Goal: Task Accomplishment & Management: Manage account settings

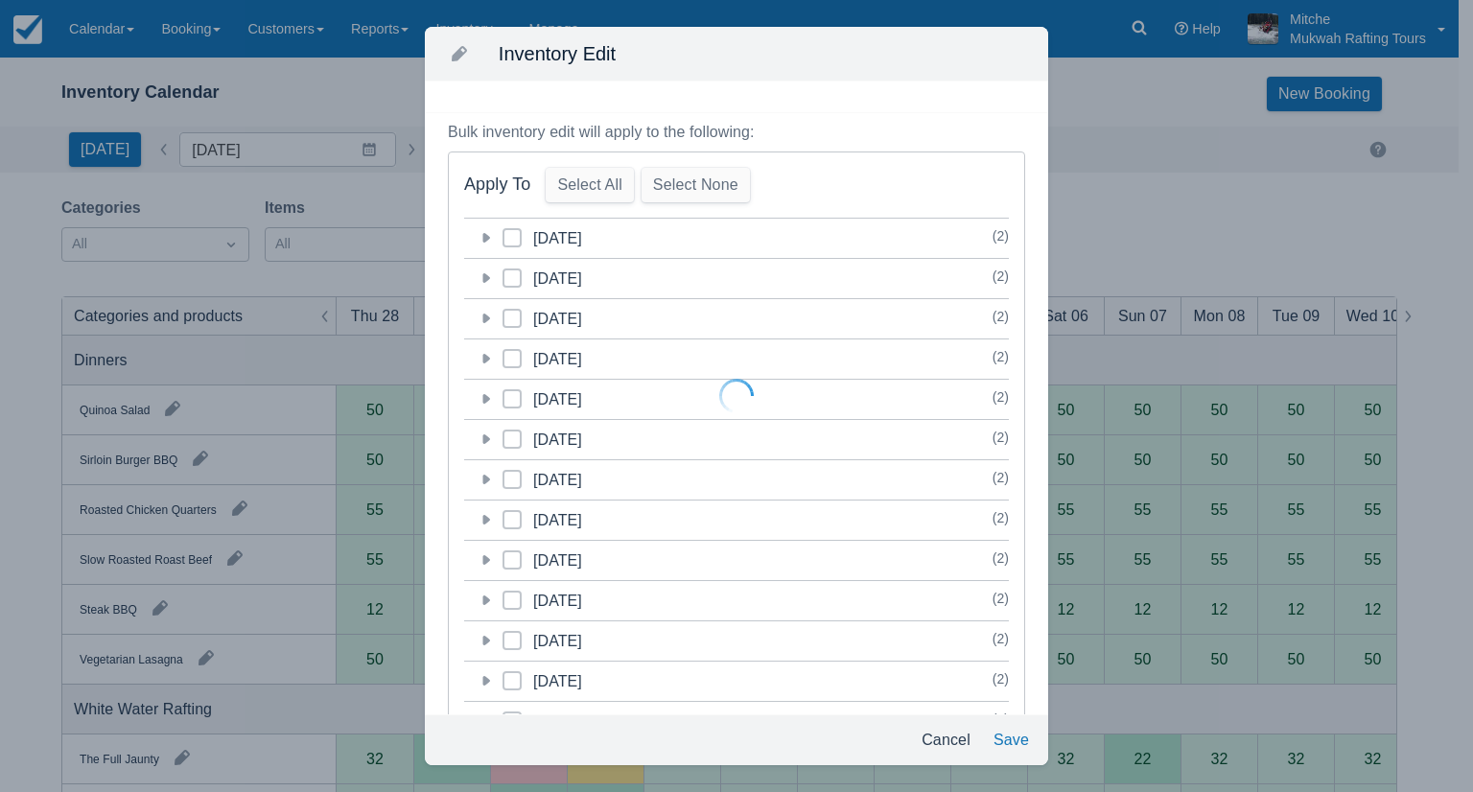
click at [965, 744] on div at bounding box center [736, 396] width 1473 height 792
click at [966, 744] on div at bounding box center [736, 396] width 1473 height 792
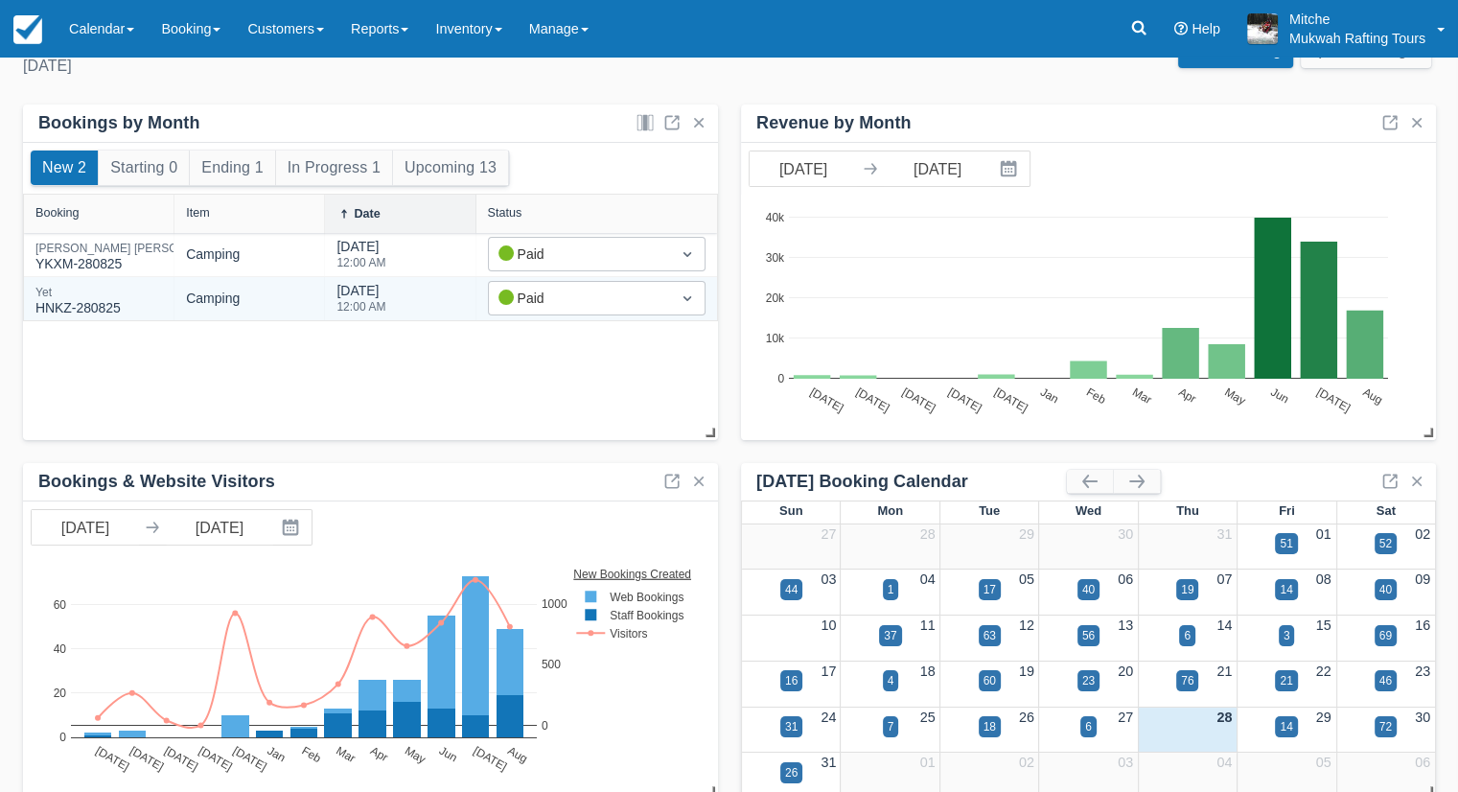
scroll to position [73, 0]
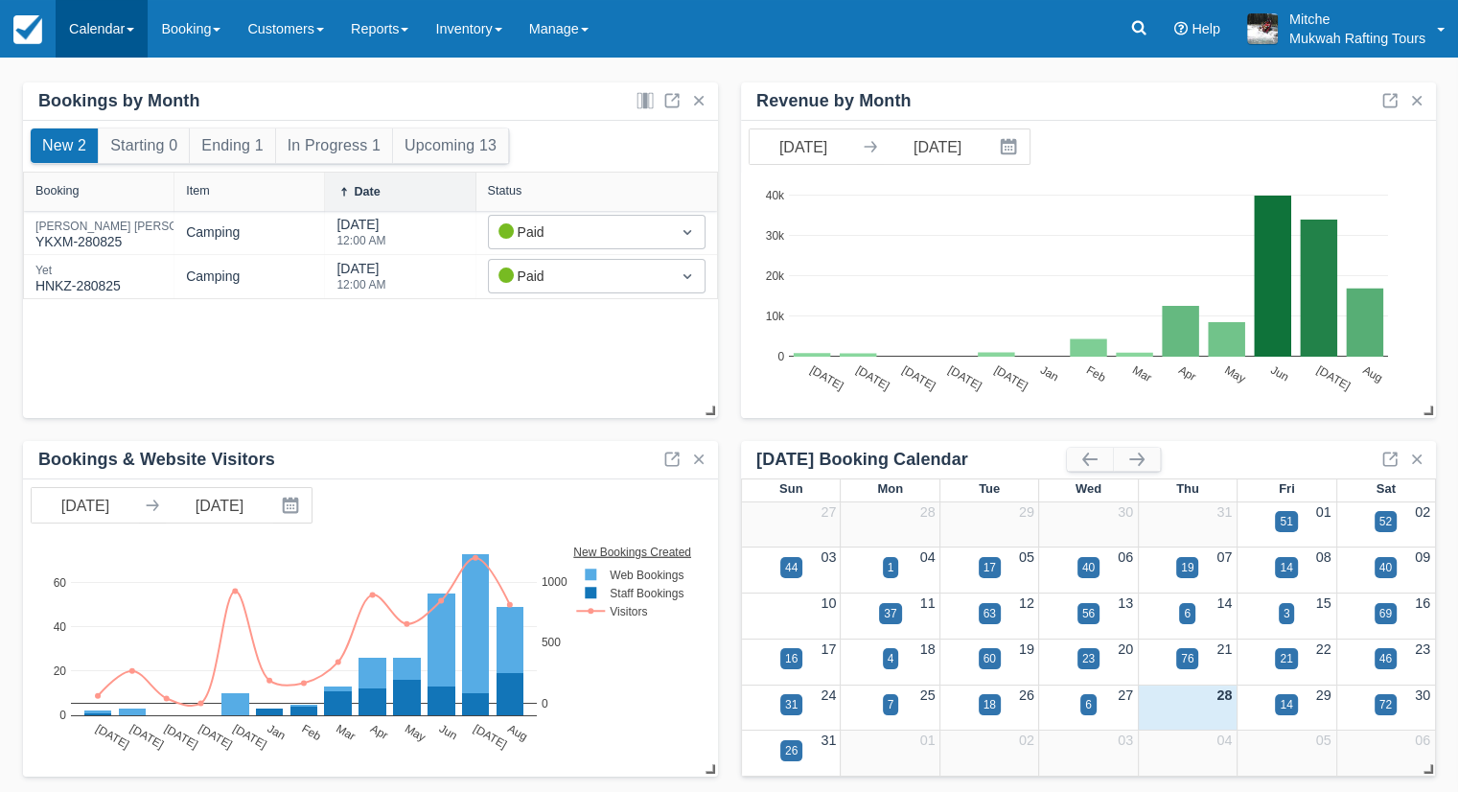
click at [81, 33] on link "Calendar" at bounding box center [102, 29] width 92 height 58
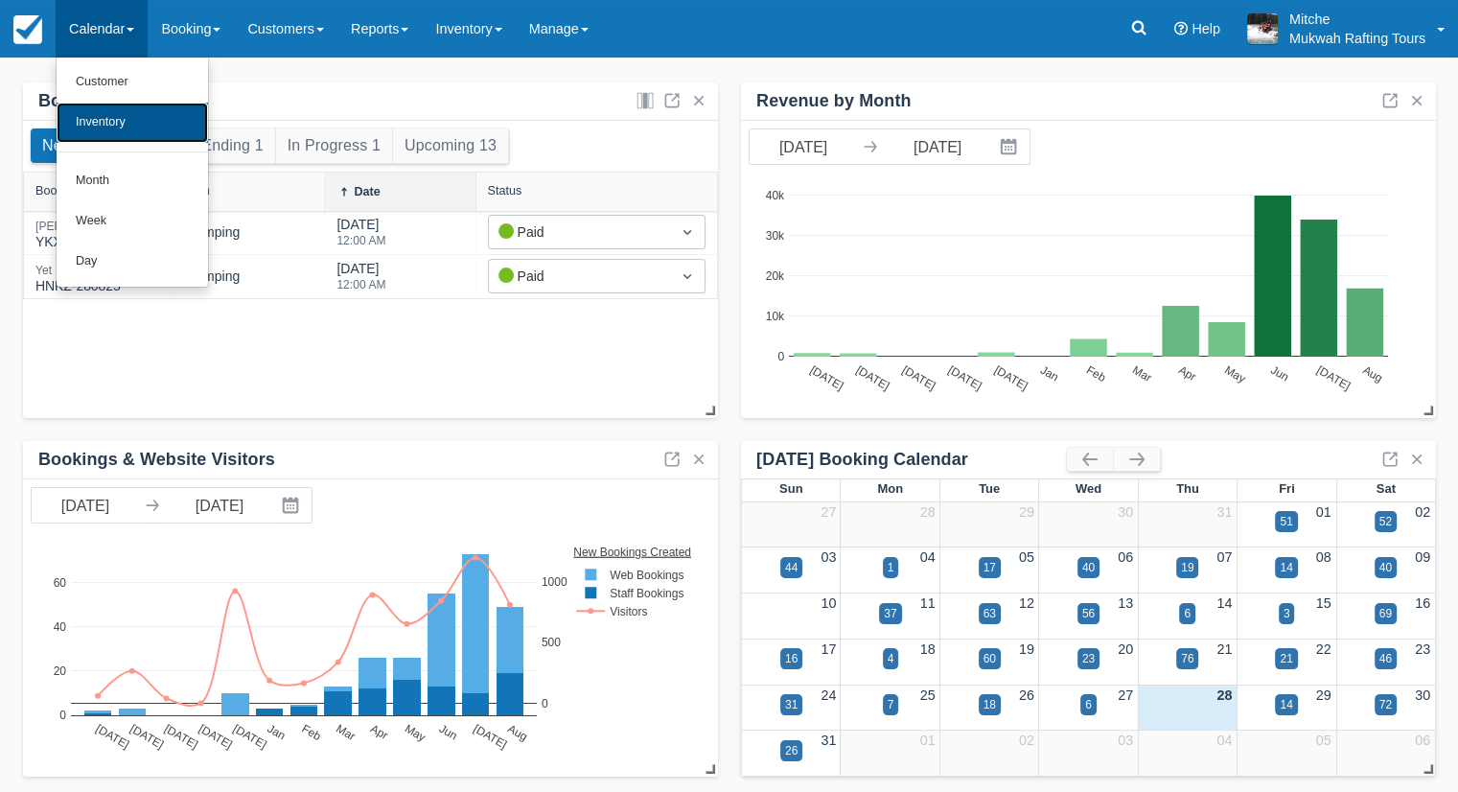
click at [119, 115] on link "Inventory" at bounding box center [132, 123] width 151 height 40
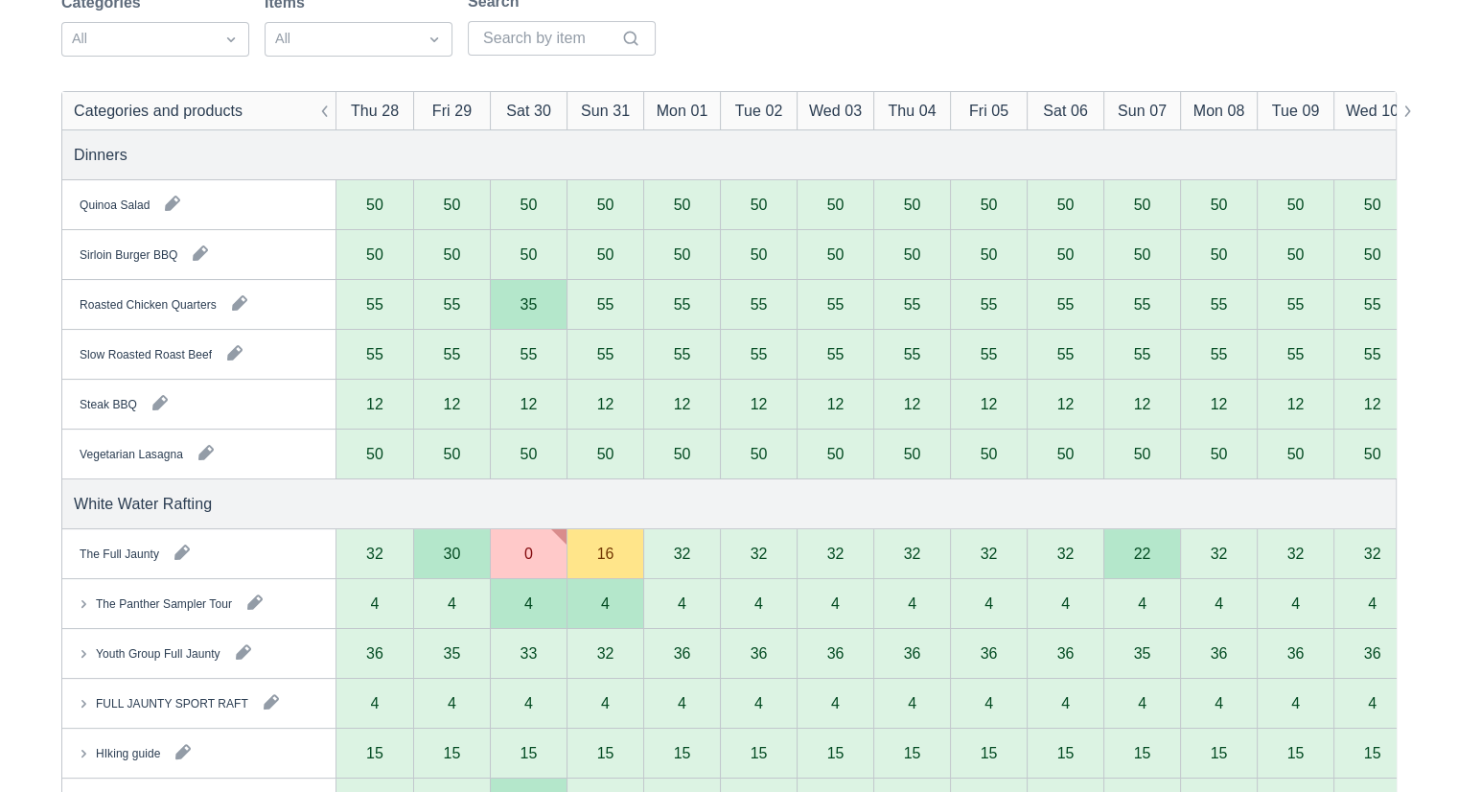
scroll to position [479, 0]
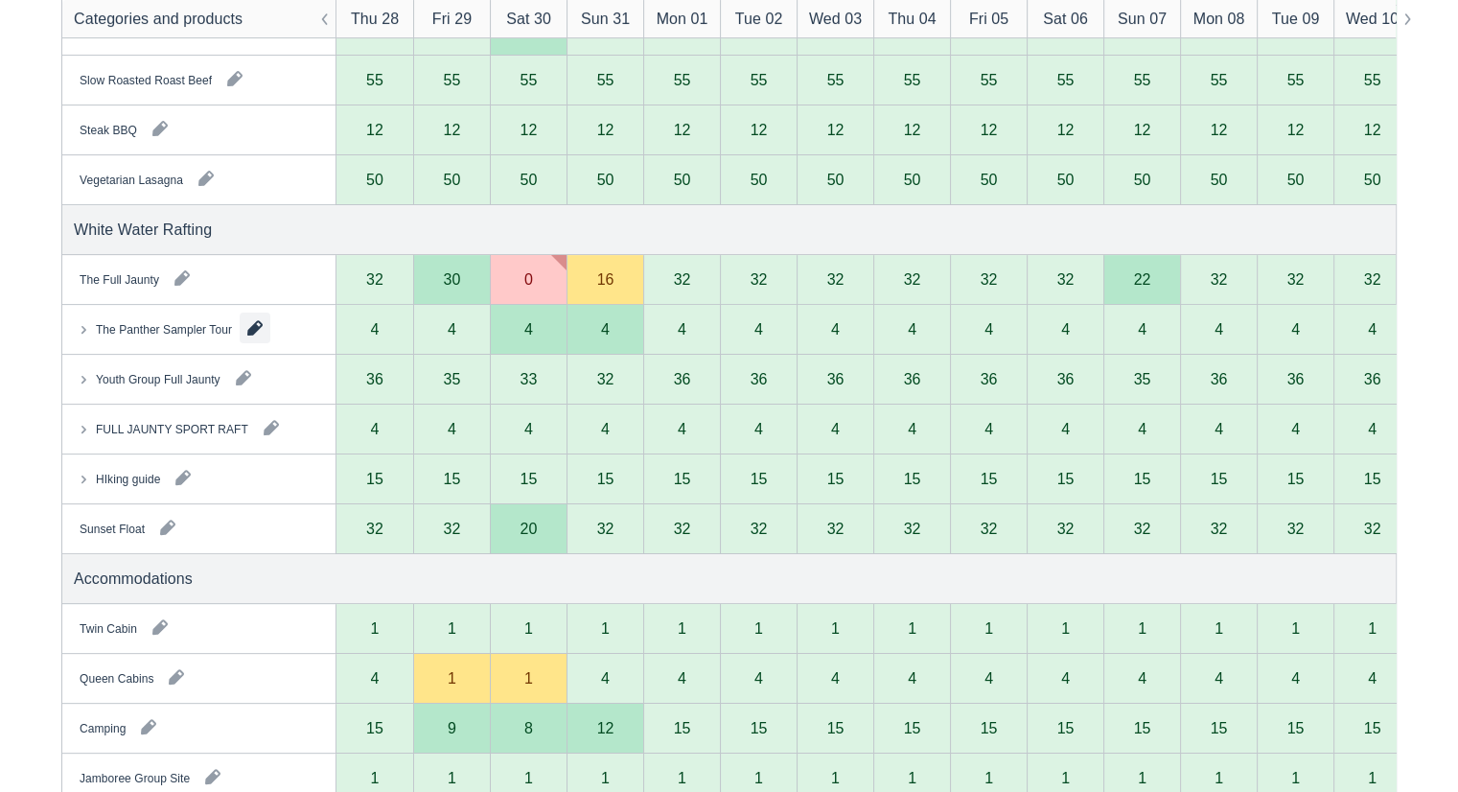
click at [258, 331] on button "button" at bounding box center [255, 328] width 31 height 31
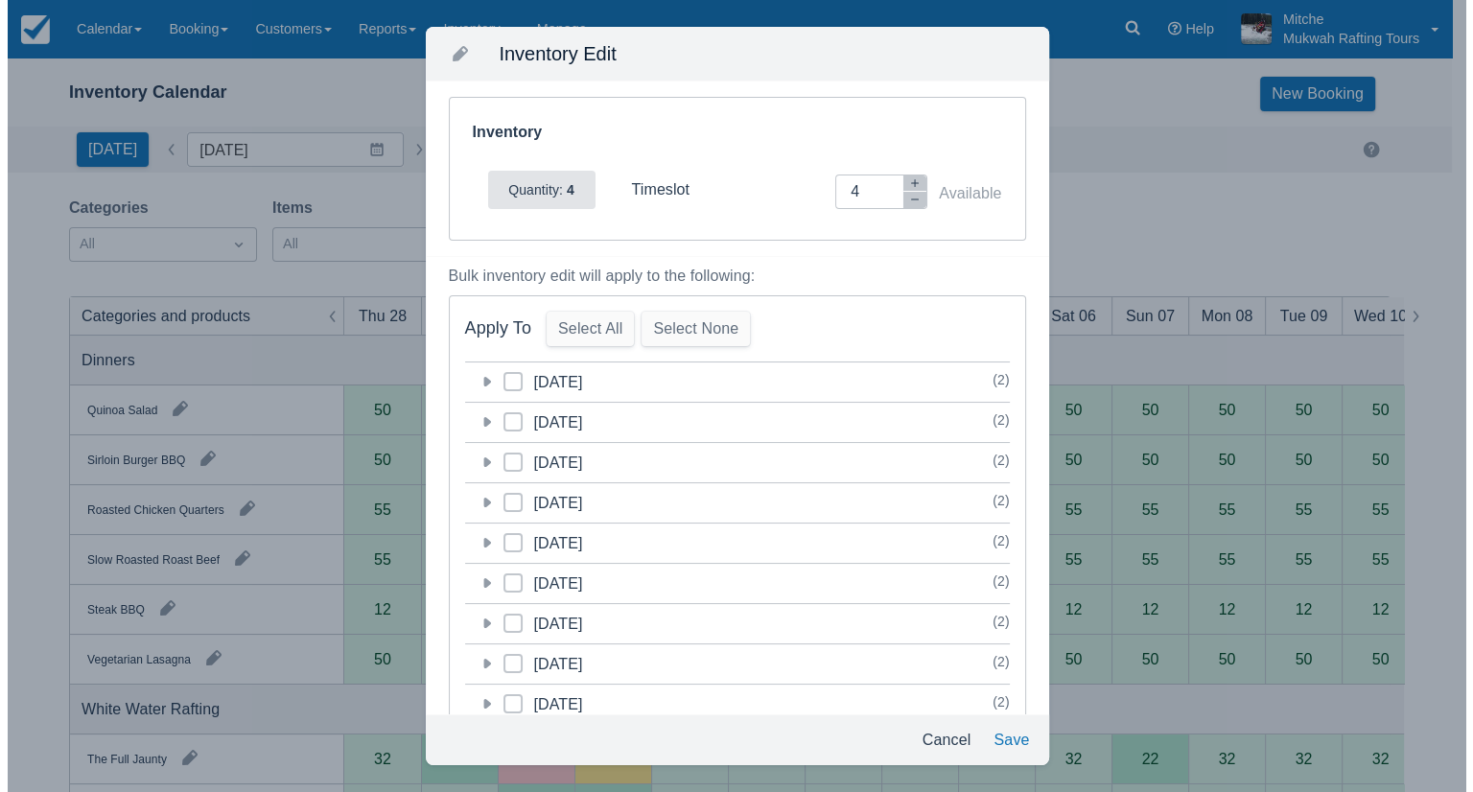
scroll to position [0, 0]
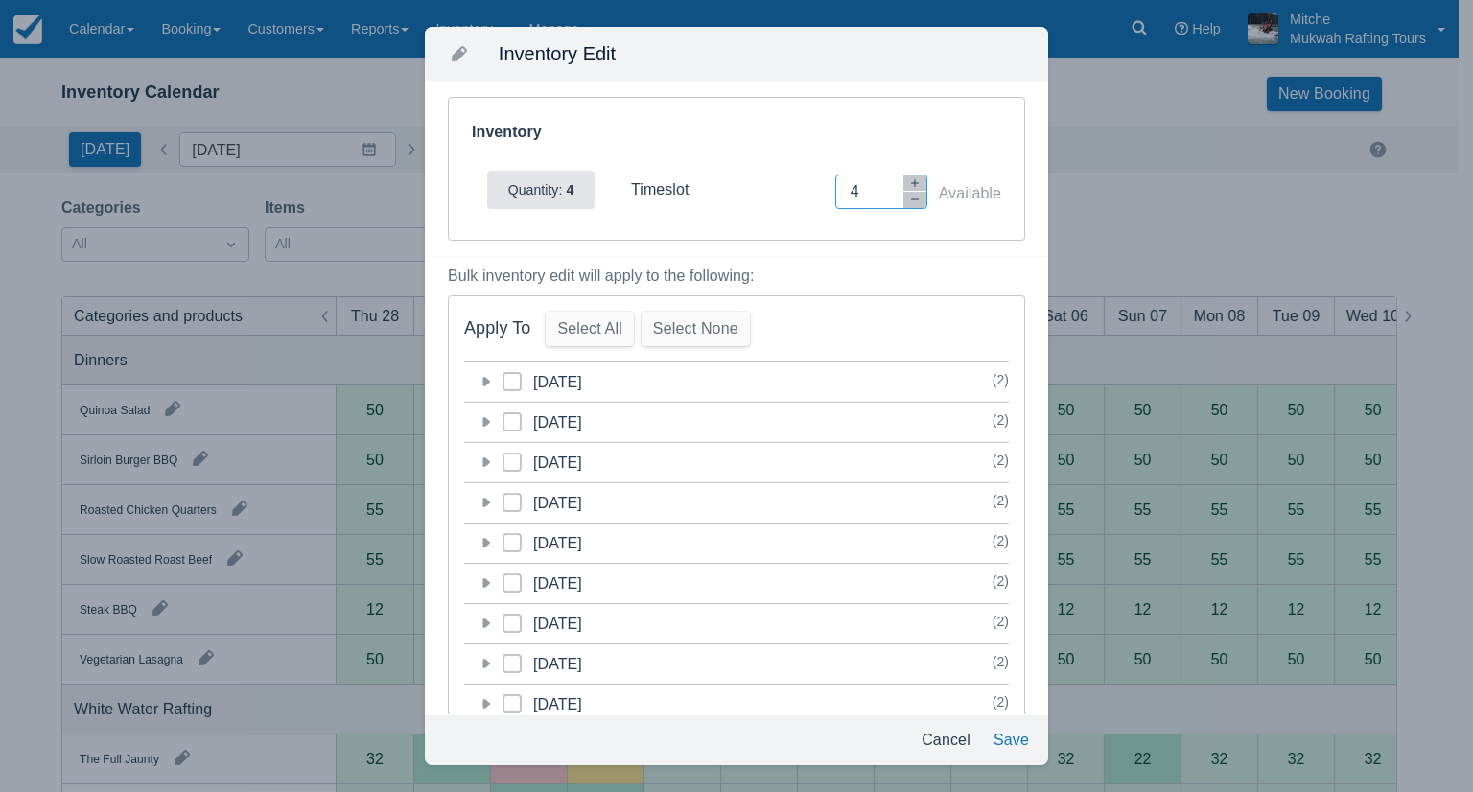
drag, startPoint x: 851, startPoint y: 177, endPoint x: 794, endPoint y: 195, distance: 60.1
click at [794, 195] on div "Inventory Adjustment 4 Available" at bounding box center [880, 191] width 242 height 35
type input "0"
click at [1024, 753] on button "Save" at bounding box center [1011, 740] width 51 height 35
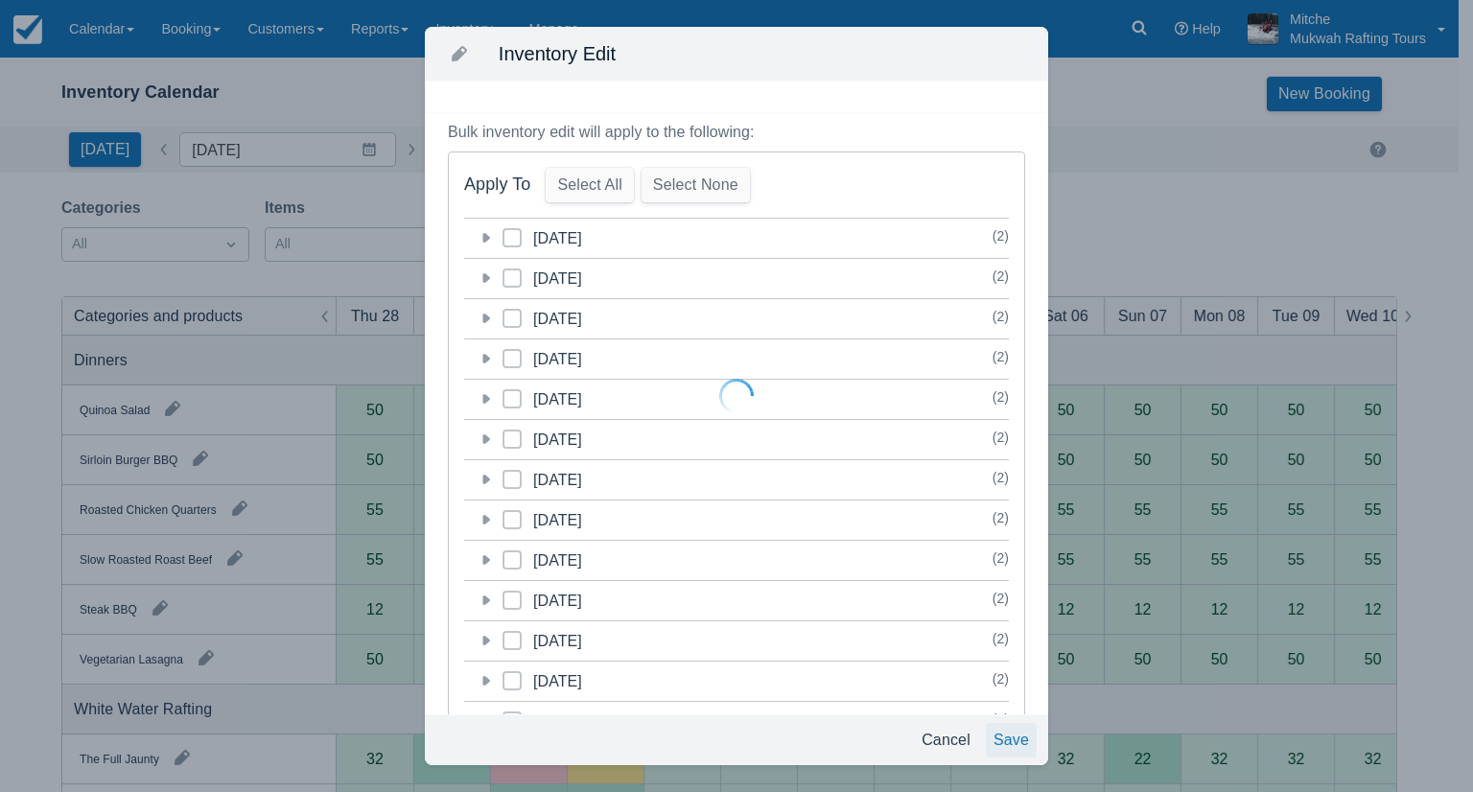
click at [955, 741] on div at bounding box center [736, 396] width 1473 height 792
click at [670, 380] on div at bounding box center [736, 396] width 1473 height 792
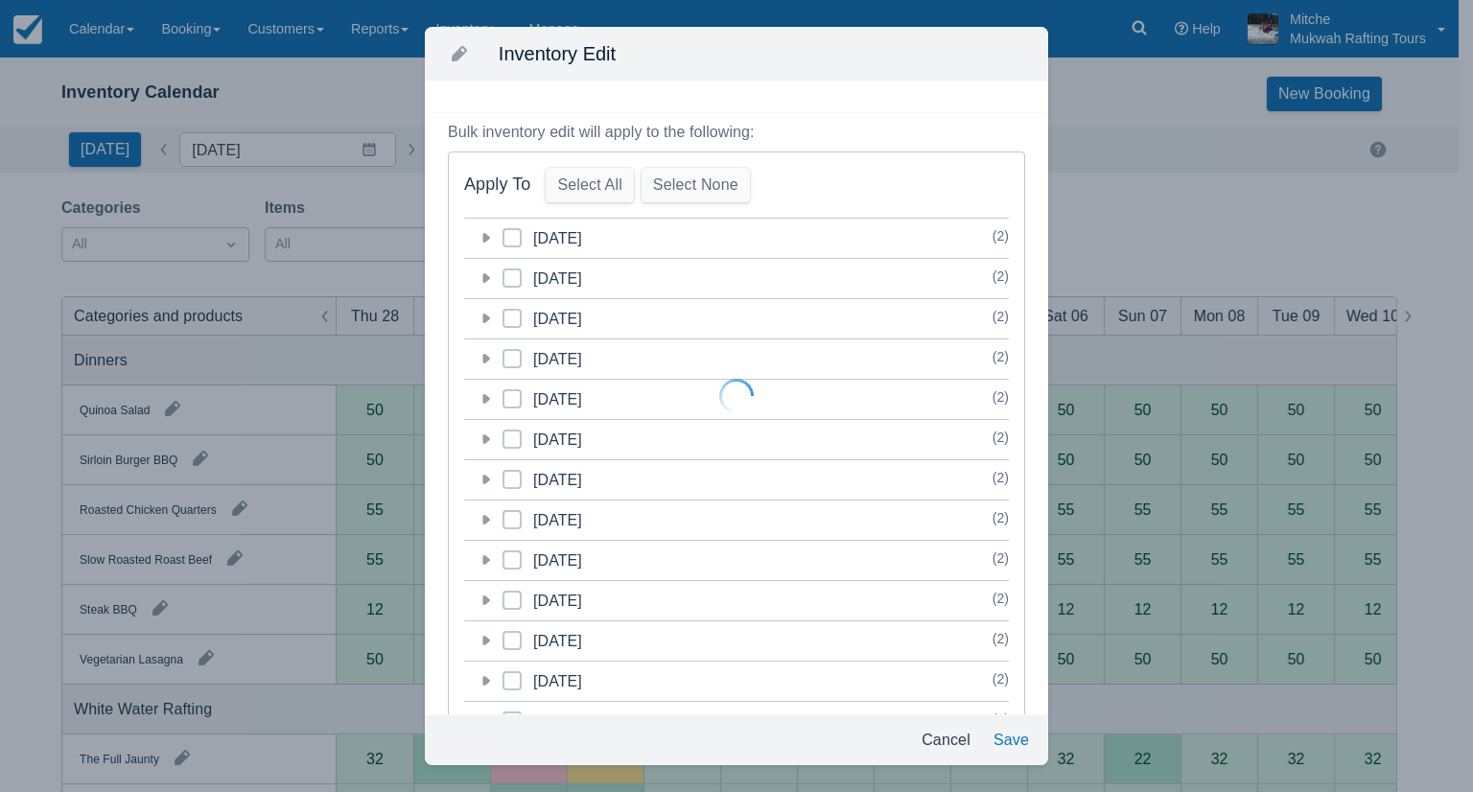
click at [938, 737] on div at bounding box center [736, 396] width 1473 height 792
click at [105, 47] on div at bounding box center [736, 396] width 1473 height 792
click at [37, 39] on div at bounding box center [736, 396] width 1473 height 792
drag, startPoint x: 35, startPoint y: 38, endPoint x: 434, endPoint y: 87, distance: 401.8
click at [433, 87] on div at bounding box center [736, 396] width 1473 height 792
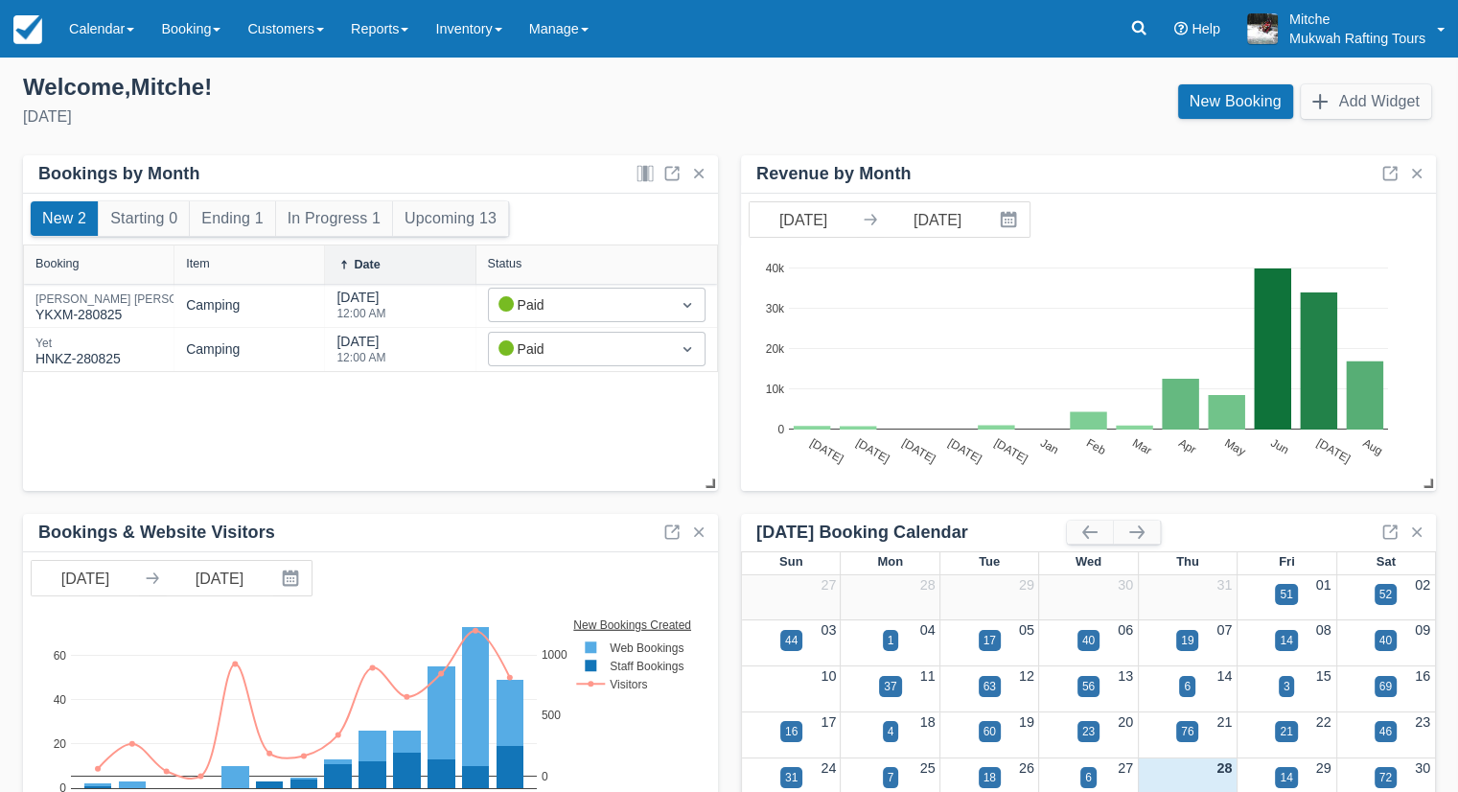
click at [644, 97] on div "Welcome , Mitche !" at bounding box center [368, 87] width 691 height 29
click at [494, 97] on div "Welcome , Mitche !" at bounding box center [368, 87] width 691 height 29
click at [104, 54] on link "Calendar" at bounding box center [102, 29] width 92 height 58
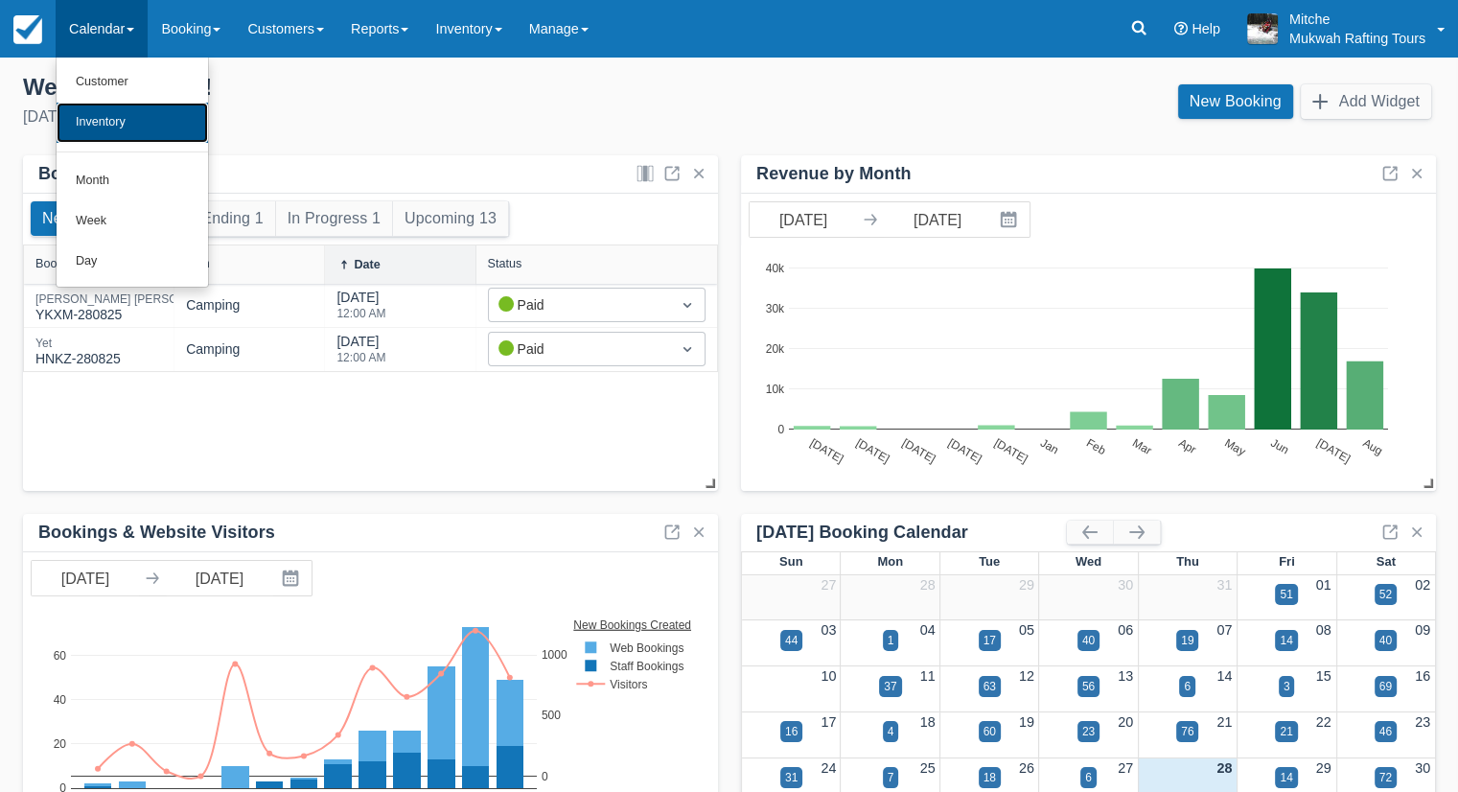
click at [124, 104] on link "Inventory" at bounding box center [132, 123] width 151 height 40
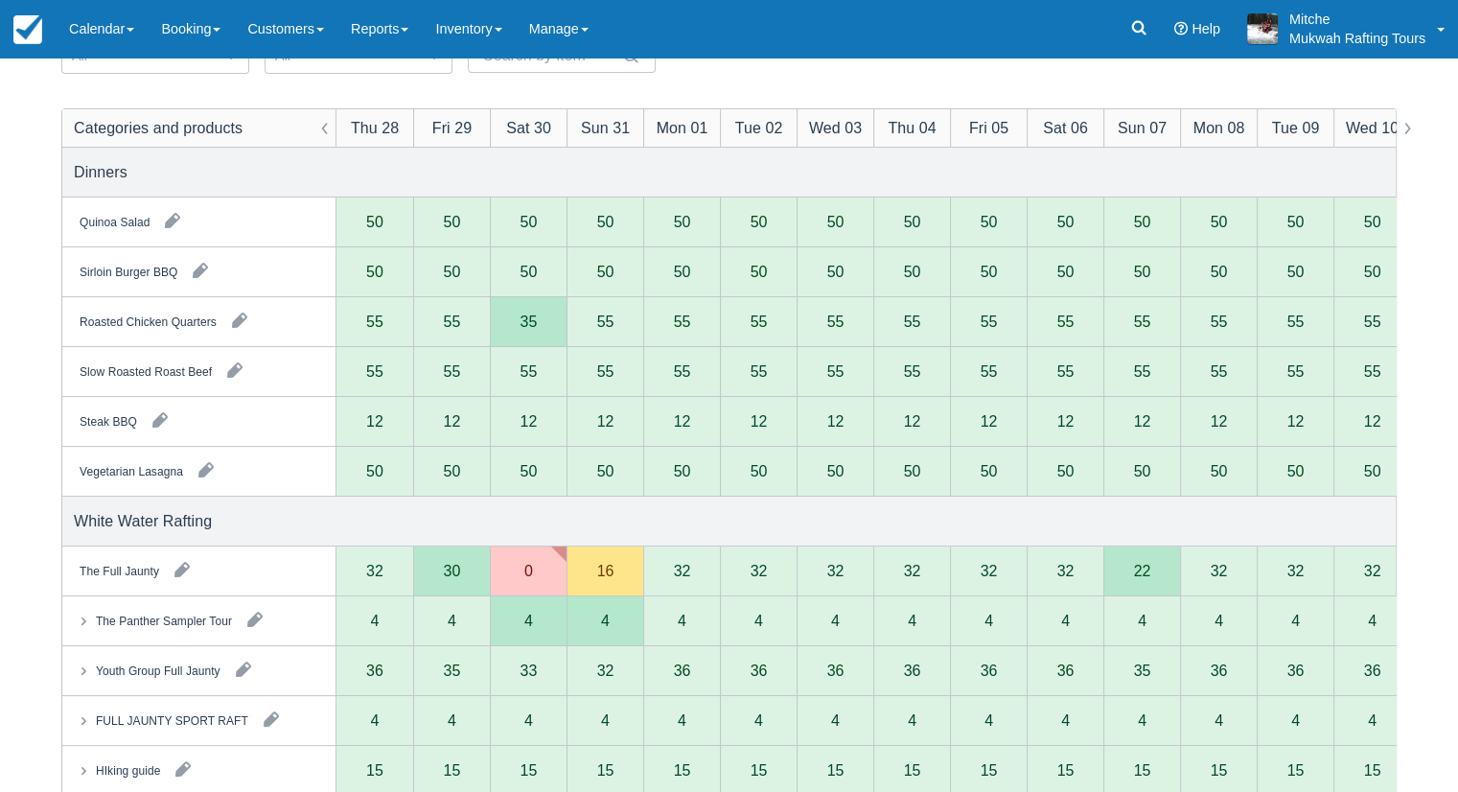
scroll to position [192, 0]
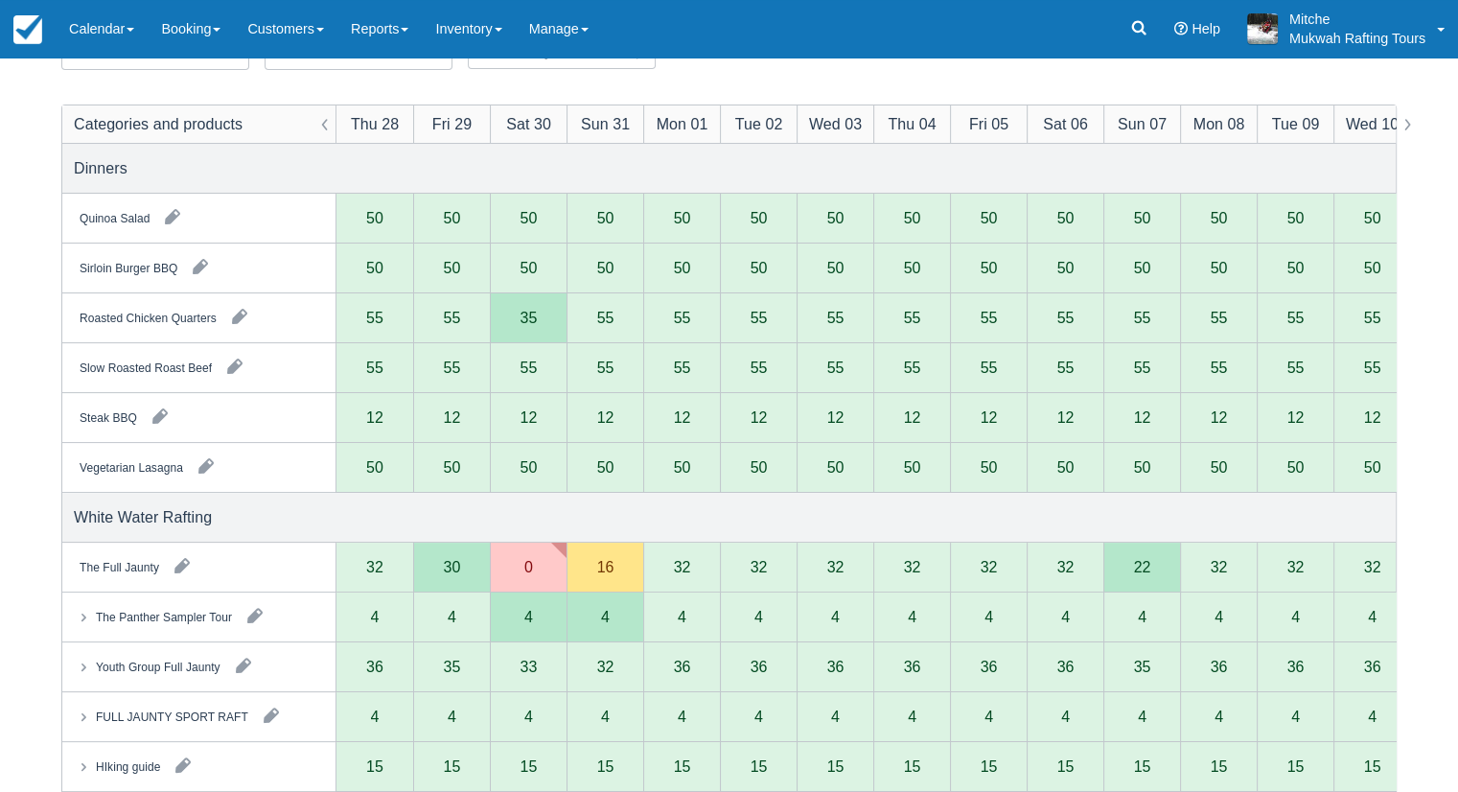
click at [1062, 568] on div "32" at bounding box center [1065, 566] width 17 height 15
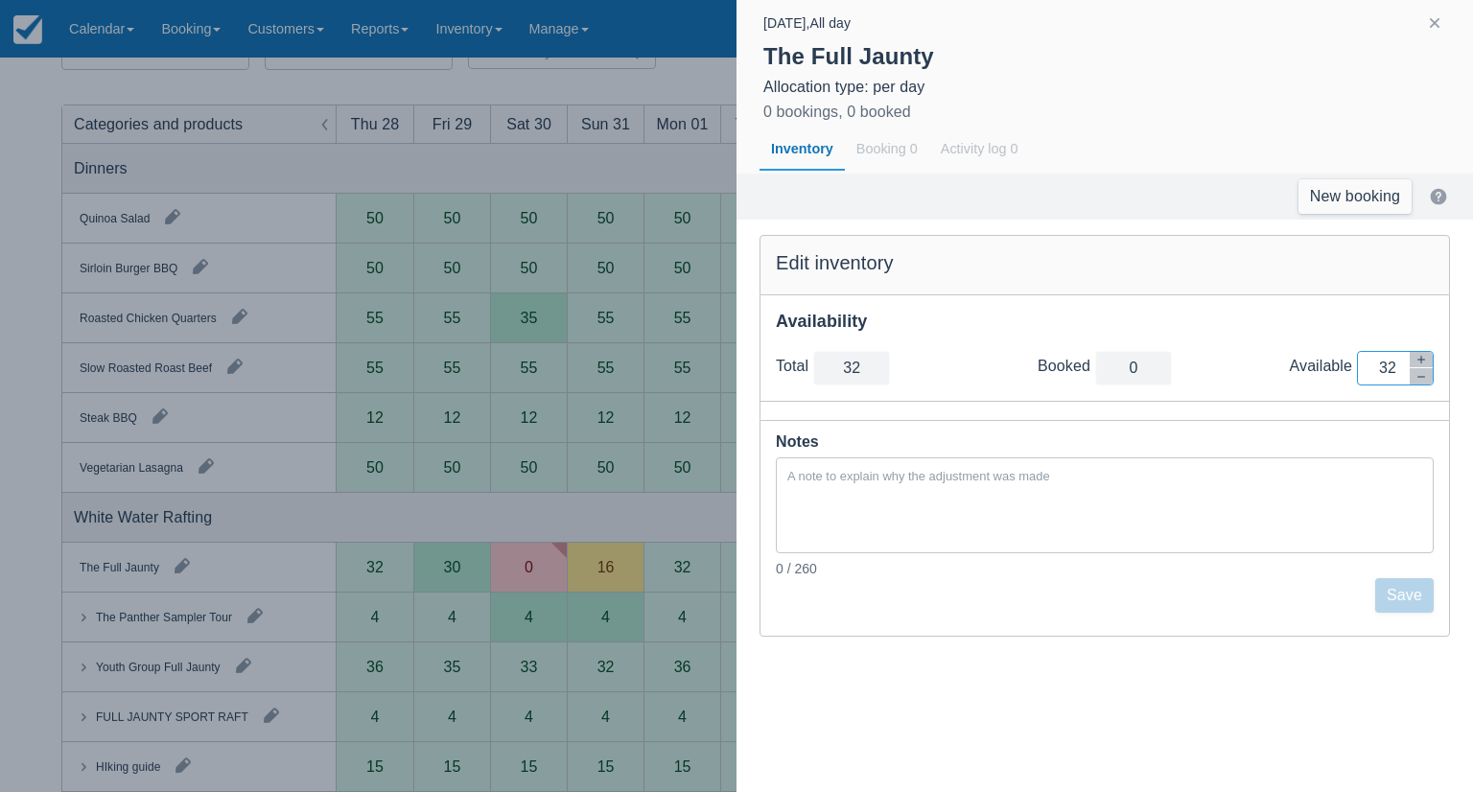
drag, startPoint x: 1377, startPoint y: 365, endPoint x: 1448, endPoint y: 373, distance: 71.4
click at [1448, 373] on div "Total total 32 Booked booked 0 Available Inventory Adjustment 32" at bounding box center [1104, 369] width 688 height 66
type input "0"
click at [1404, 596] on button "Save" at bounding box center [1404, 595] width 58 height 35
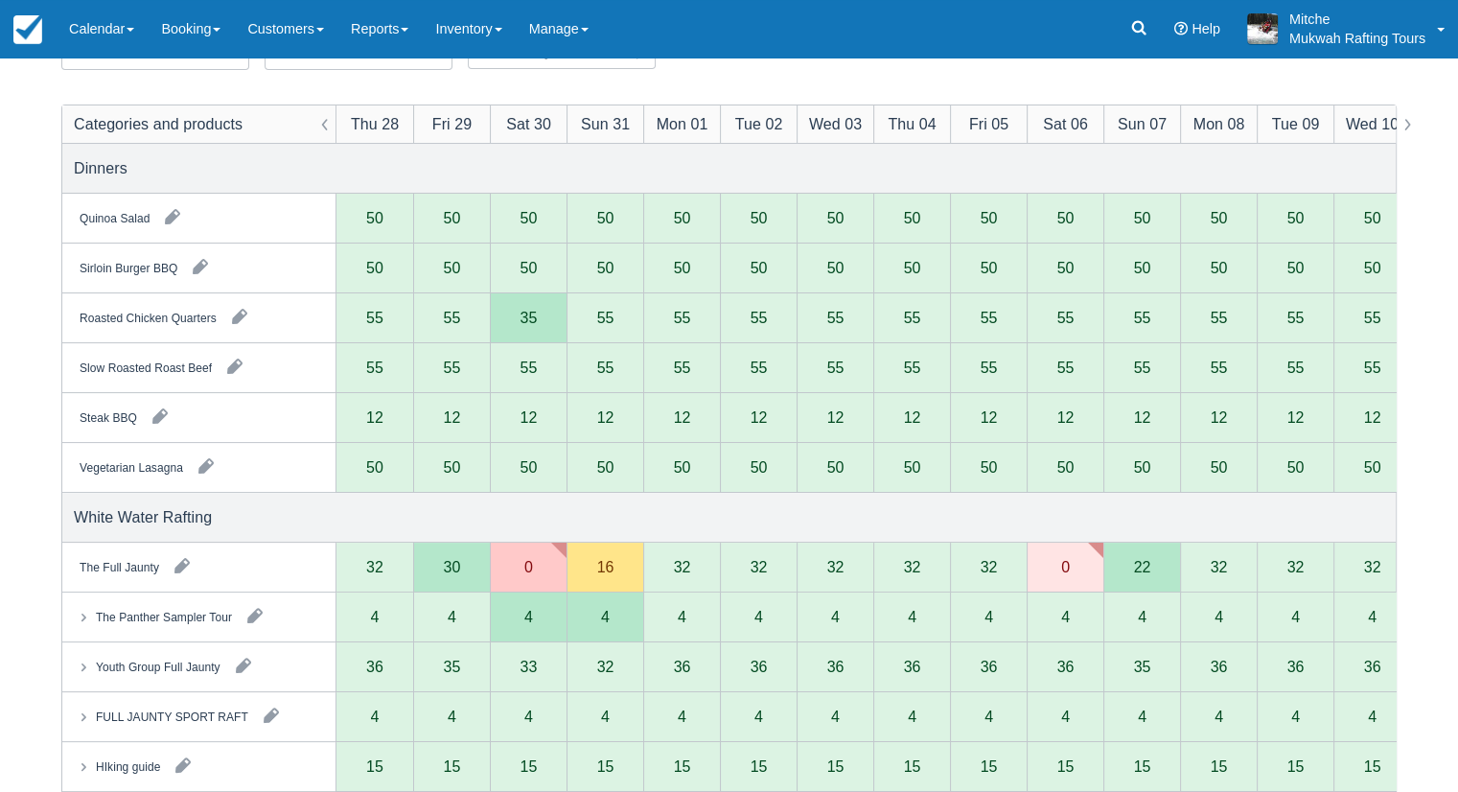
click at [984, 513] on div "White Water Rafting" at bounding box center [729, 517] width 1334 height 49
click at [253, 606] on button "button" at bounding box center [255, 615] width 31 height 31
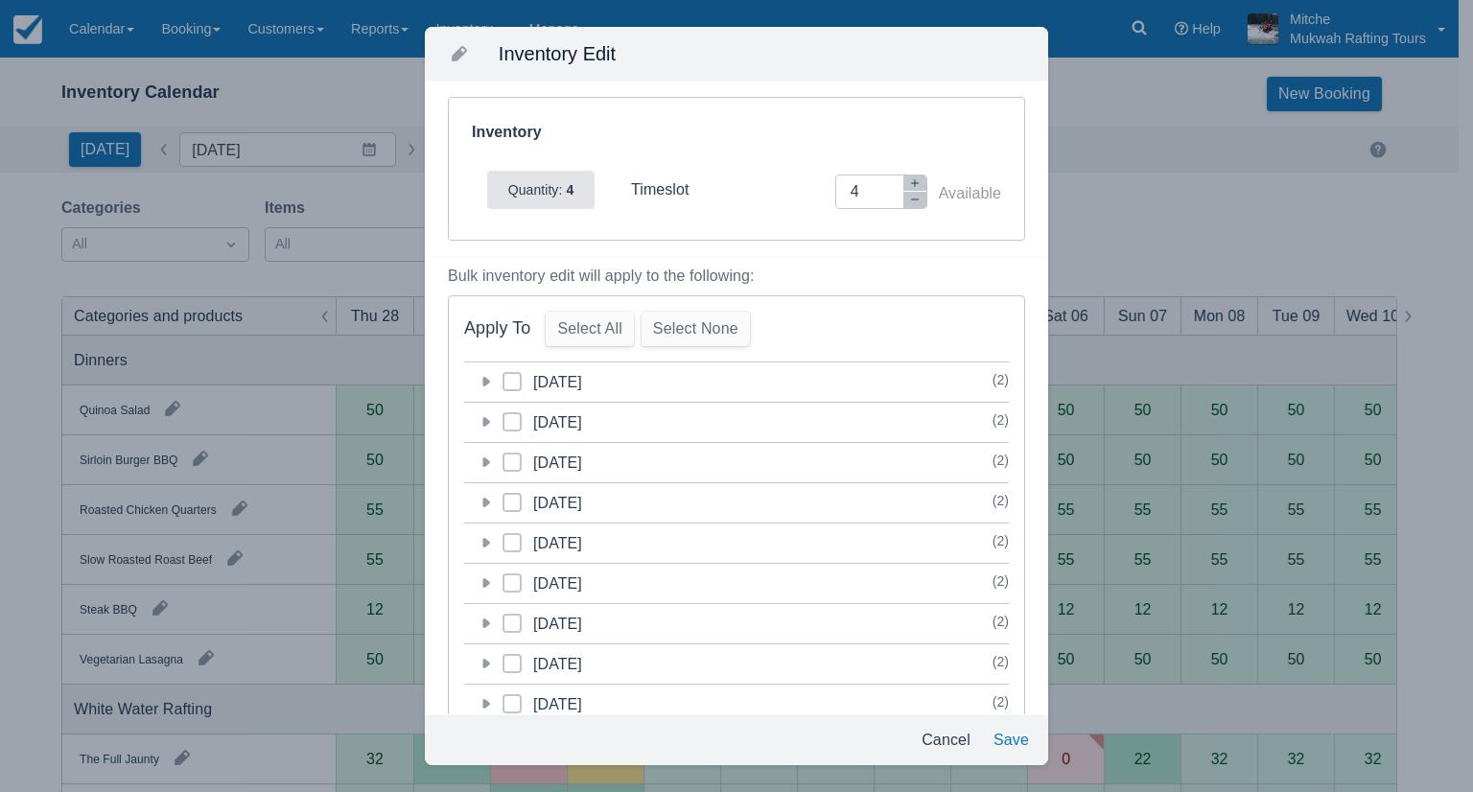
click at [568, 194] on strong "4" at bounding box center [568, 189] width 12 height 15
drag, startPoint x: 579, startPoint y: 192, endPoint x: 596, endPoint y: 188, distance: 17.7
click at [580, 192] on div "Quantity: 4" at bounding box center [541, 189] width 84 height 23
click at [698, 178] on div "timeslot" at bounding box center [695, 189] width 128 height 23
click at [614, 335] on button "Select All" at bounding box center [588, 329] width 87 height 35
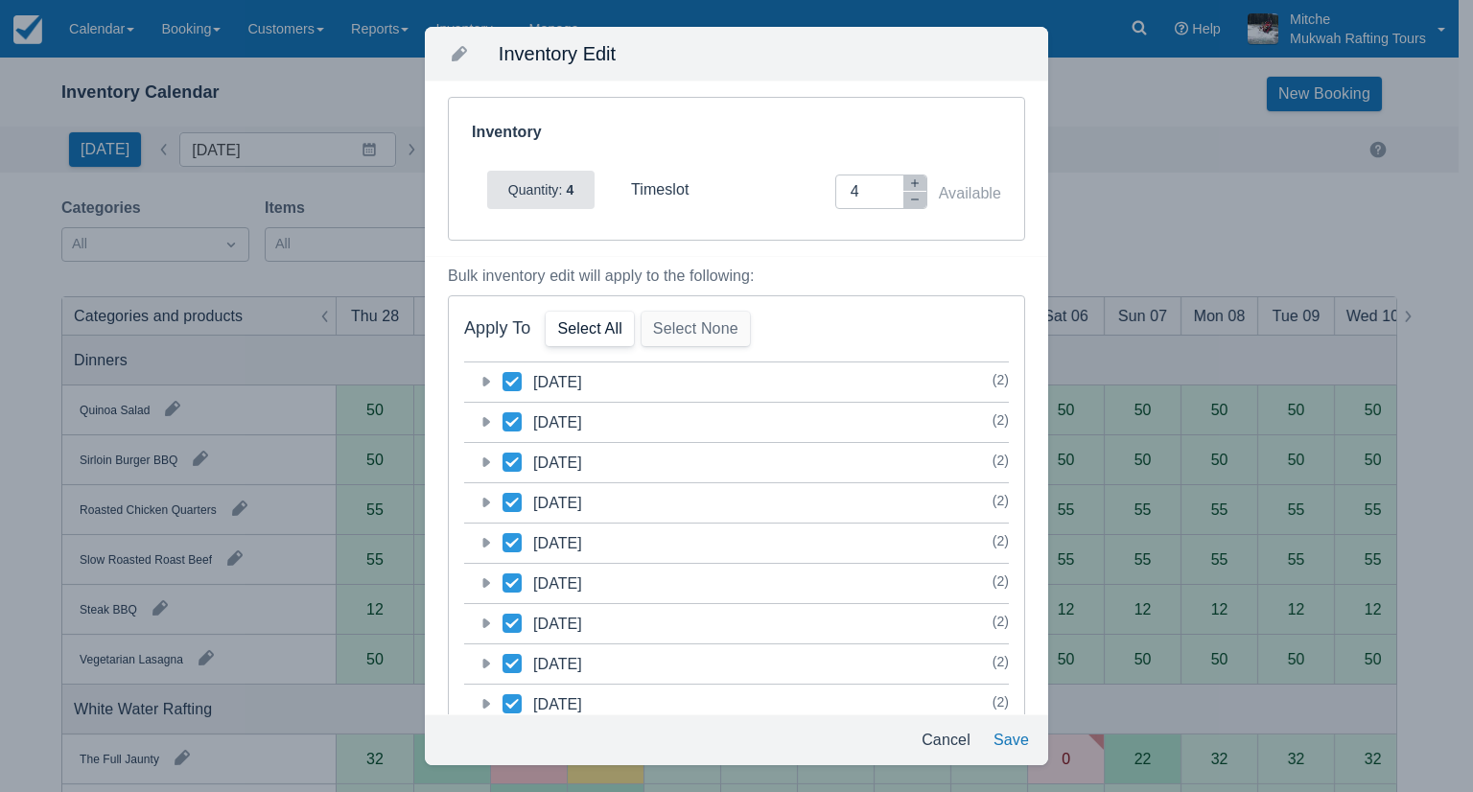
checkbox input "true"
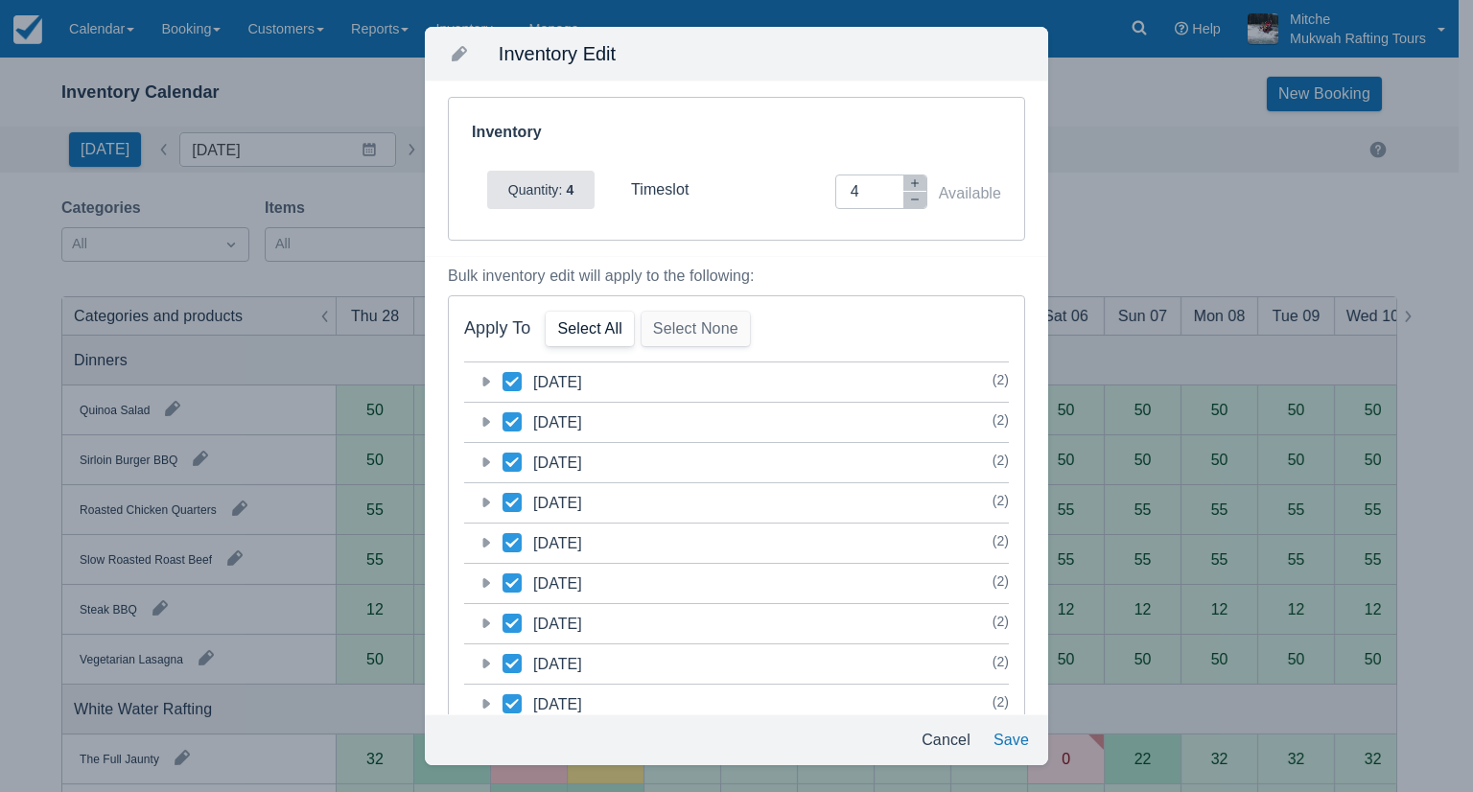
checkbox input "true"
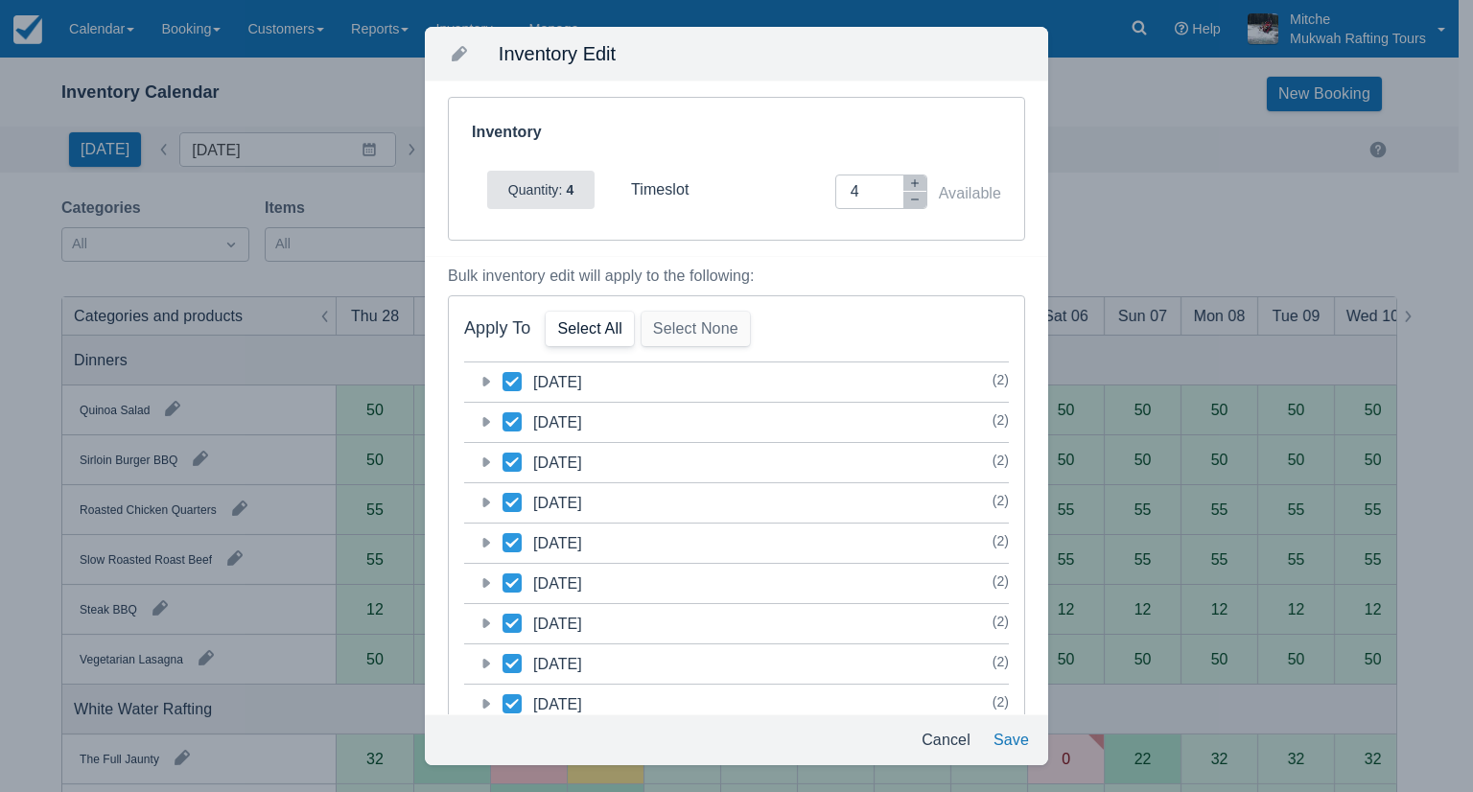
checkbox input "true"
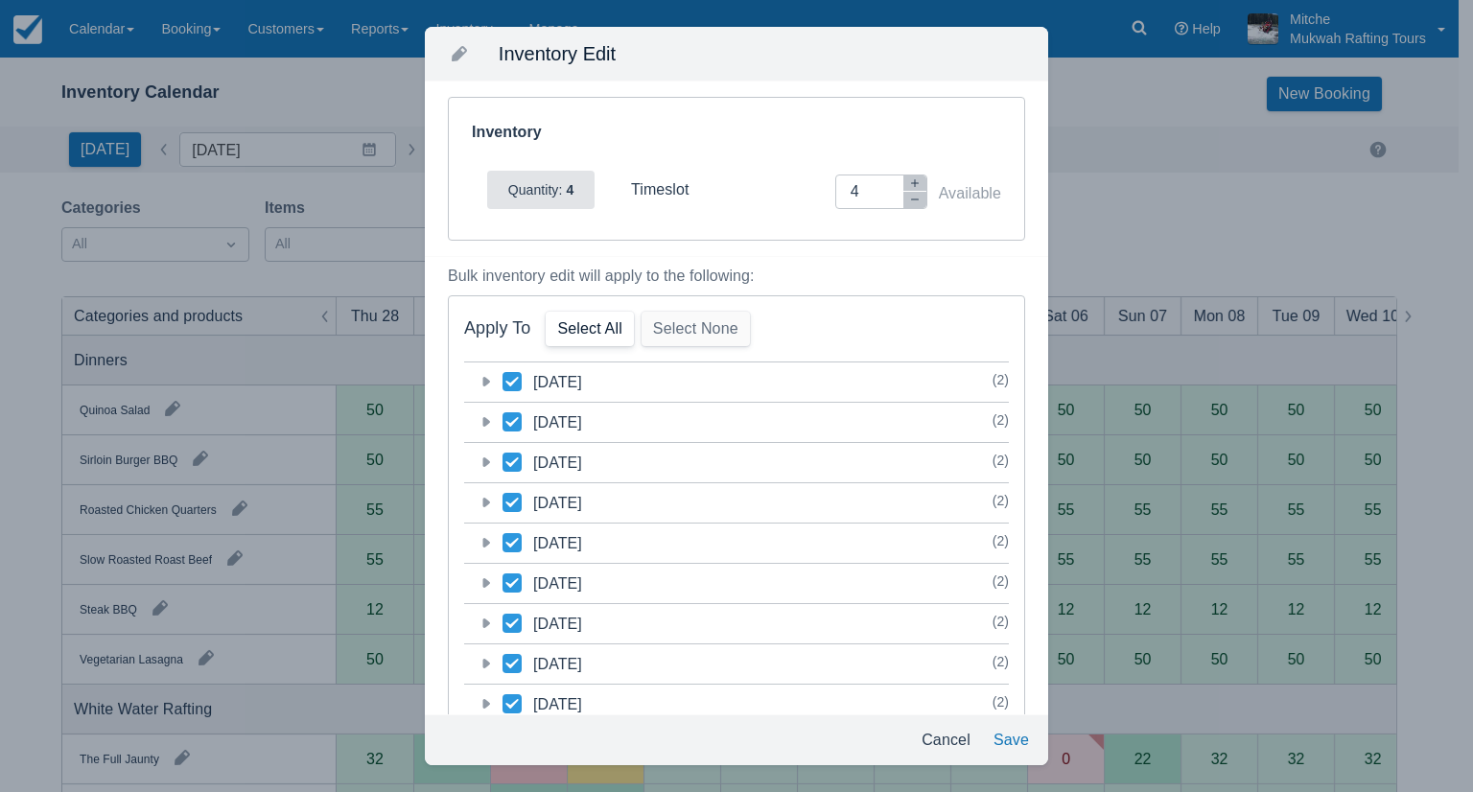
checkbox input "true"
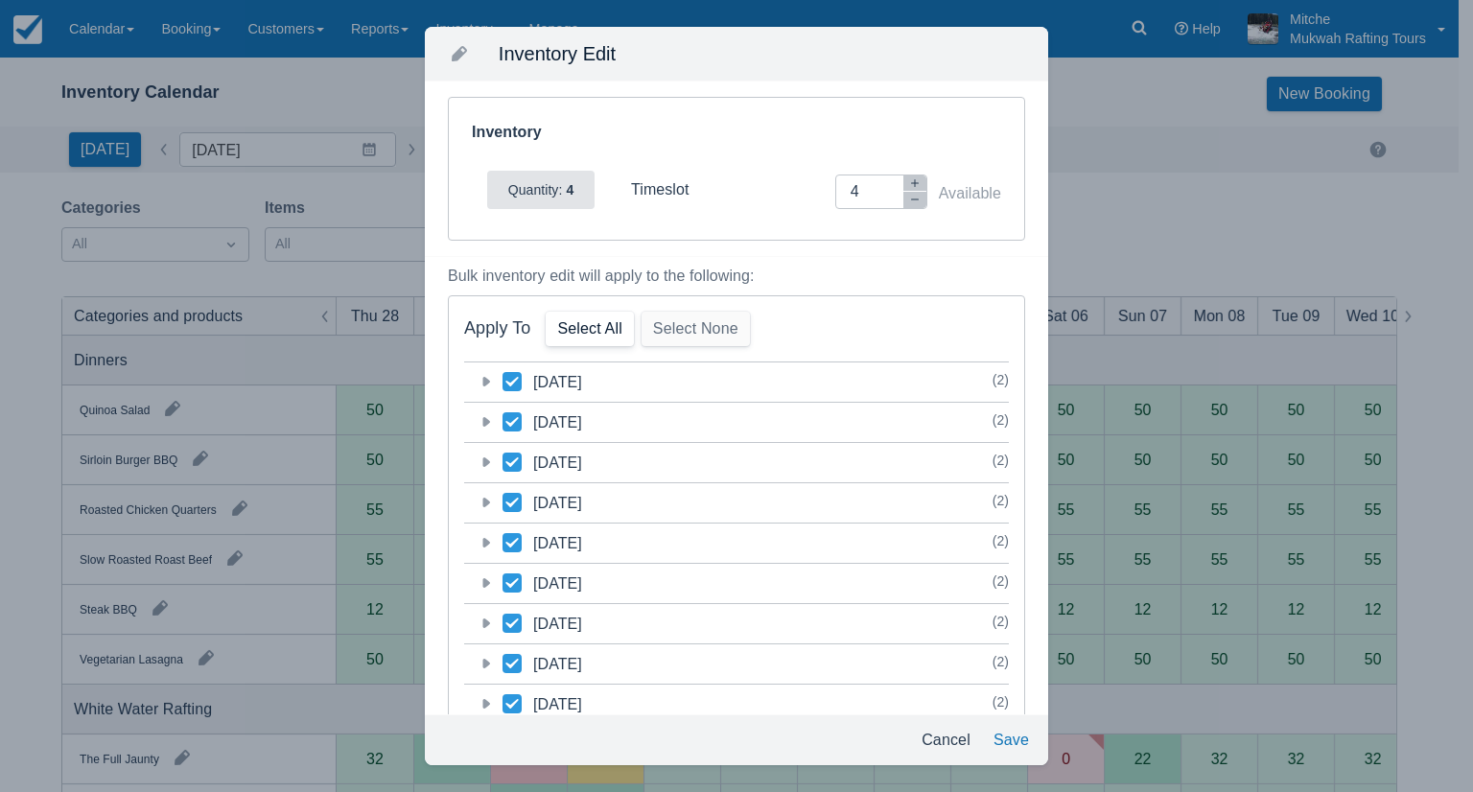
checkbox input "true"
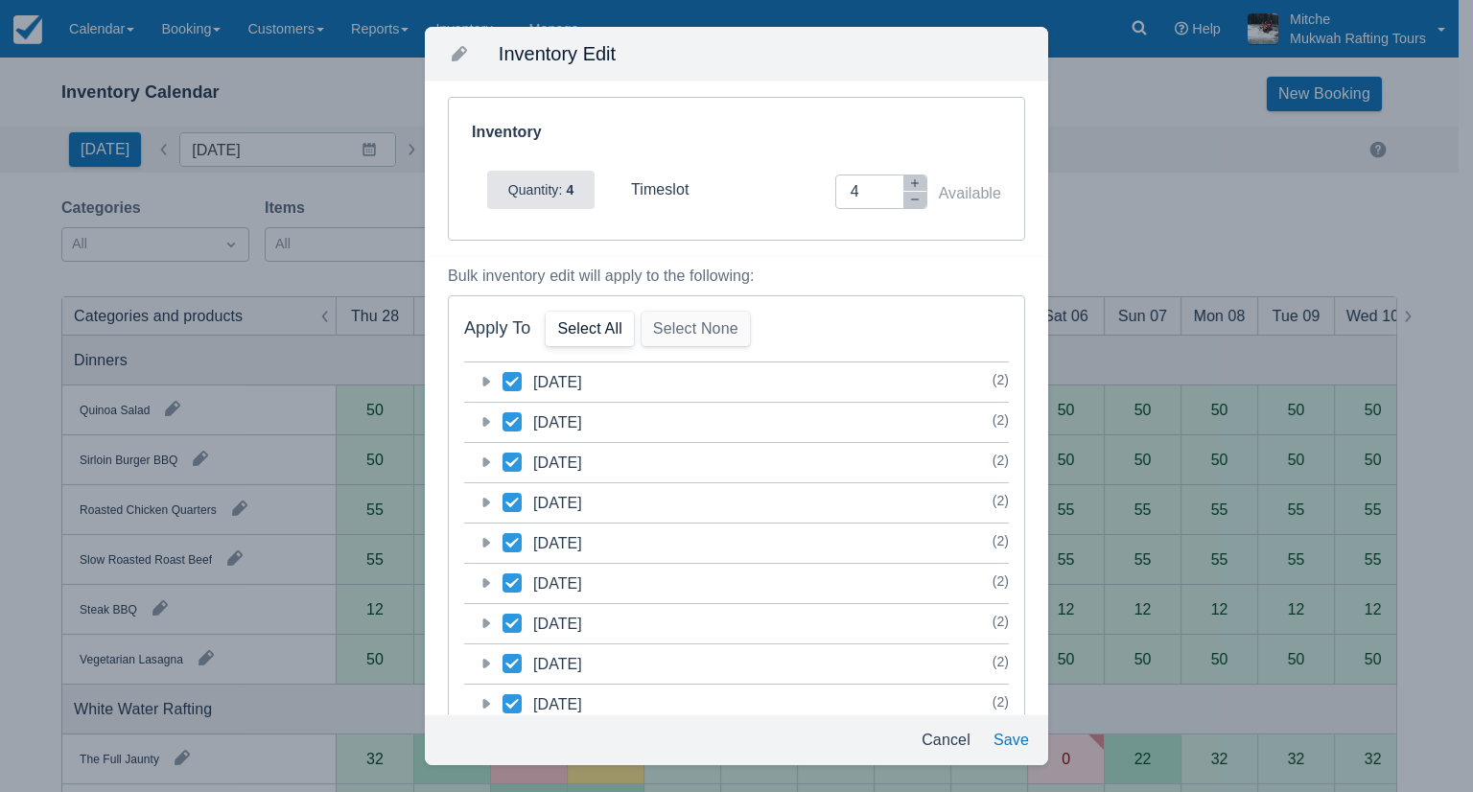
checkbox input "true"
drag, startPoint x: 853, startPoint y: 191, endPoint x: 751, endPoint y: 214, distance: 105.1
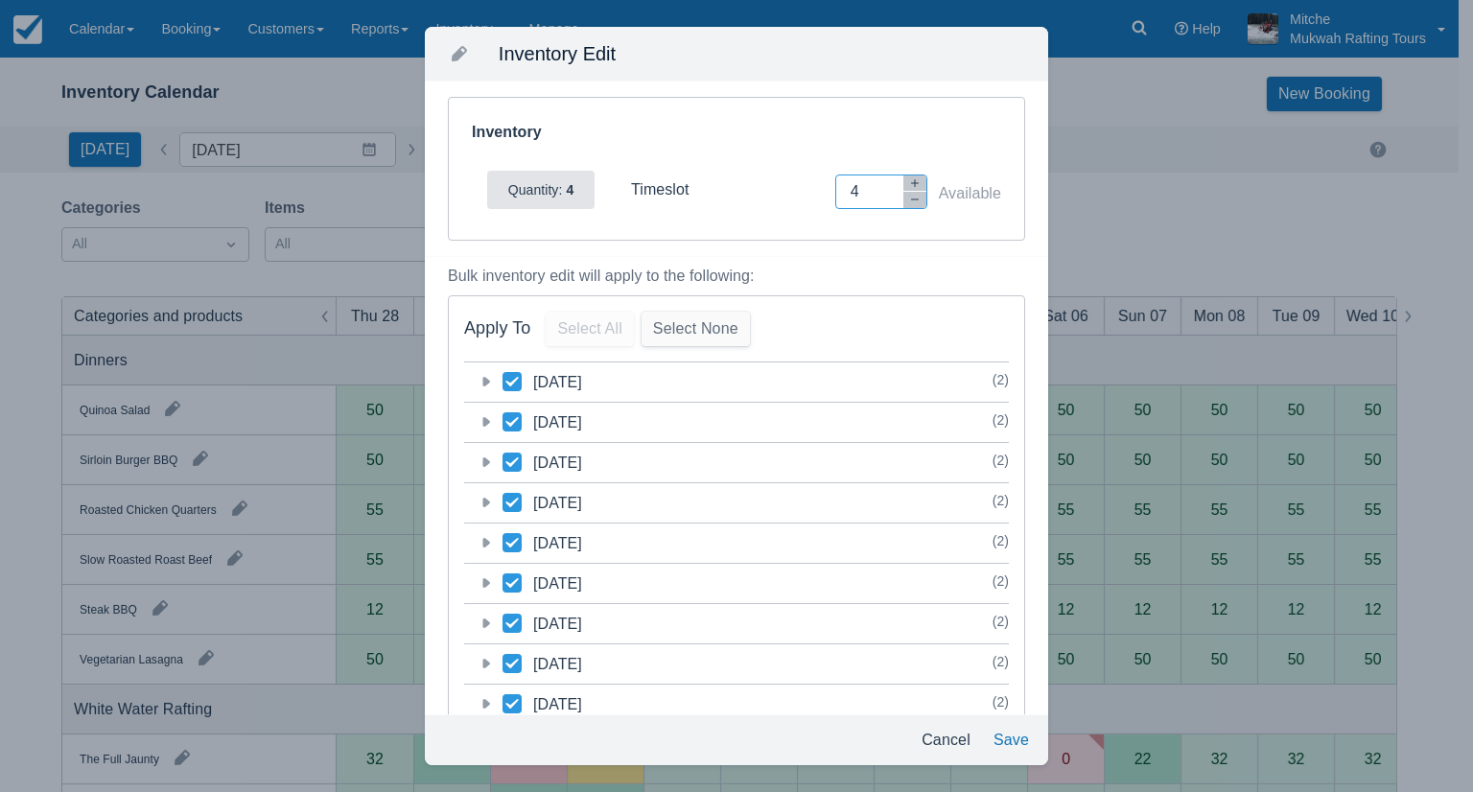
click at [751, 214] on div "Quantity: 4 timeslot Inventory Adjustment 4 Available" at bounding box center [744, 190] width 514 height 54
type input "0"
click at [940, 220] on div "Inventory Quantity: 4 timeslot Inventory Adjustment 0 Available" at bounding box center [736, 169] width 575 height 142
click at [1012, 737] on button "Save" at bounding box center [1011, 740] width 51 height 35
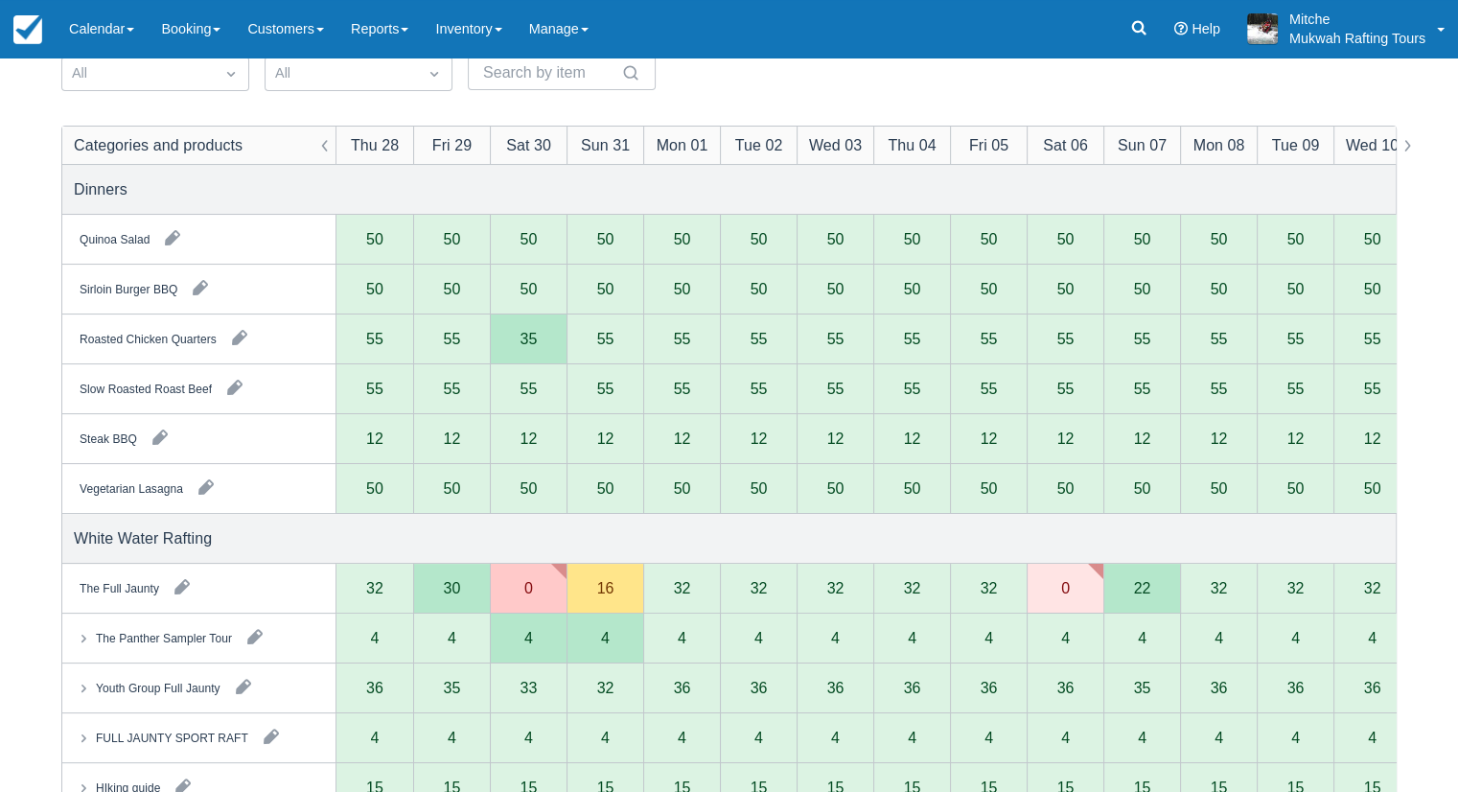
scroll to position [192, 0]
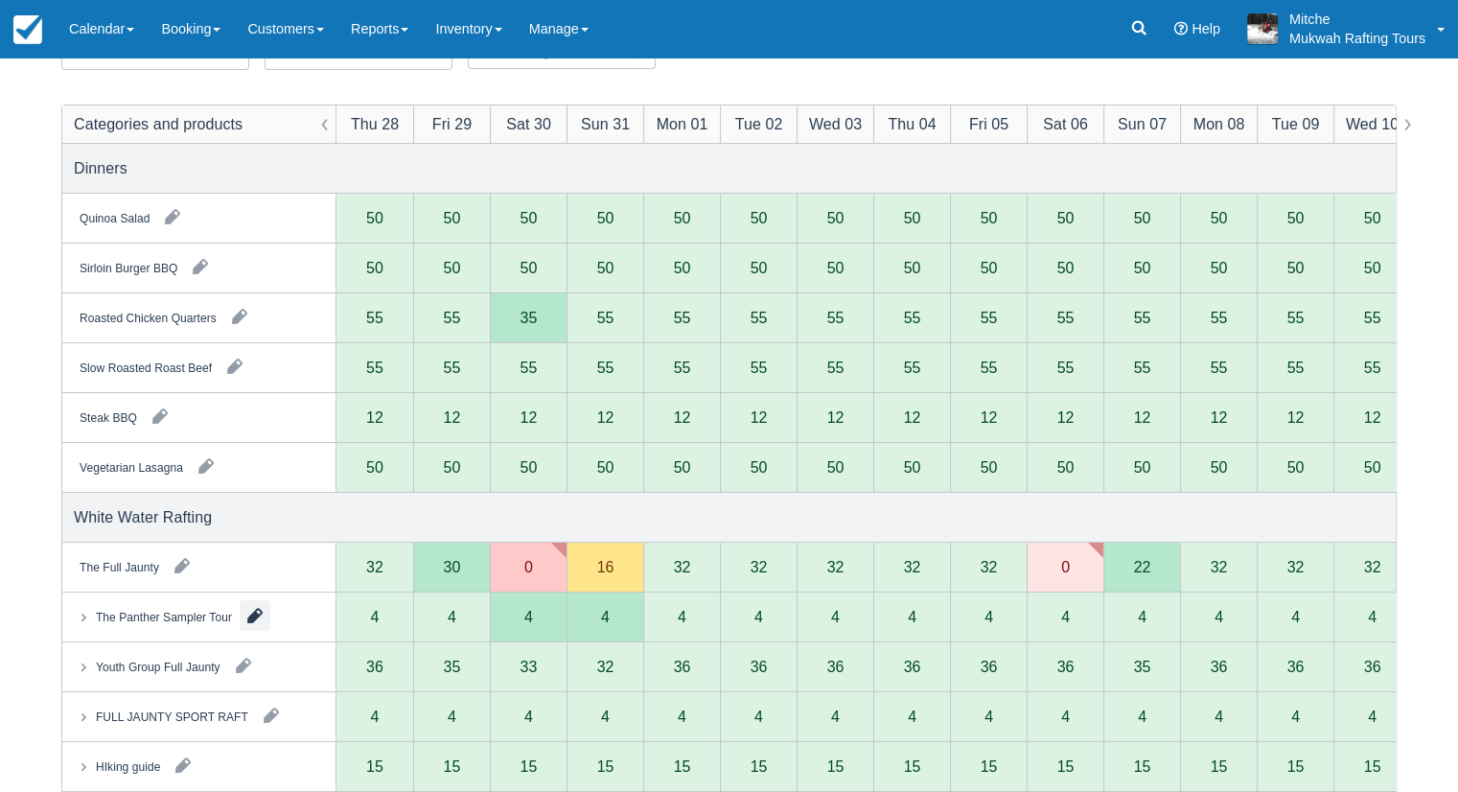
click at [254, 612] on button "button" at bounding box center [255, 615] width 31 height 31
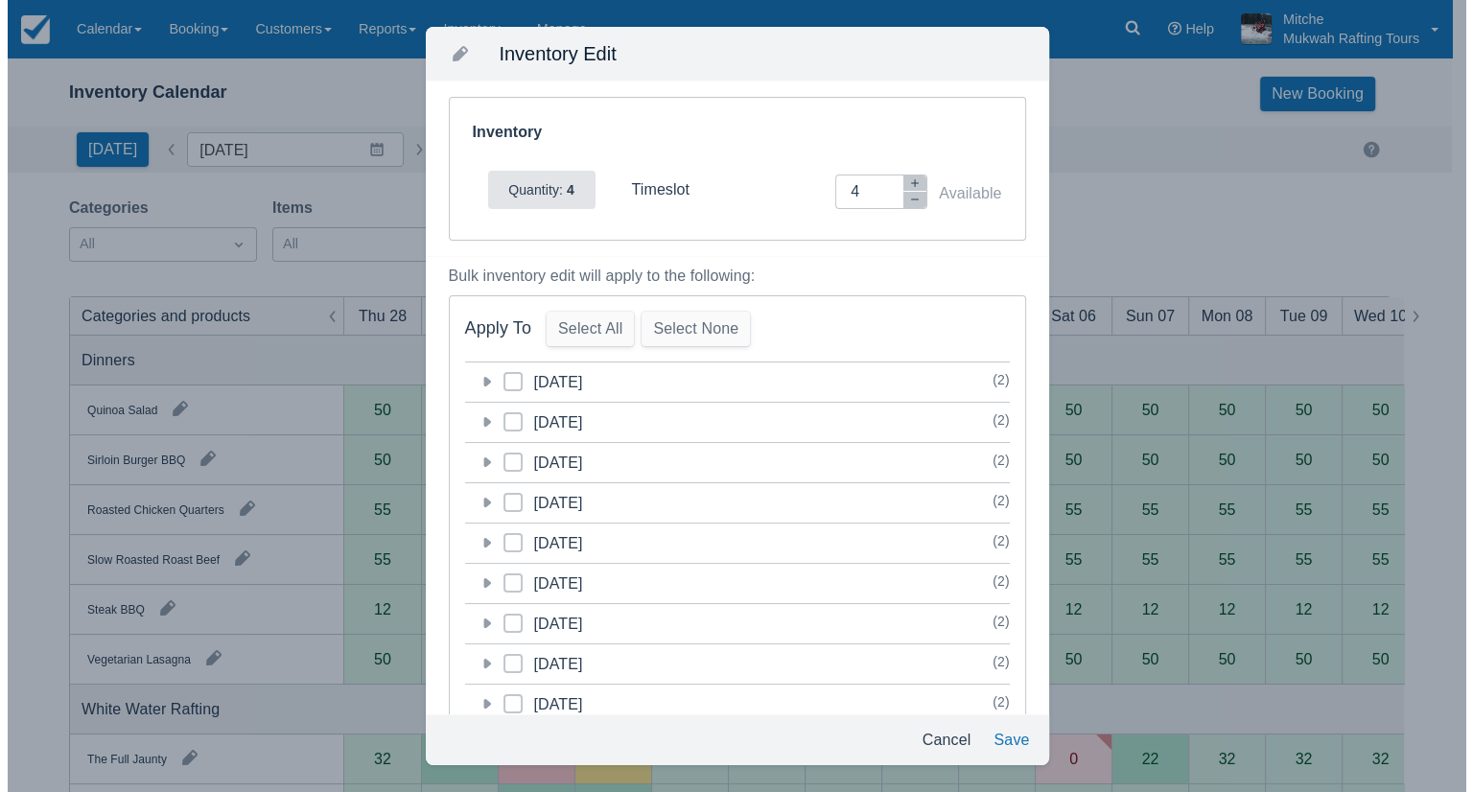
scroll to position [0, 0]
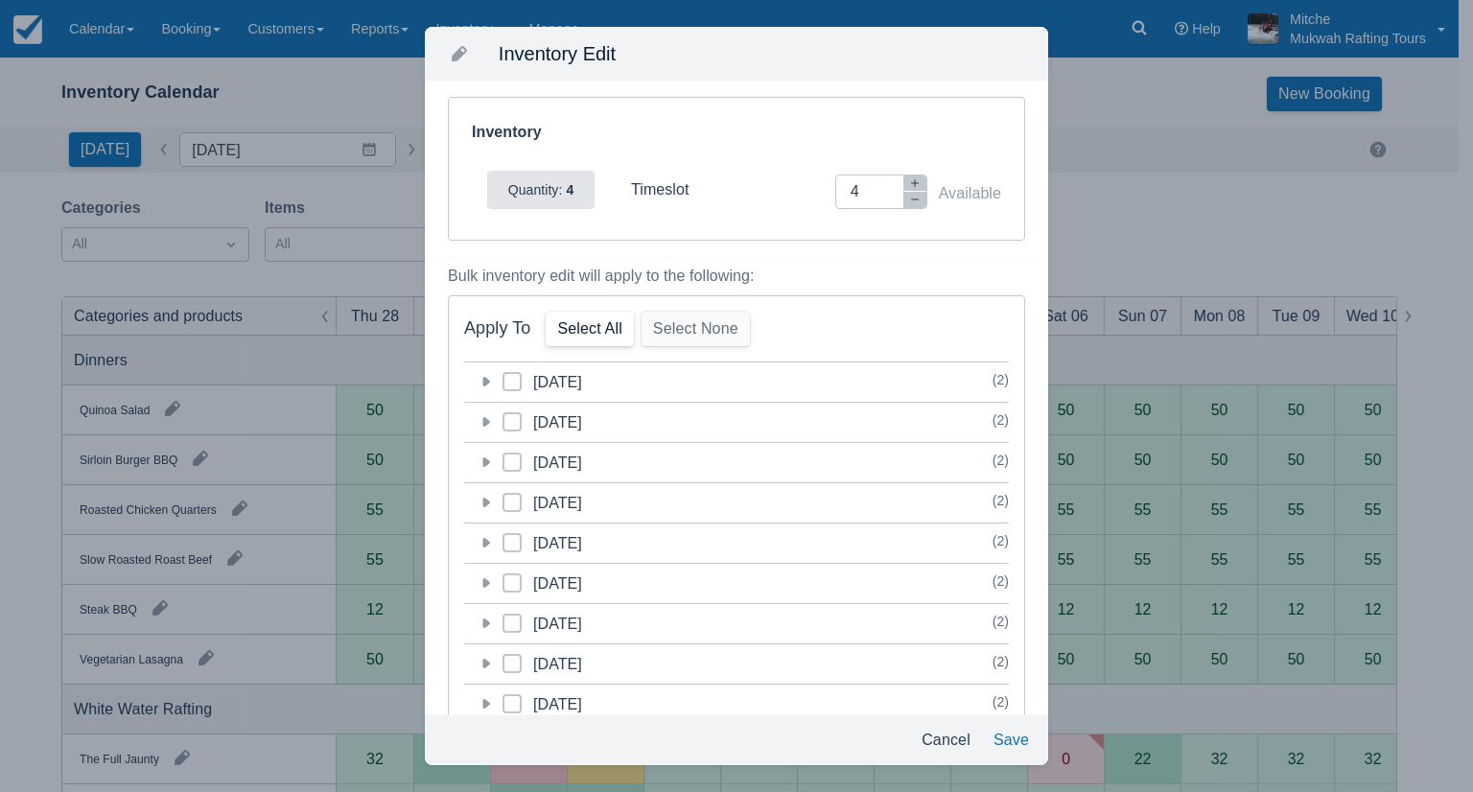
click at [616, 331] on button "Select All" at bounding box center [588, 329] width 87 height 35
checkbox input "true"
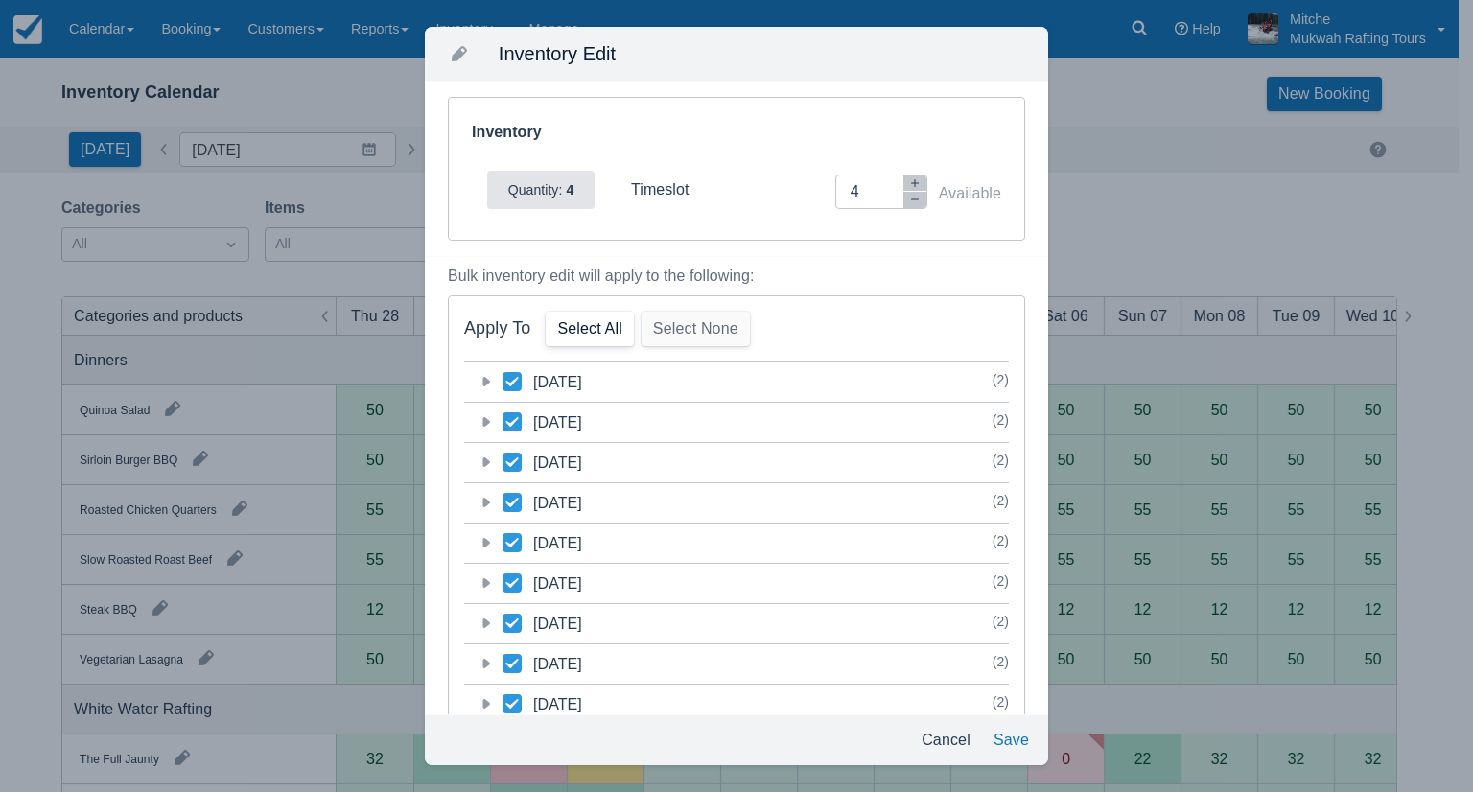
checkbox input "true"
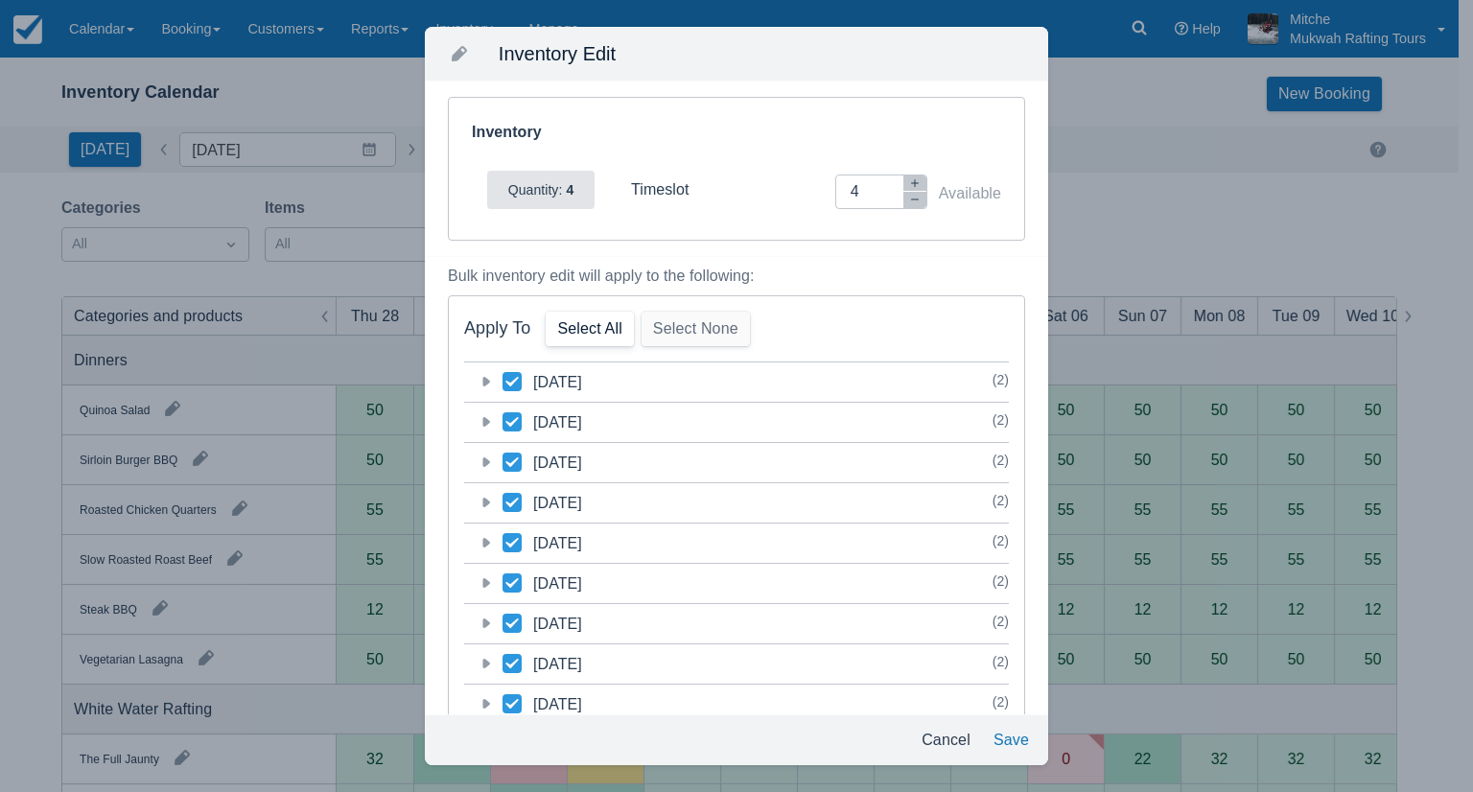
checkbox input "true"
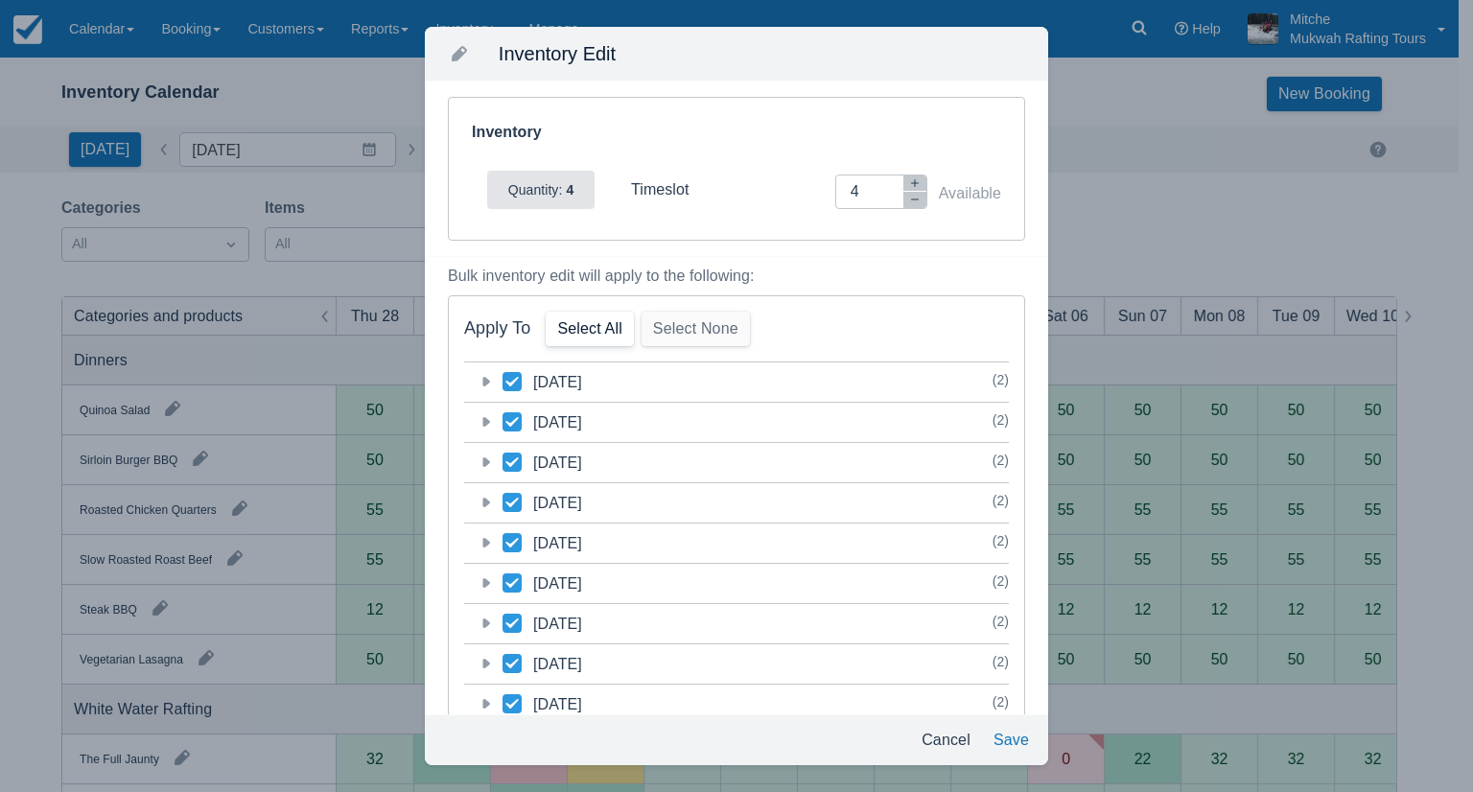
checkbox input "true"
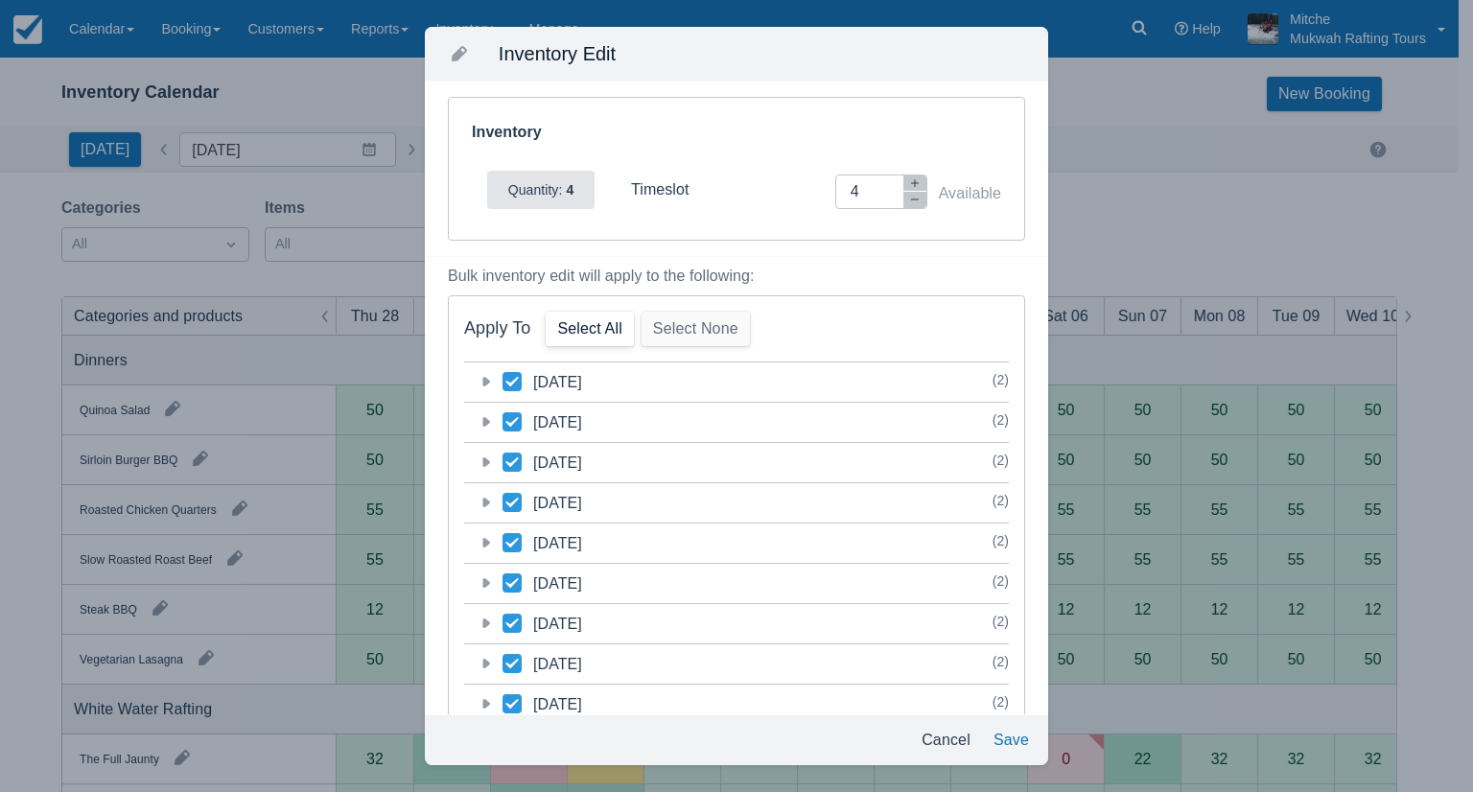
checkbox input "true"
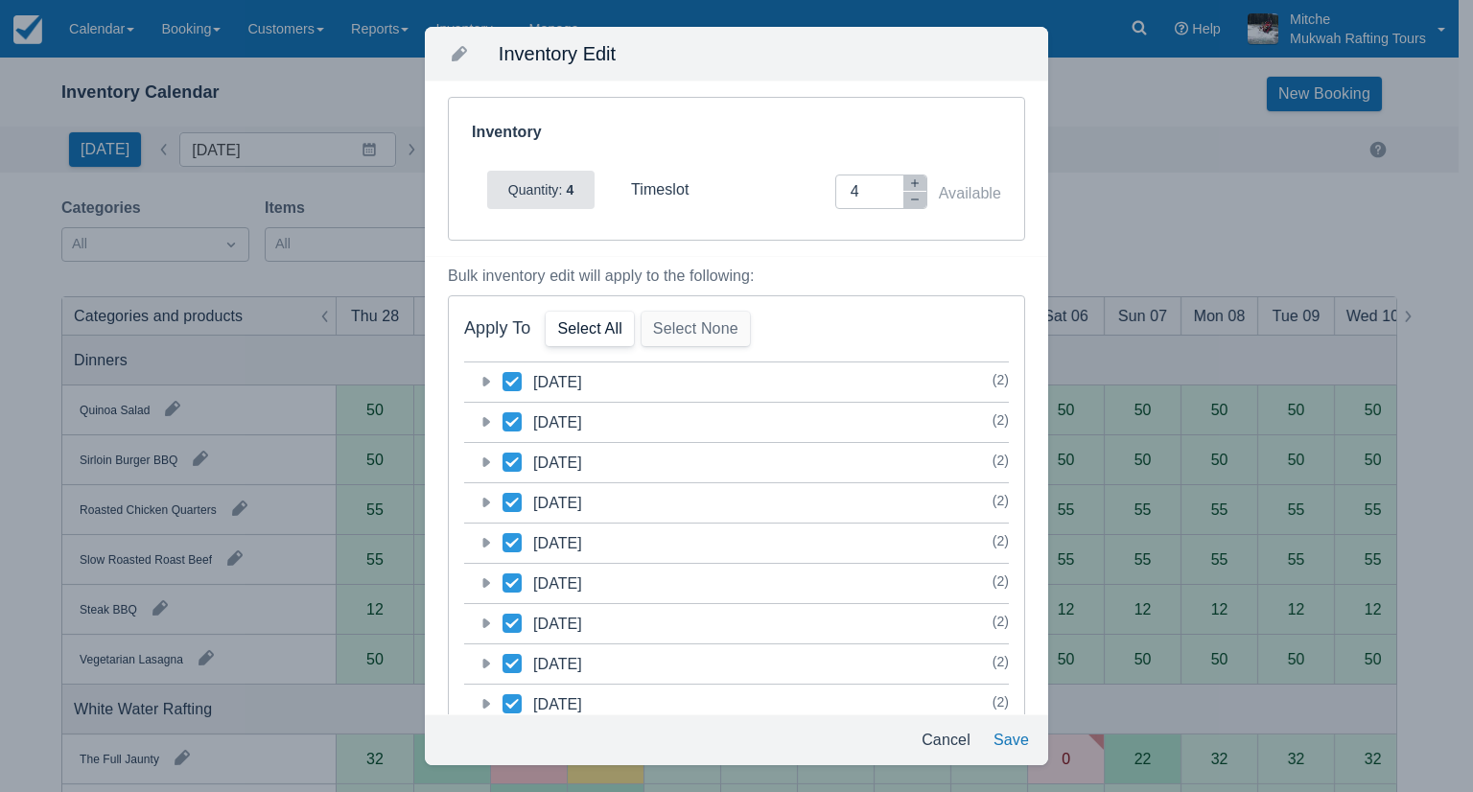
checkbox input "true"
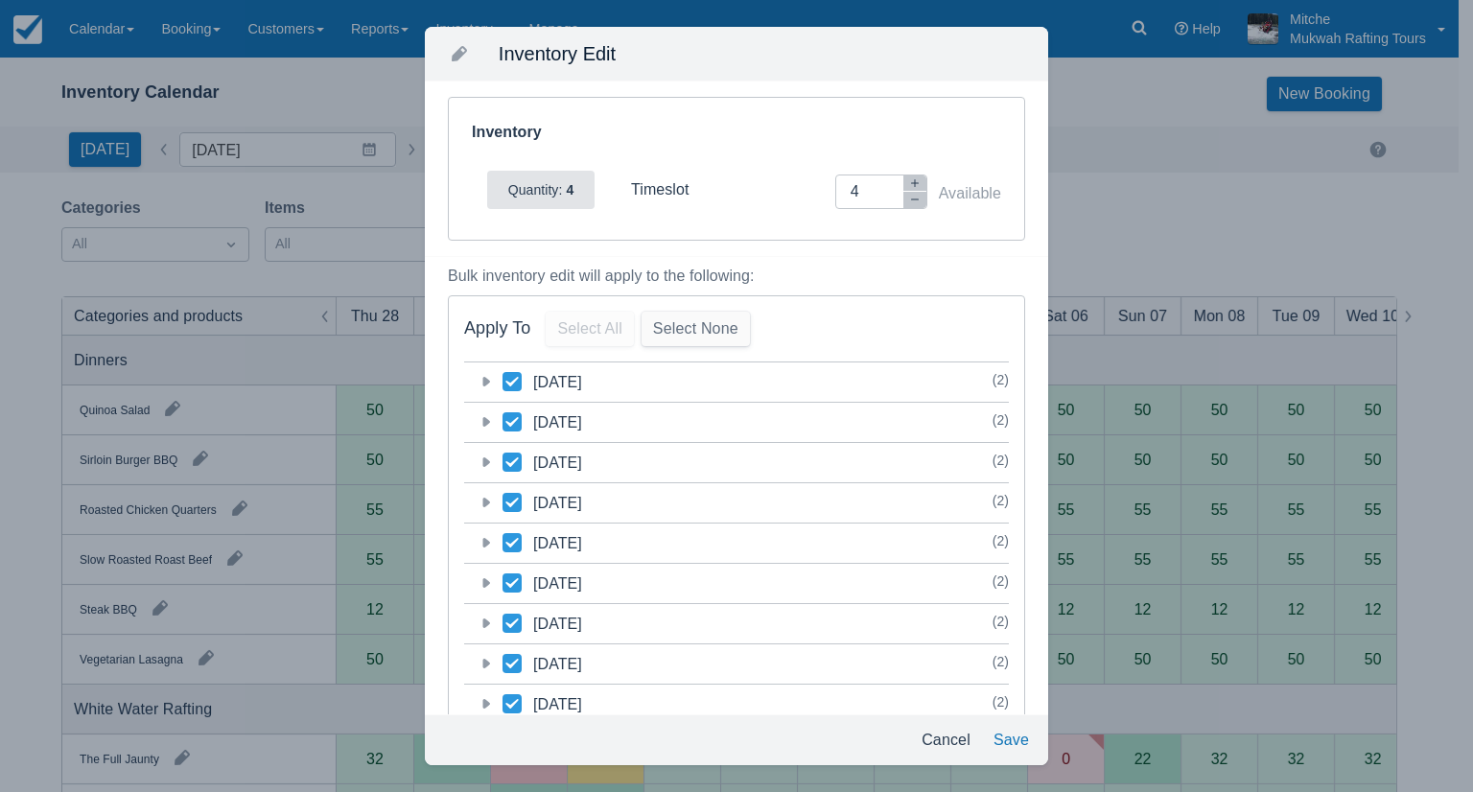
drag, startPoint x: 847, startPoint y: 197, endPoint x: 813, endPoint y: 199, distance: 34.6
click at [813, 199] on div "Inventory Adjustment 4 Available" at bounding box center [880, 191] width 242 height 35
type input "0"
click at [900, 247] on div "Inventory Quantity: 4 timeslot Inventory Adjustment 0 Available" at bounding box center [736, 168] width 623 height 174
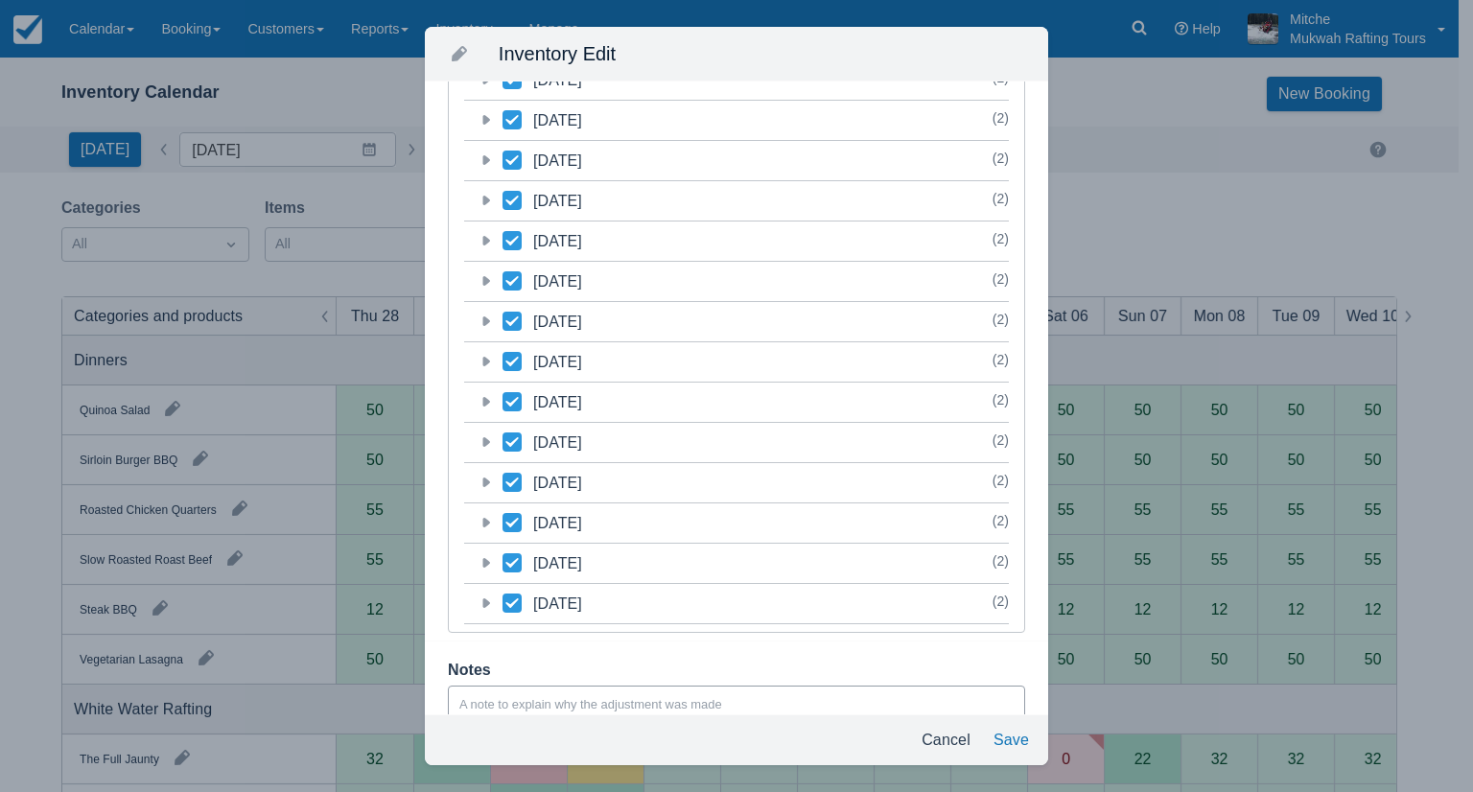
scroll to position [1005, 0]
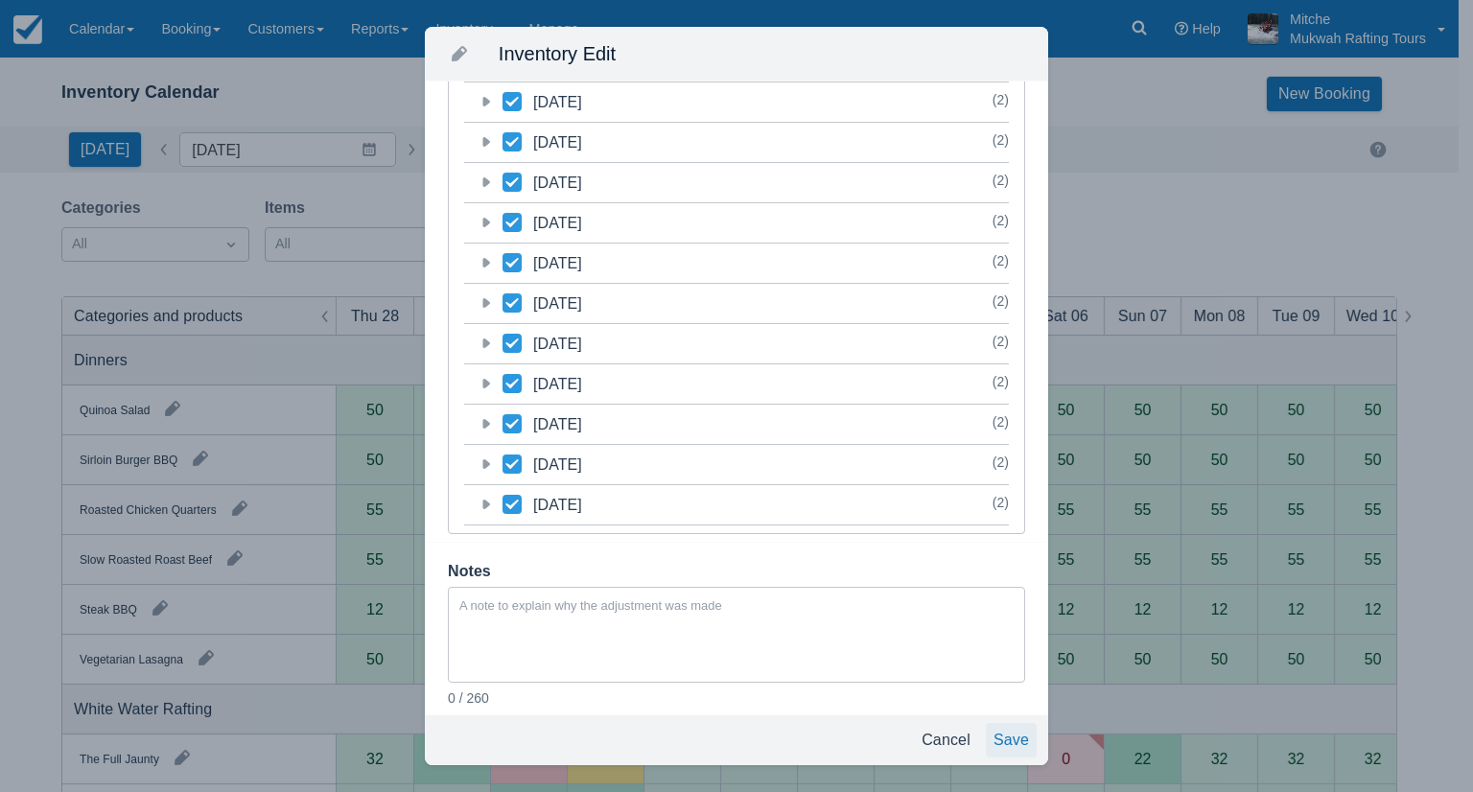
click at [1020, 743] on button "Save" at bounding box center [1011, 740] width 51 height 35
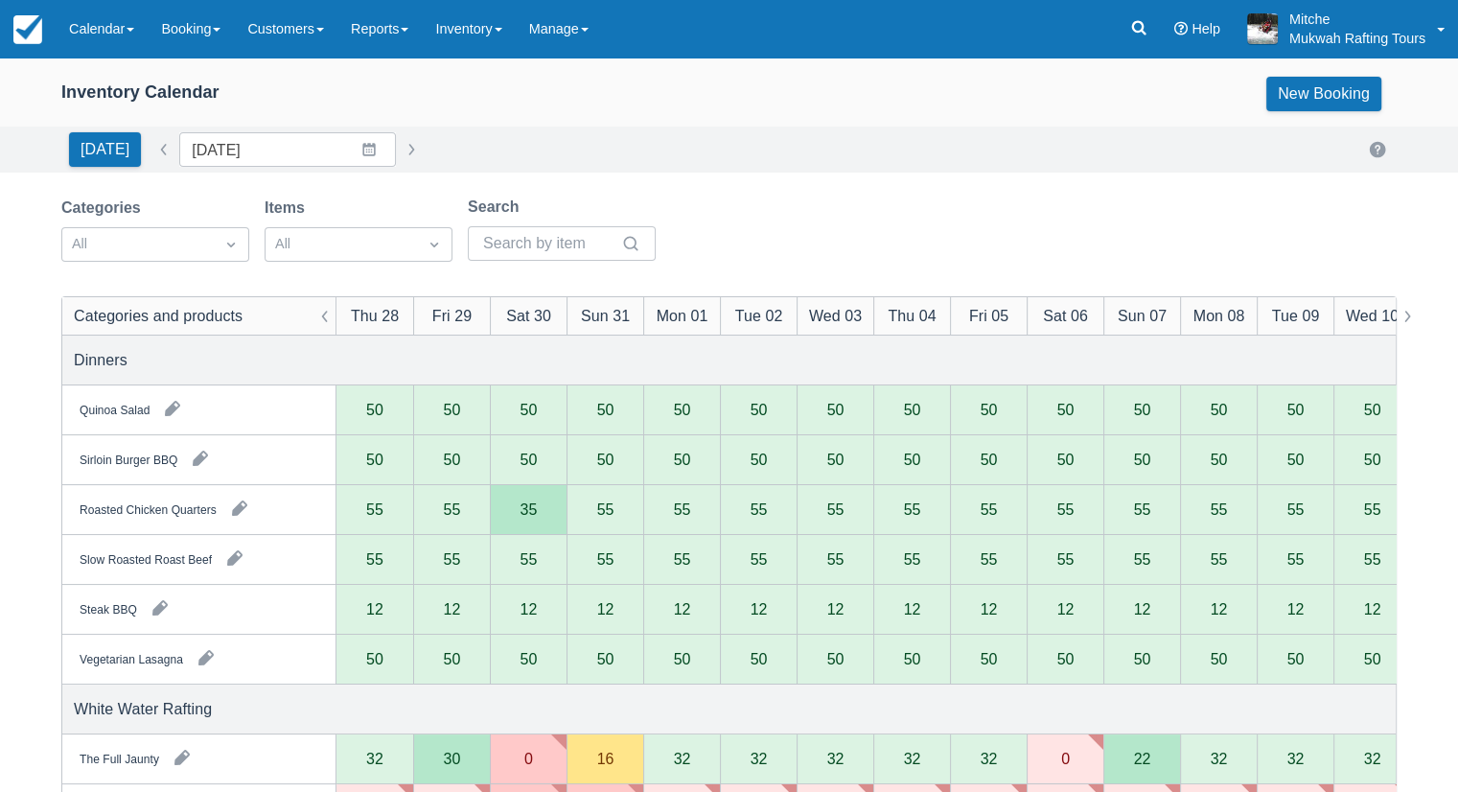
scroll to position [383, 0]
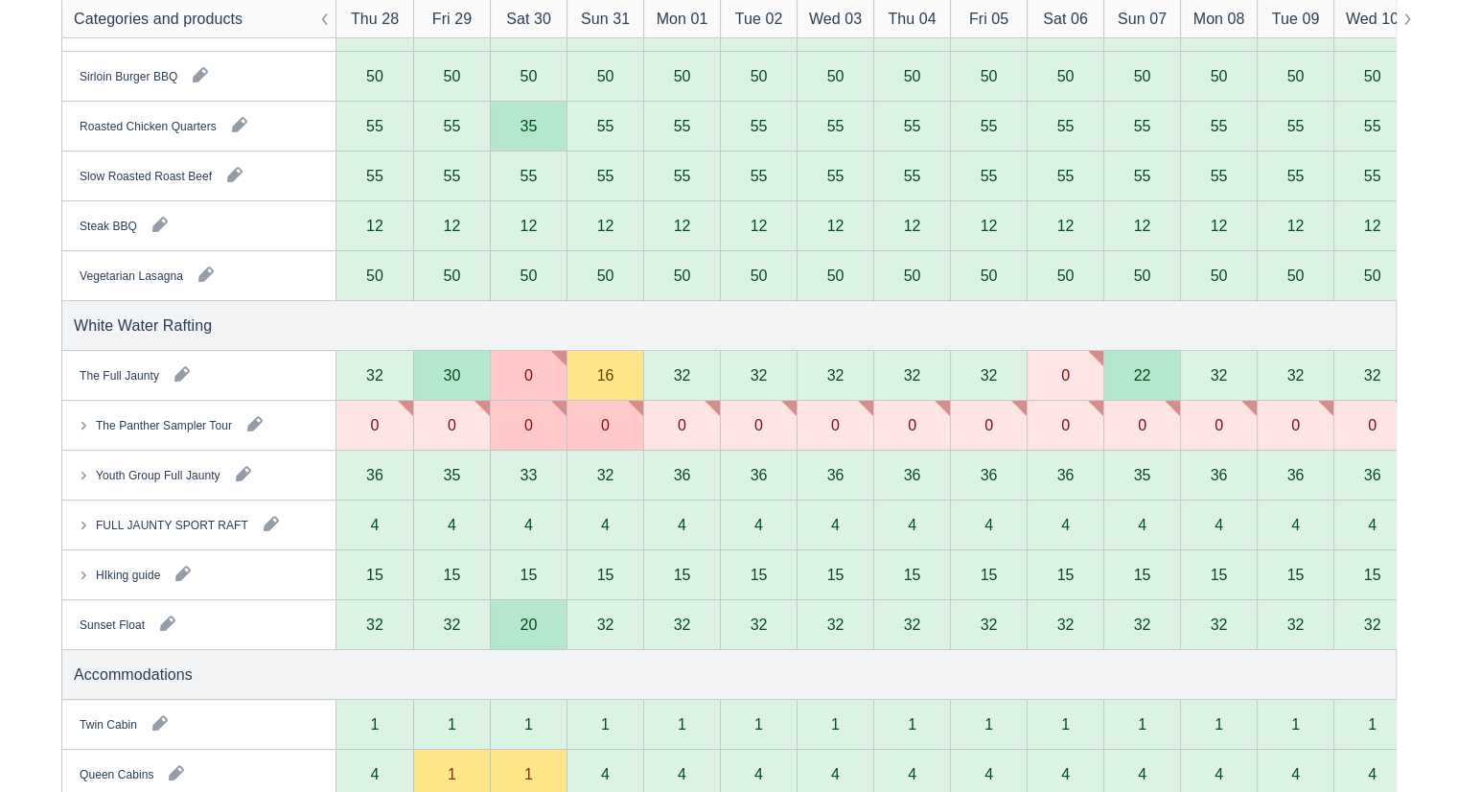
click at [498, 320] on div "White Water Rafting" at bounding box center [729, 325] width 1334 height 49
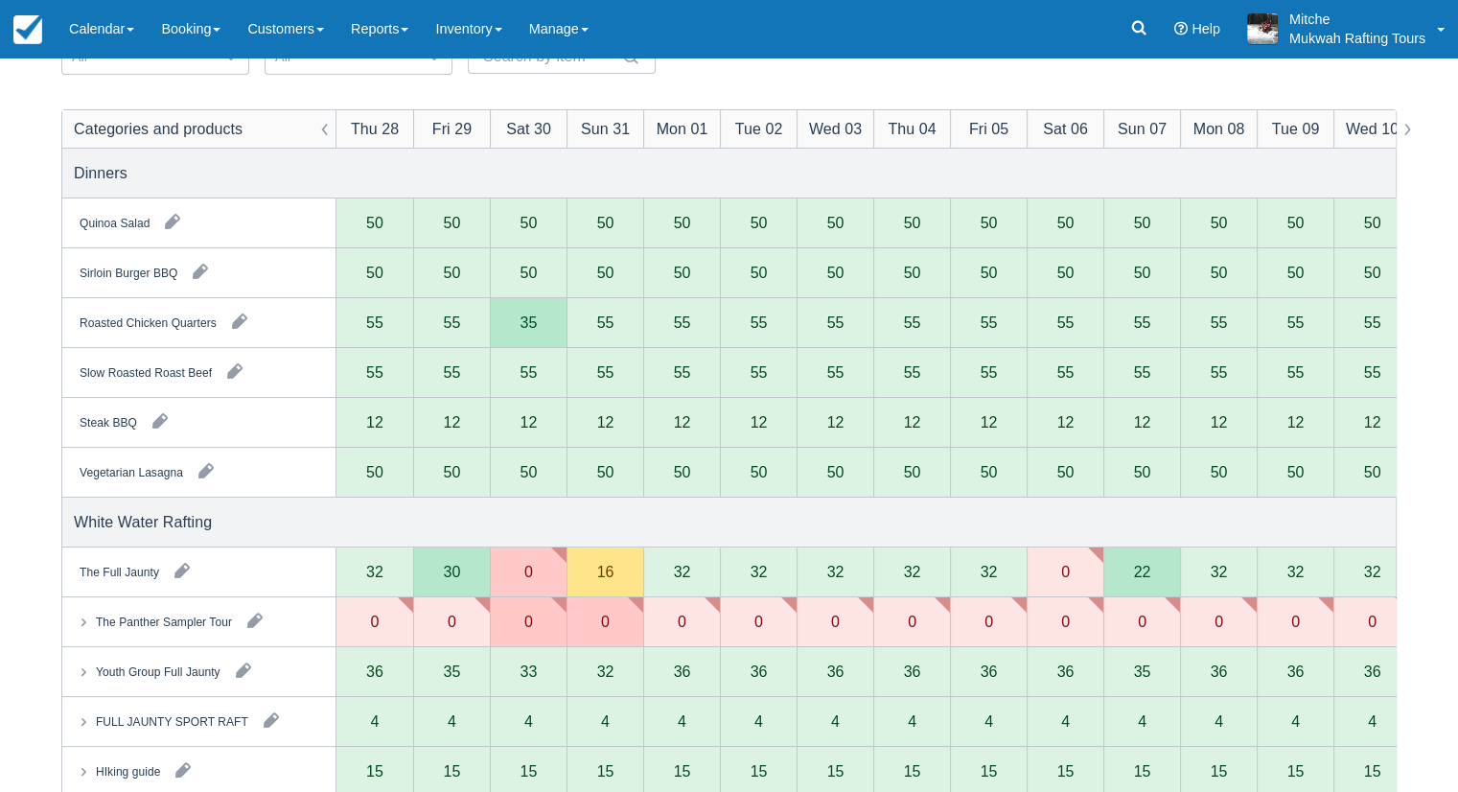
scroll to position [0, 0]
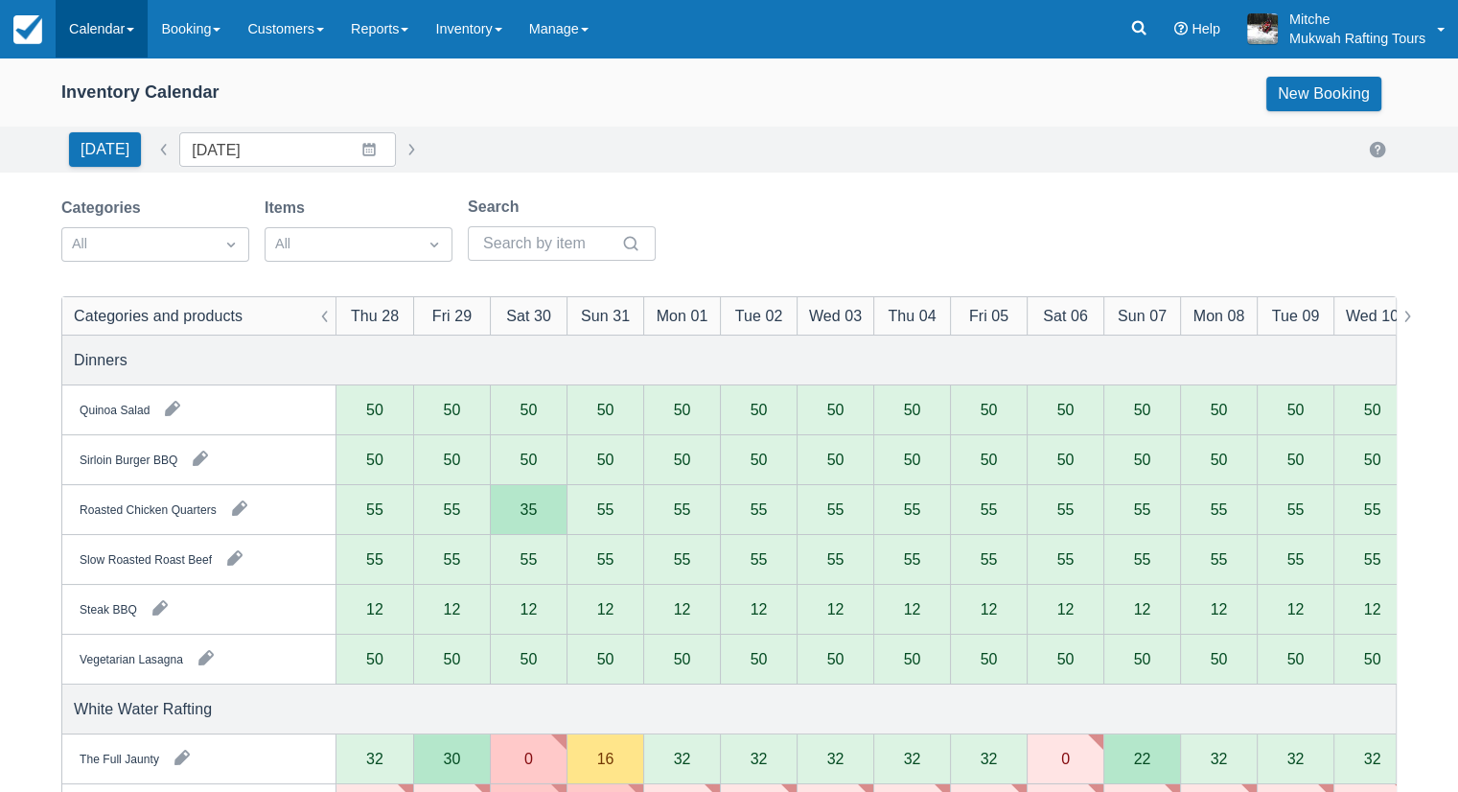
click at [87, 32] on link "Calendar" at bounding box center [102, 29] width 92 height 58
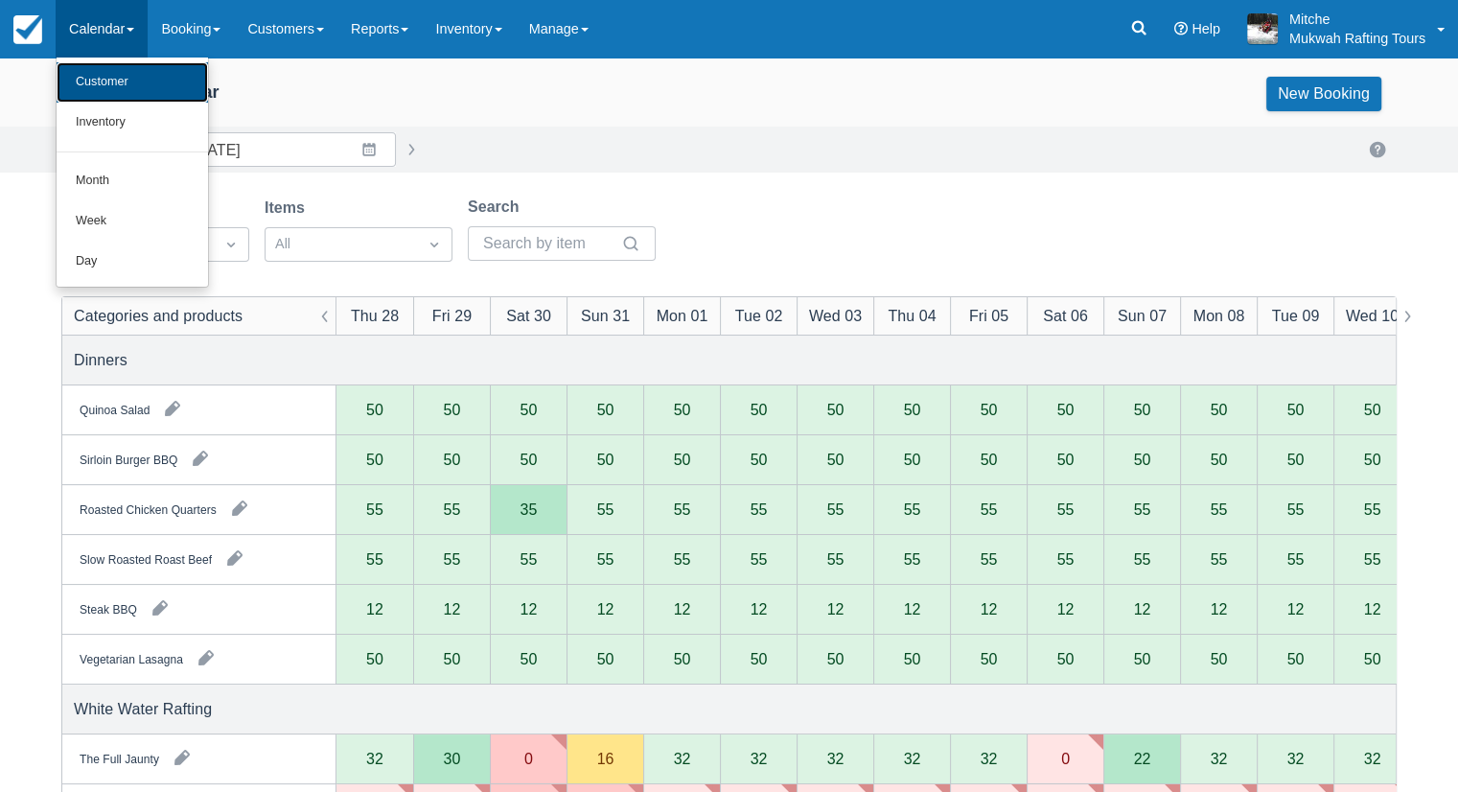
click at [110, 85] on link "Customer" at bounding box center [132, 82] width 151 height 40
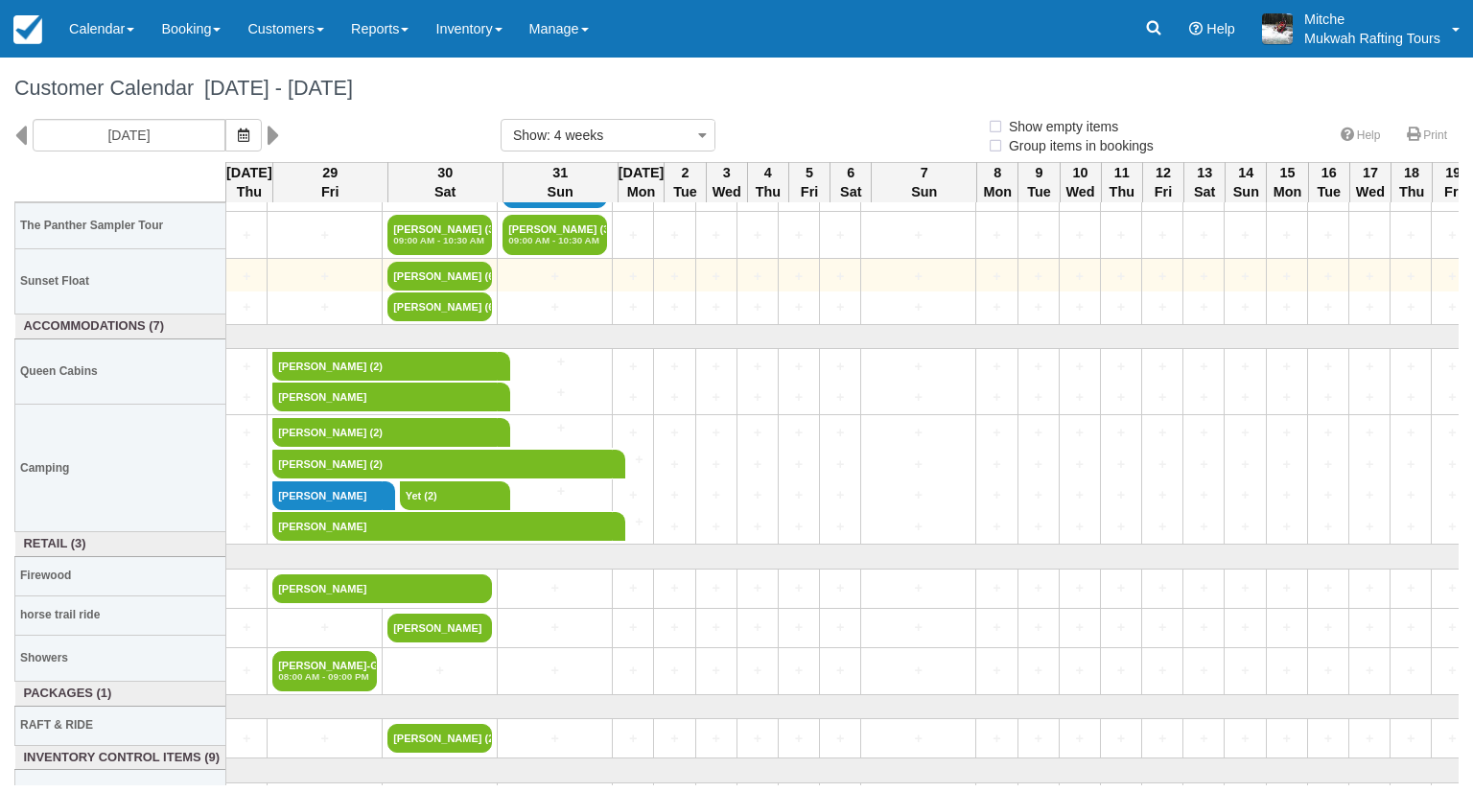
scroll to position [192, 0]
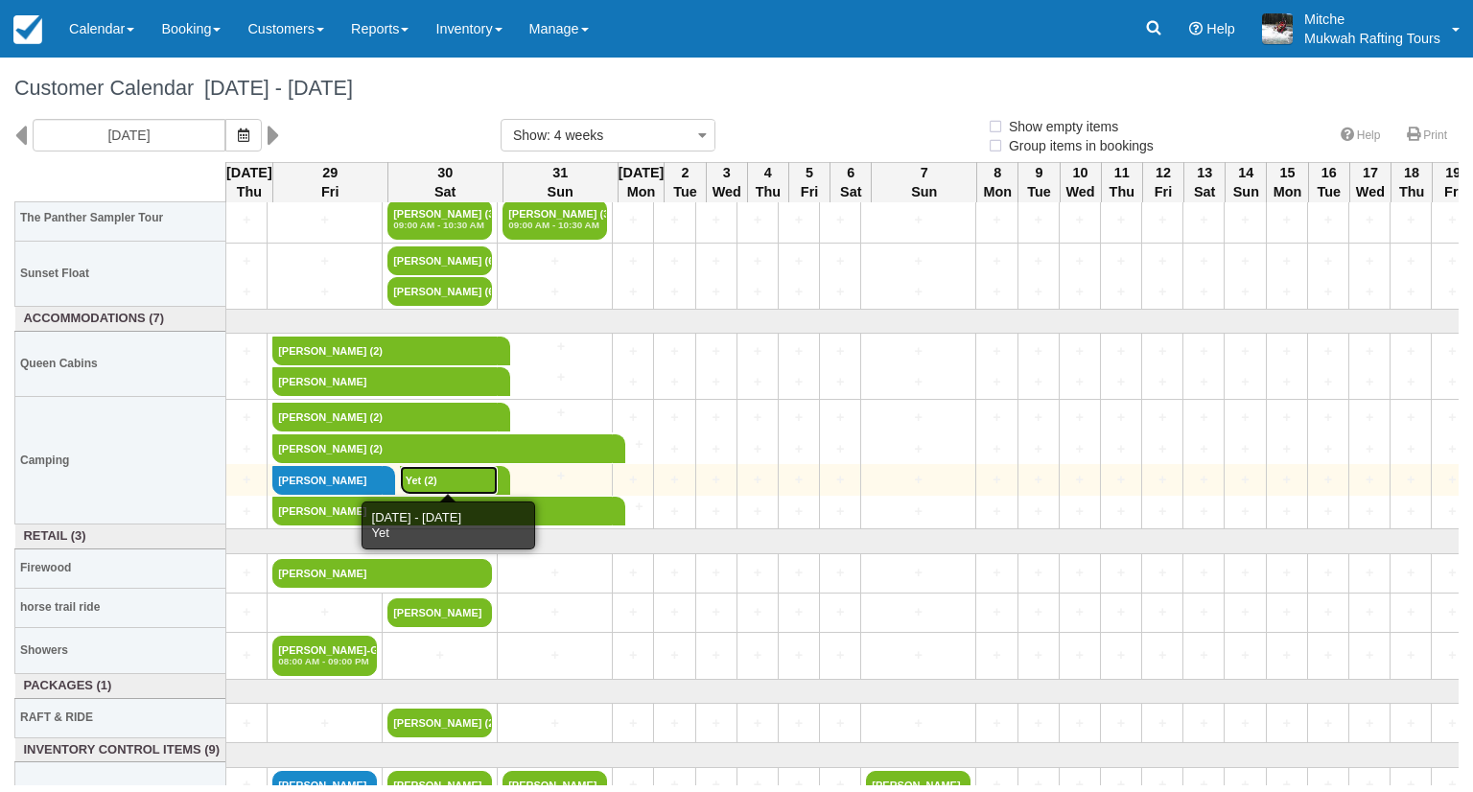
click at [441, 473] on link "Yet (2)" at bounding box center [449, 480] width 98 height 29
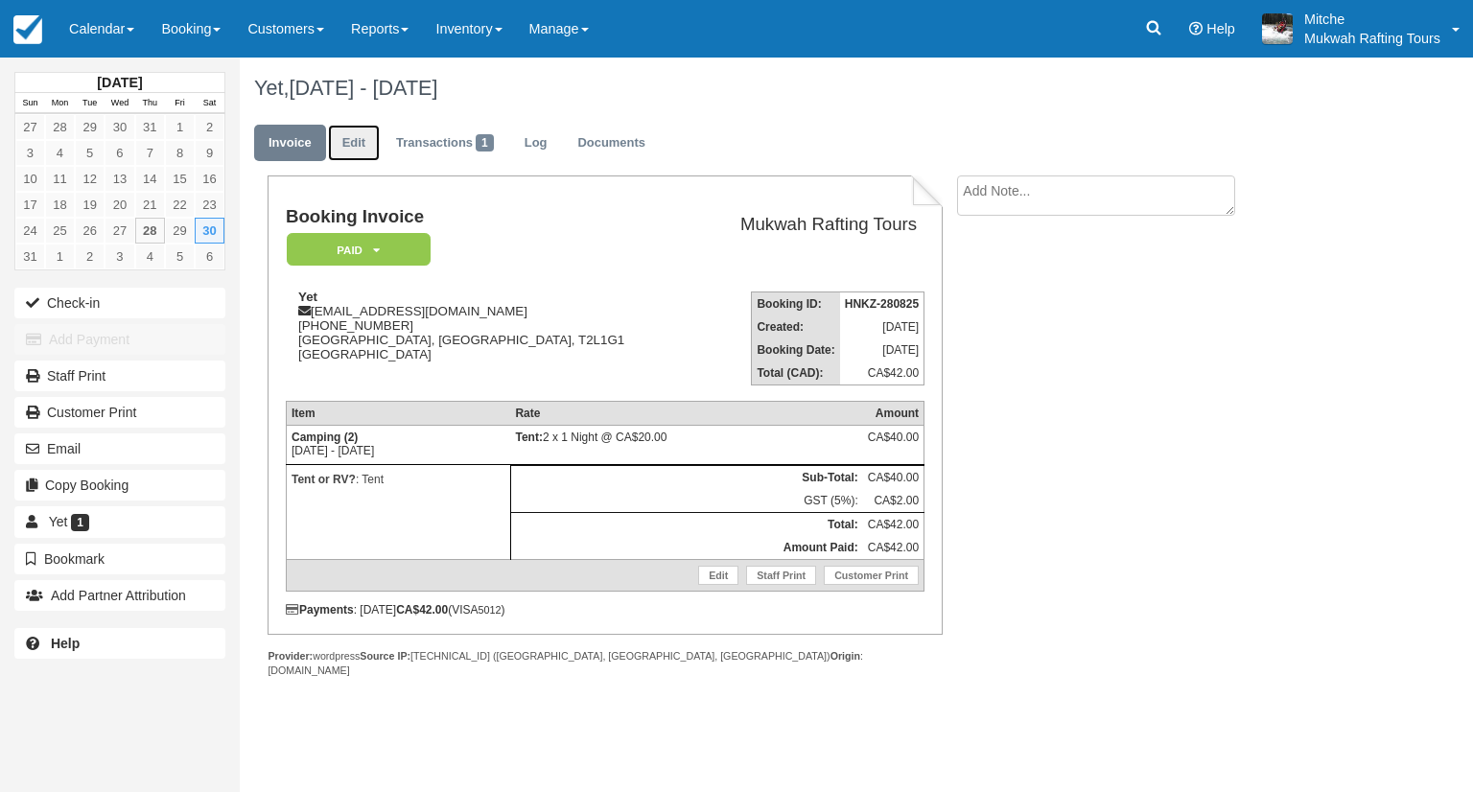
click at [358, 147] on link "Edit" at bounding box center [354, 143] width 52 height 37
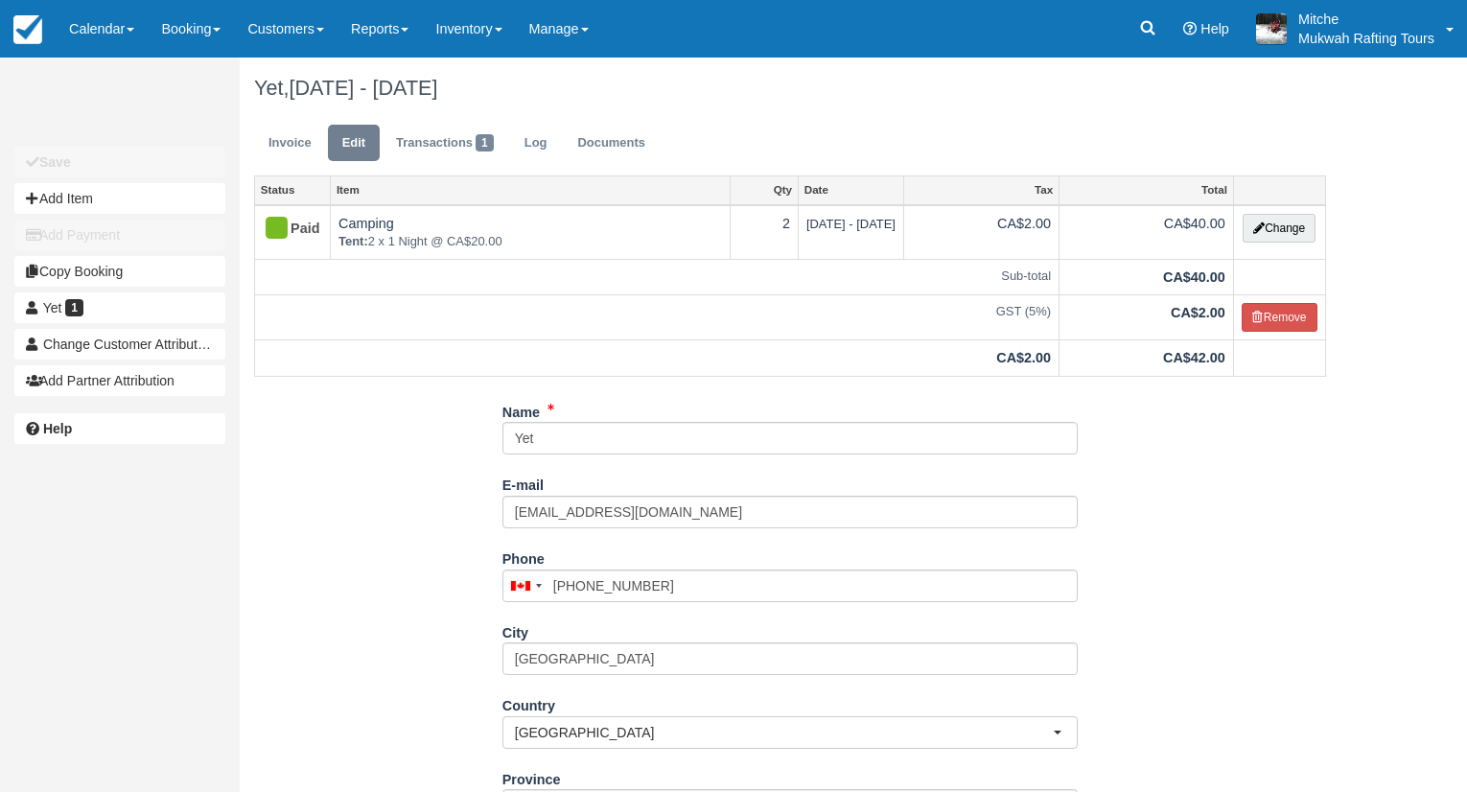
select select "Tent"
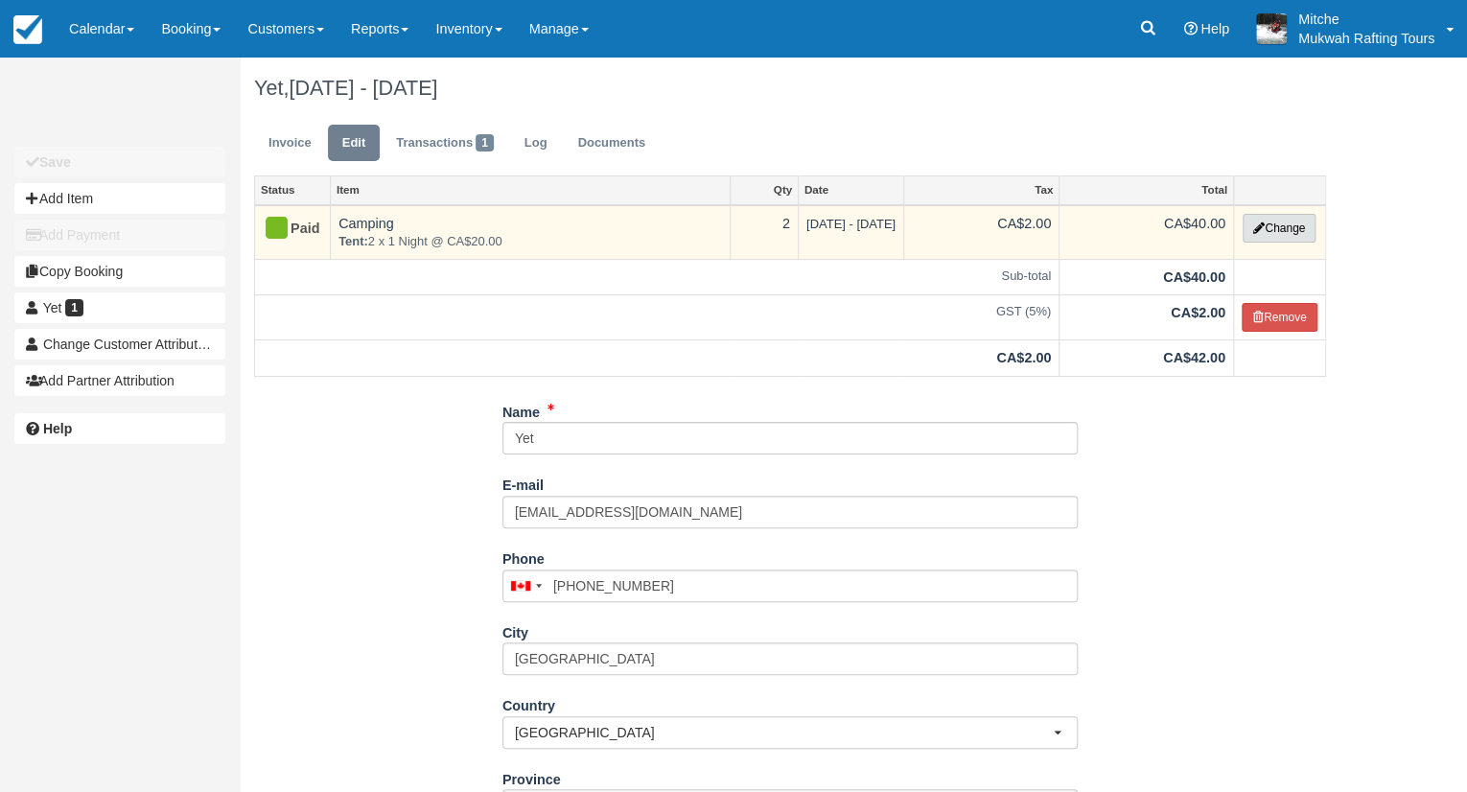
click at [1282, 235] on button "Change" at bounding box center [1278, 228] width 73 height 29
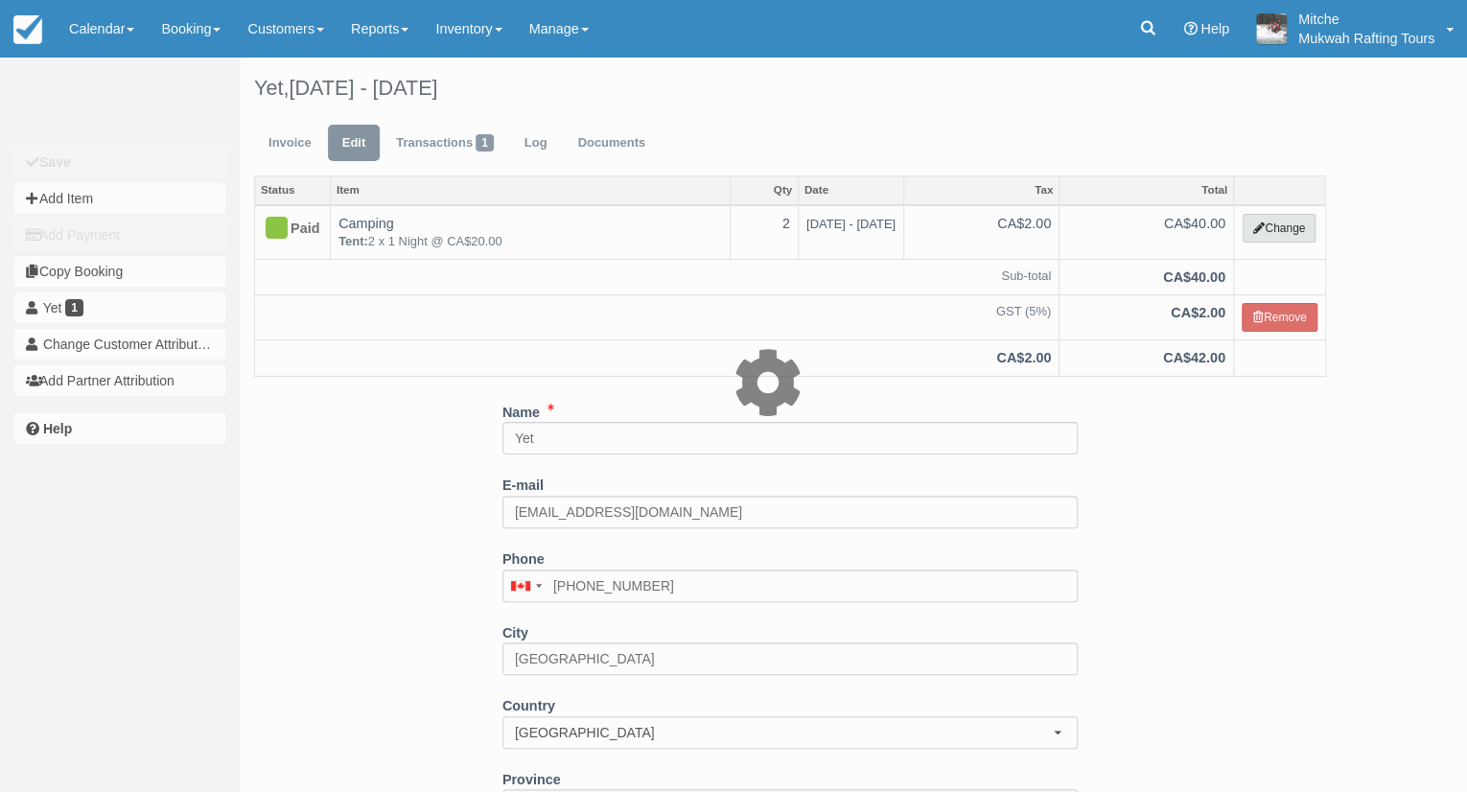
select select "5"
type input "40.00"
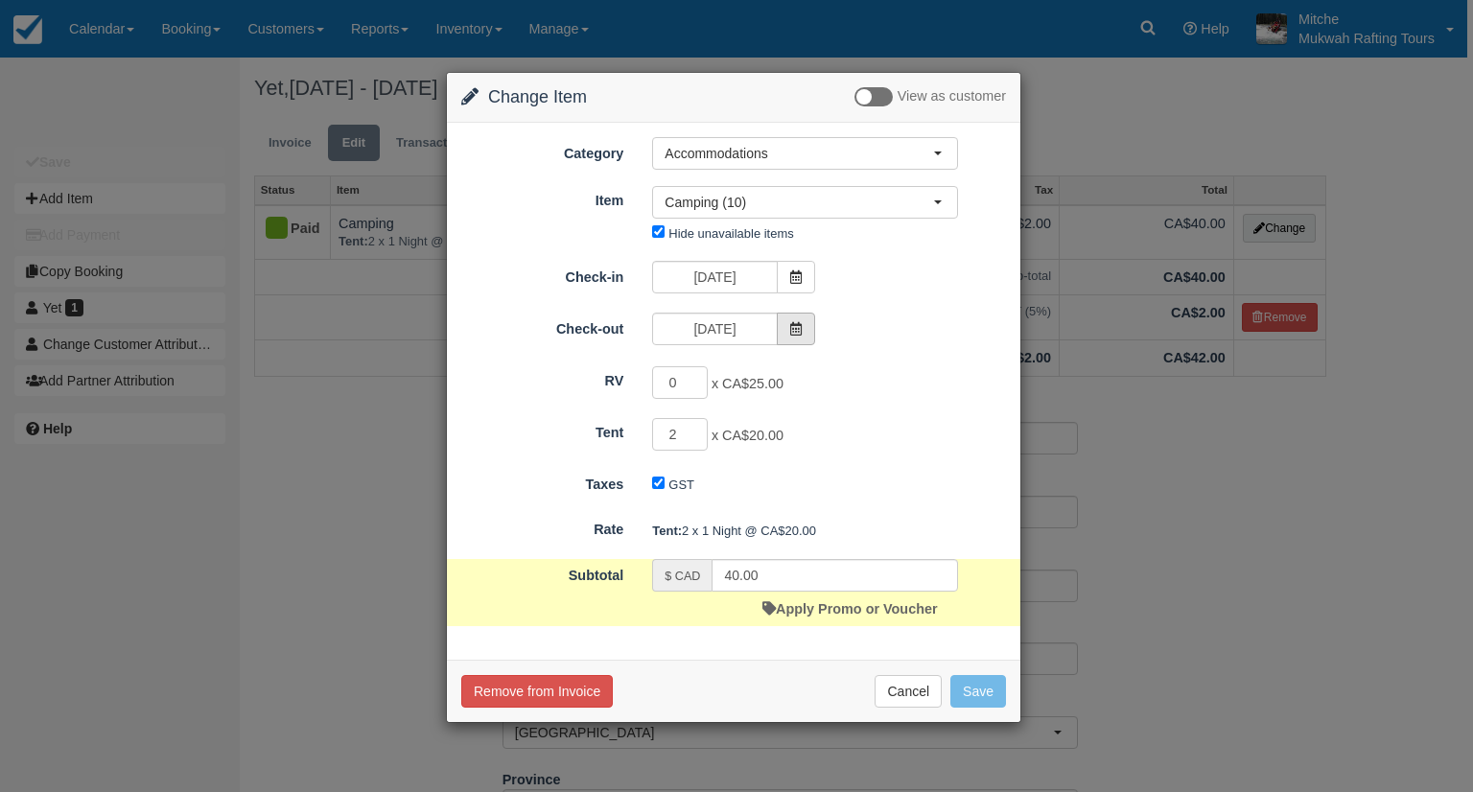
click at [807, 327] on span at bounding box center [796, 329] width 38 height 33
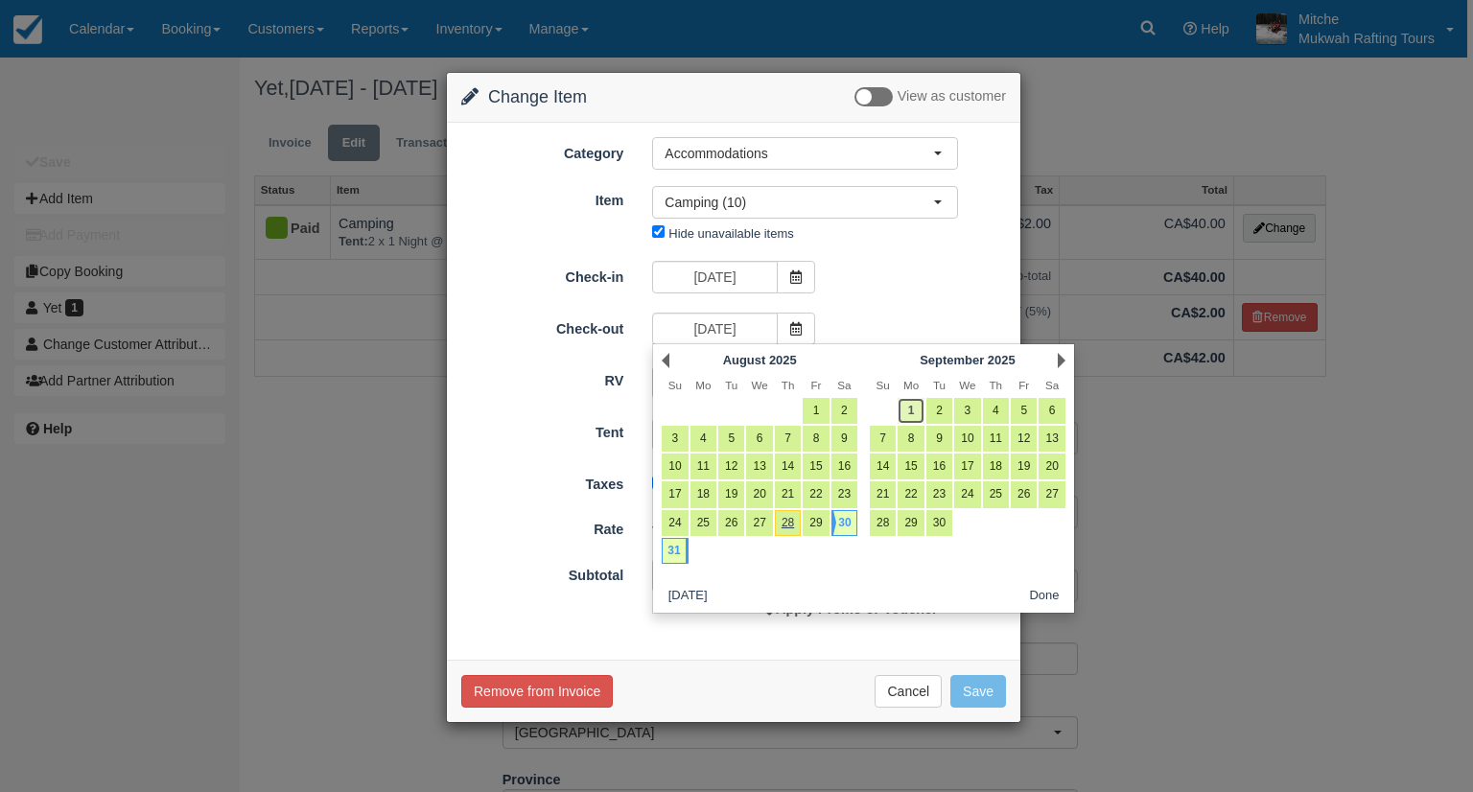
click at [913, 410] on link "1" at bounding box center [910, 411] width 26 height 26
type input "09/01/25"
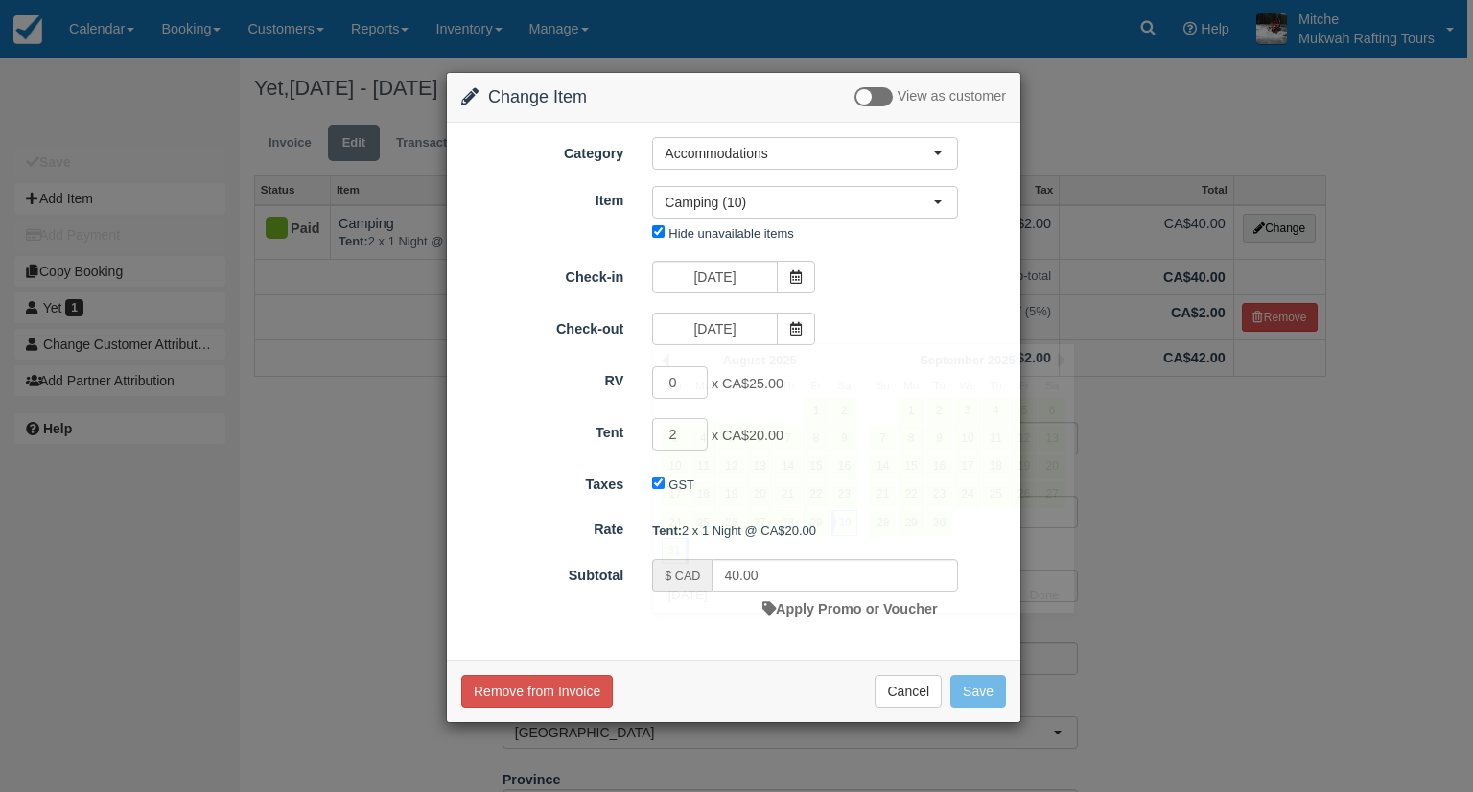
type input "80.00"
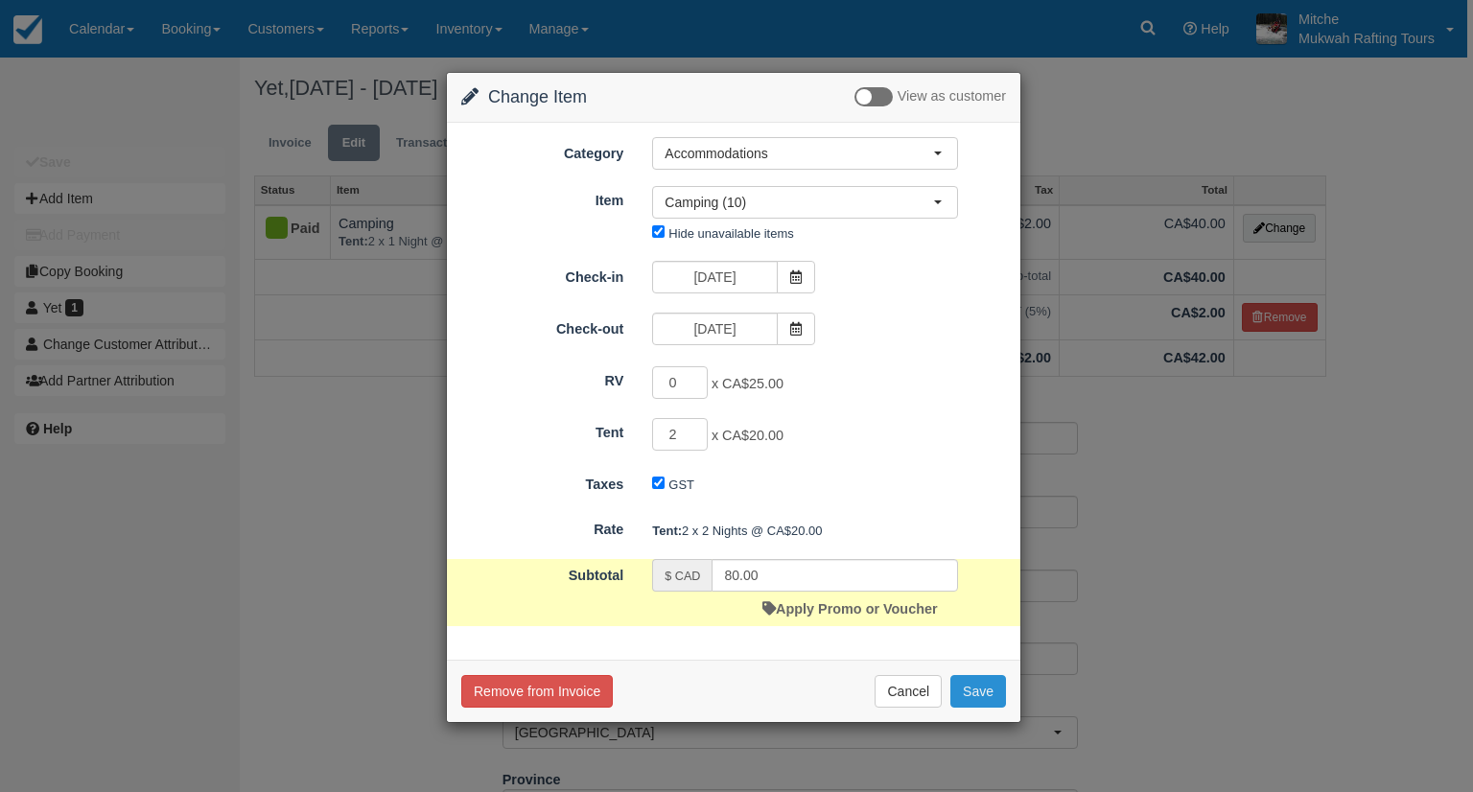
click at [994, 698] on button "Save" at bounding box center [978, 691] width 56 height 33
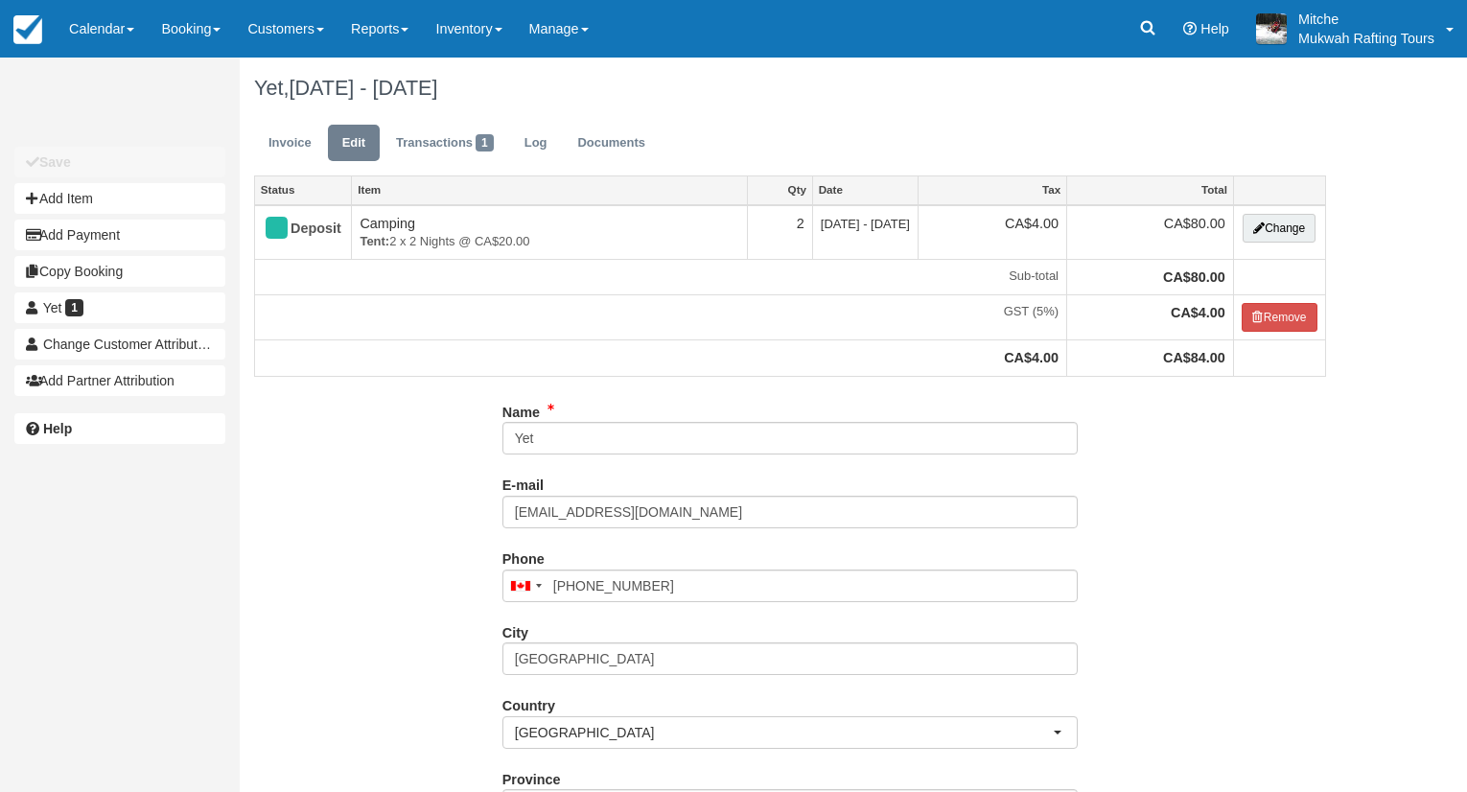
select select "Tent"
click at [314, 152] on link "Invoice" at bounding box center [290, 143] width 72 height 37
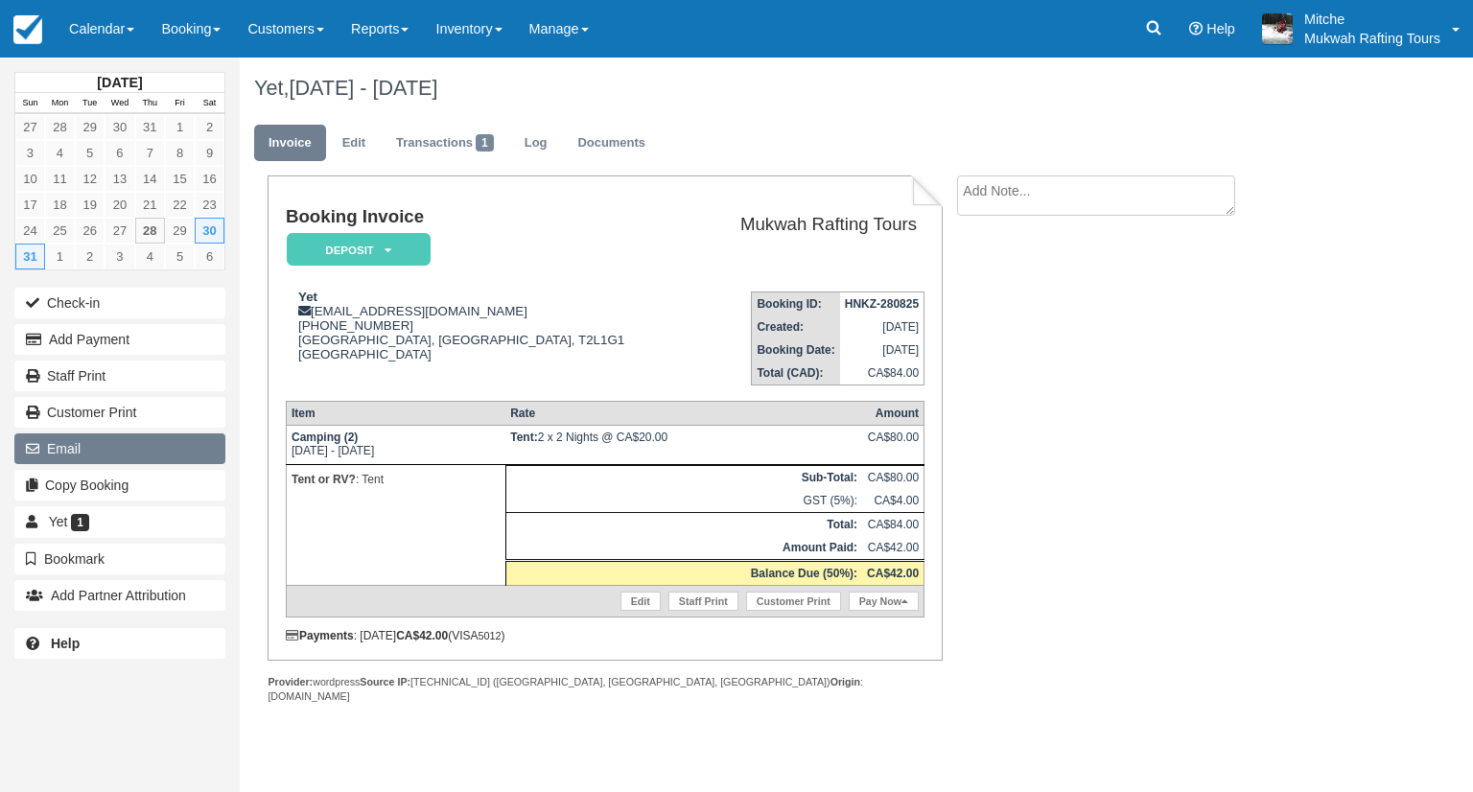
click at [157, 459] on button "Email" at bounding box center [119, 448] width 211 height 31
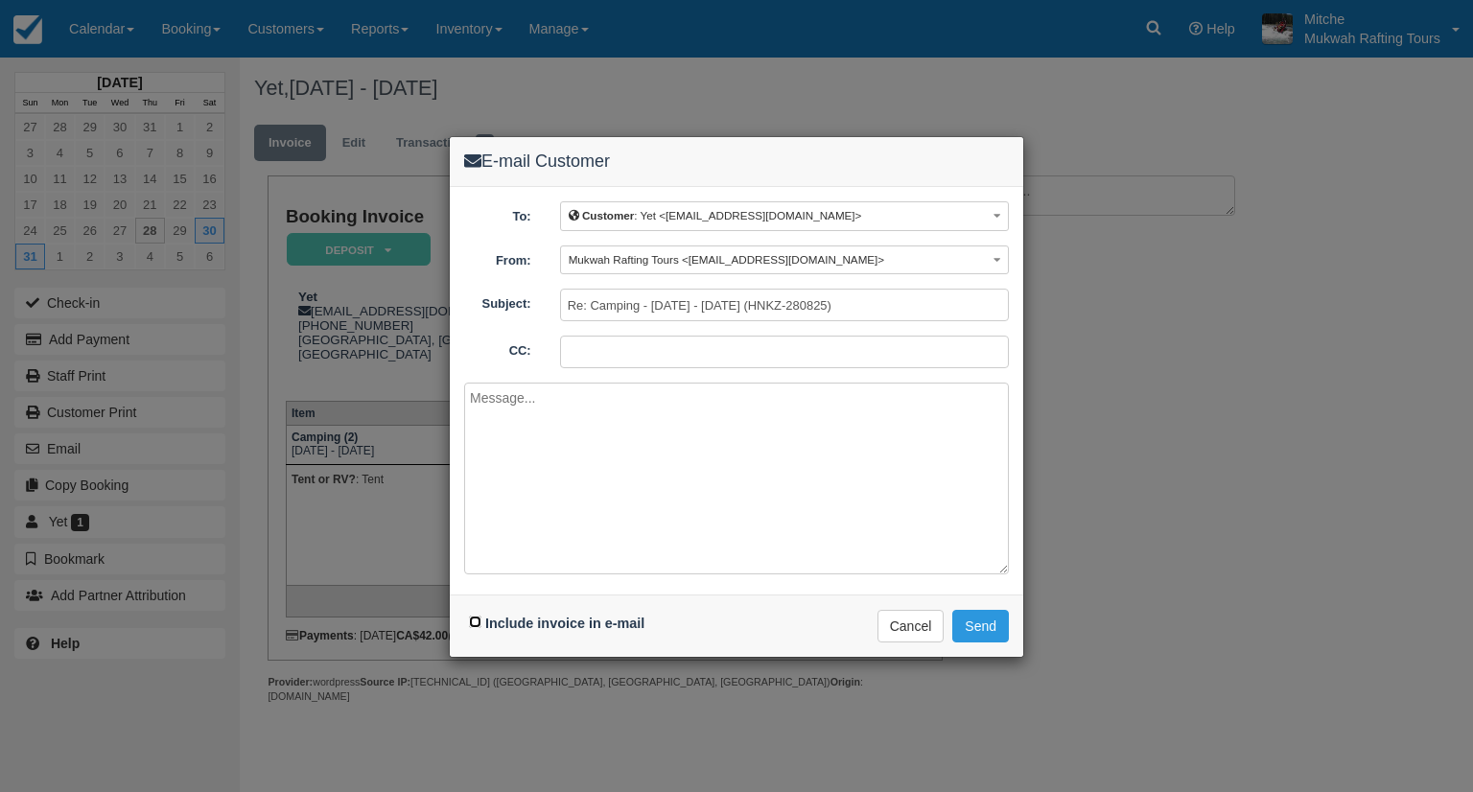
click at [469, 620] on input "Include invoice in e-mail" at bounding box center [475, 621] width 12 height 12
checkbox input "true"
click at [977, 620] on button "Send" at bounding box center [980, 626] width 57 height 33
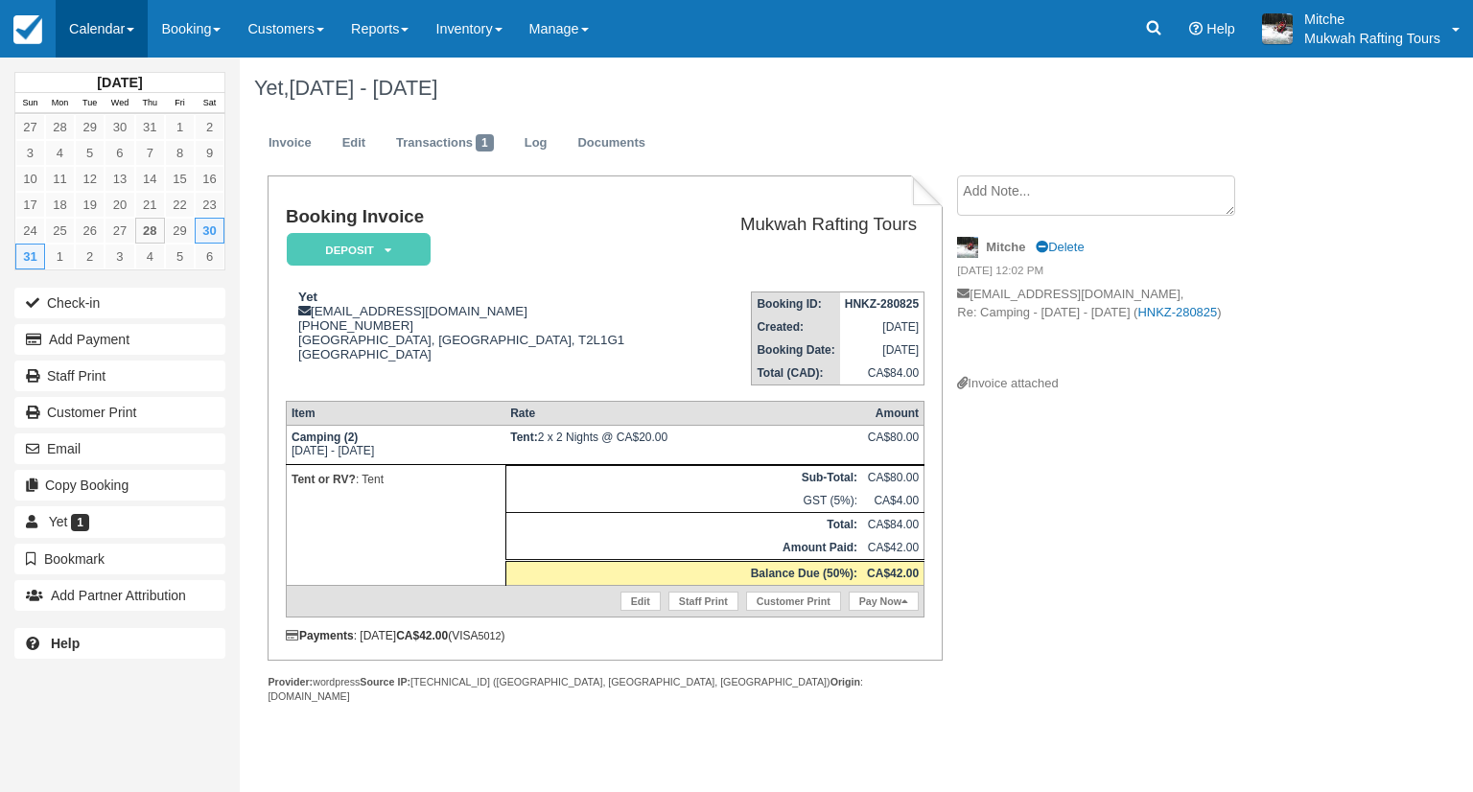
click at [104, 41] on link "Calendar" at bounding box center [102, 29] width 92 height 58
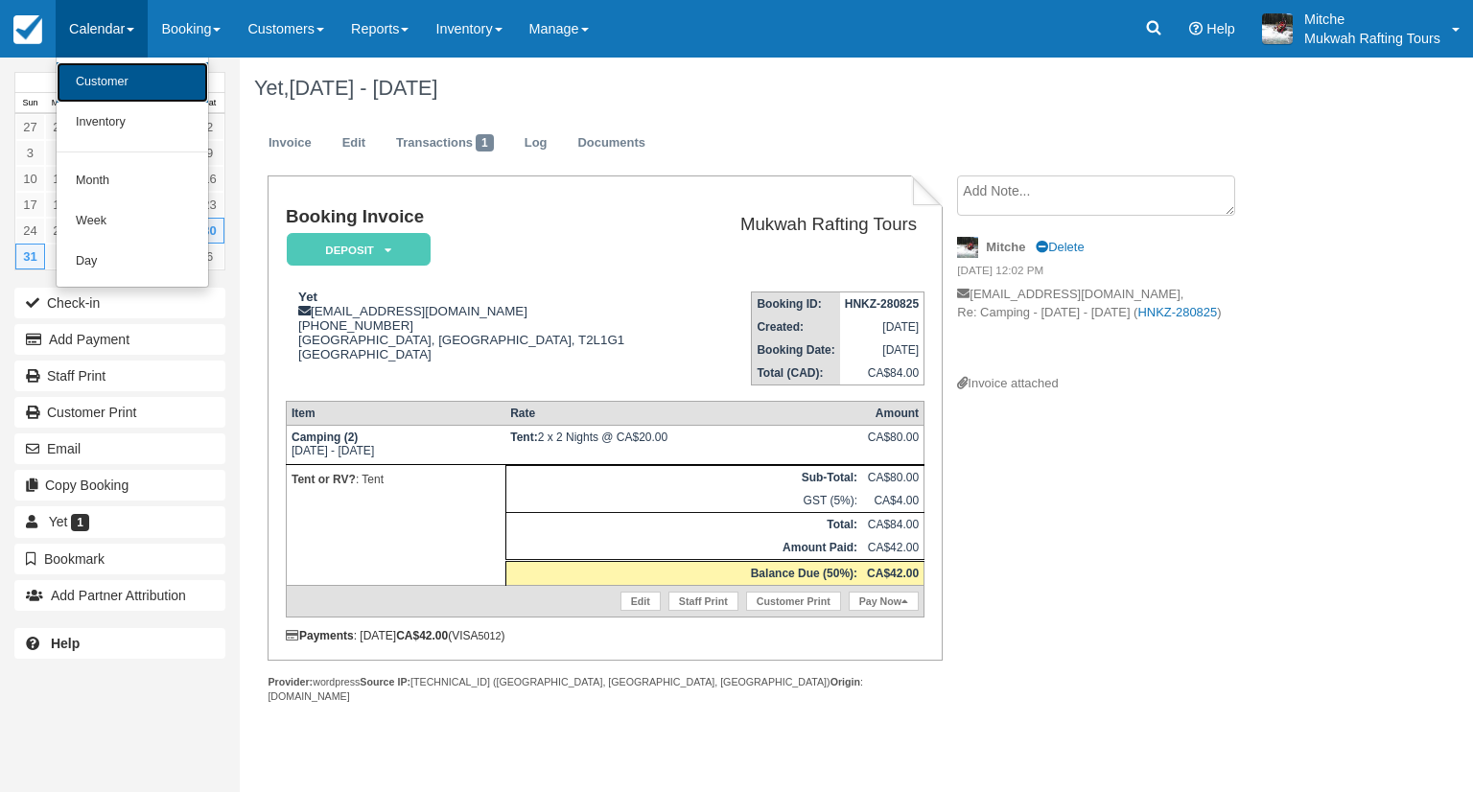
click at [104, 88] on link "Customer" at bounding box center [132, 82] width 151 height 40
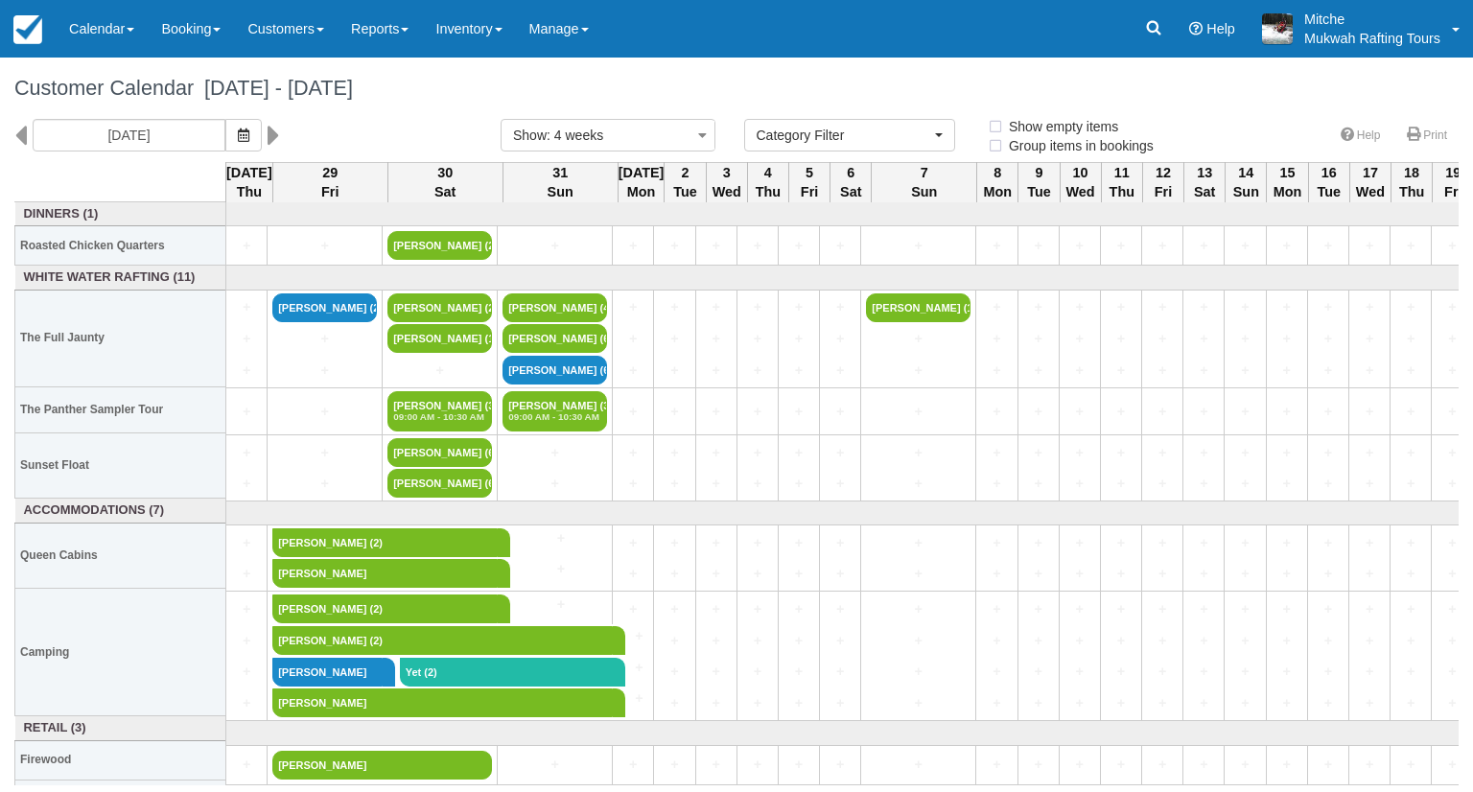
select select
click at [911, 88] on h1 "Customer Calendar [DATE] - [DATE]" at bounding box center [736, 88] width 1444 height 23
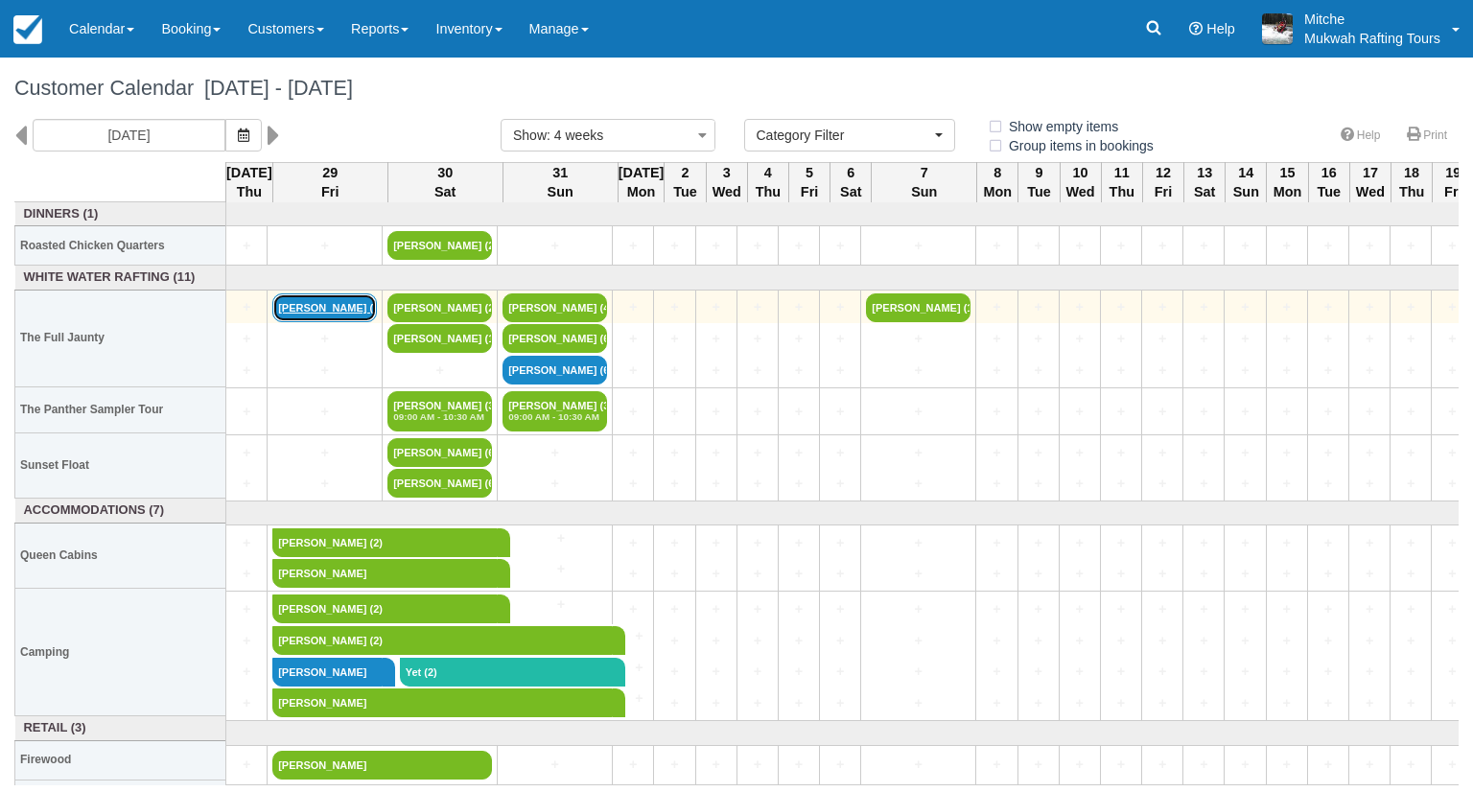
click at [299, 301] on link "Justin Lee (2)" at bounding box center [324, 307] width 104 height 29
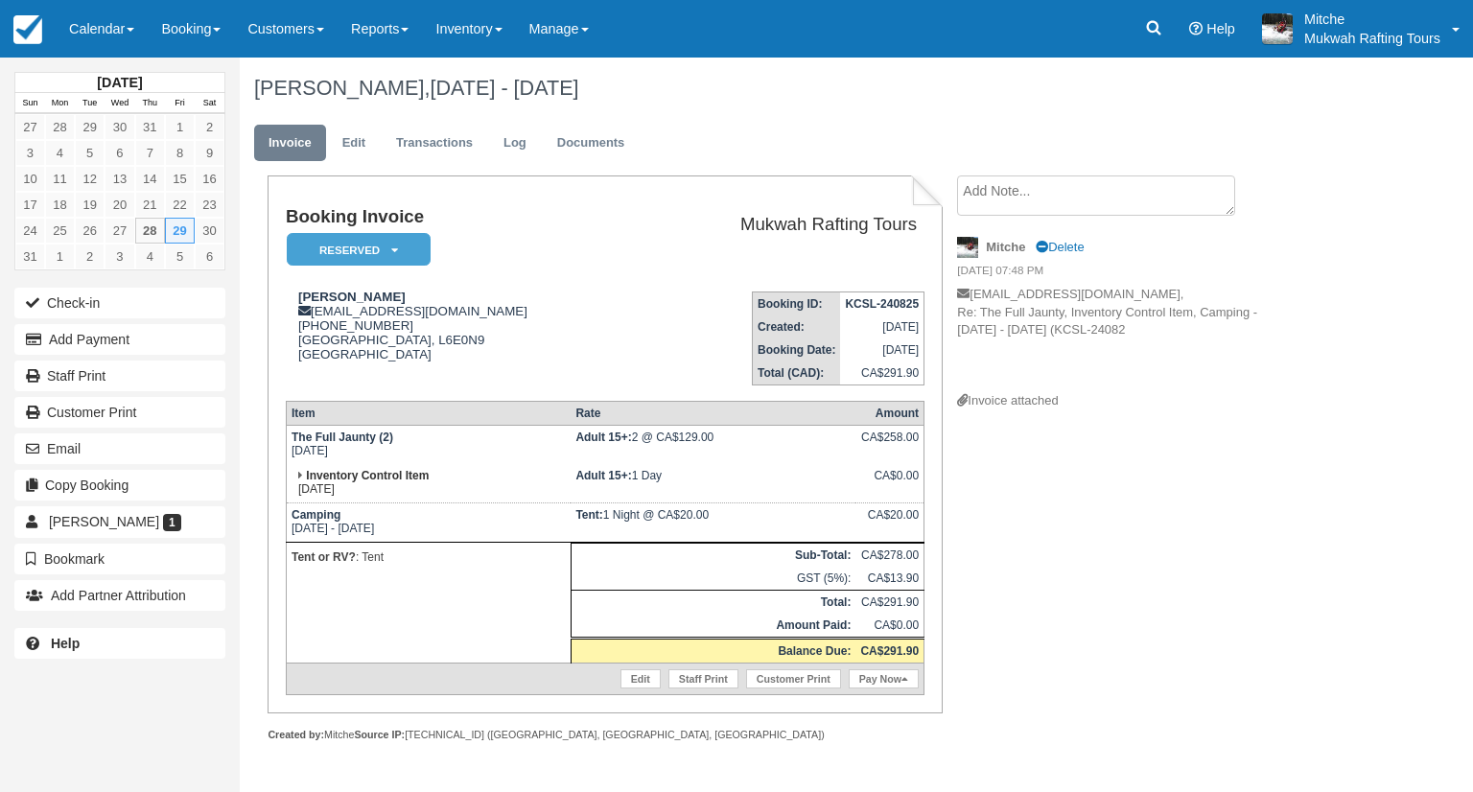
click at [765, 95] on div "Justin Lee, Aug 29 - Aug 30 2025" at bounding box center [792, 88] width 1104 height 61
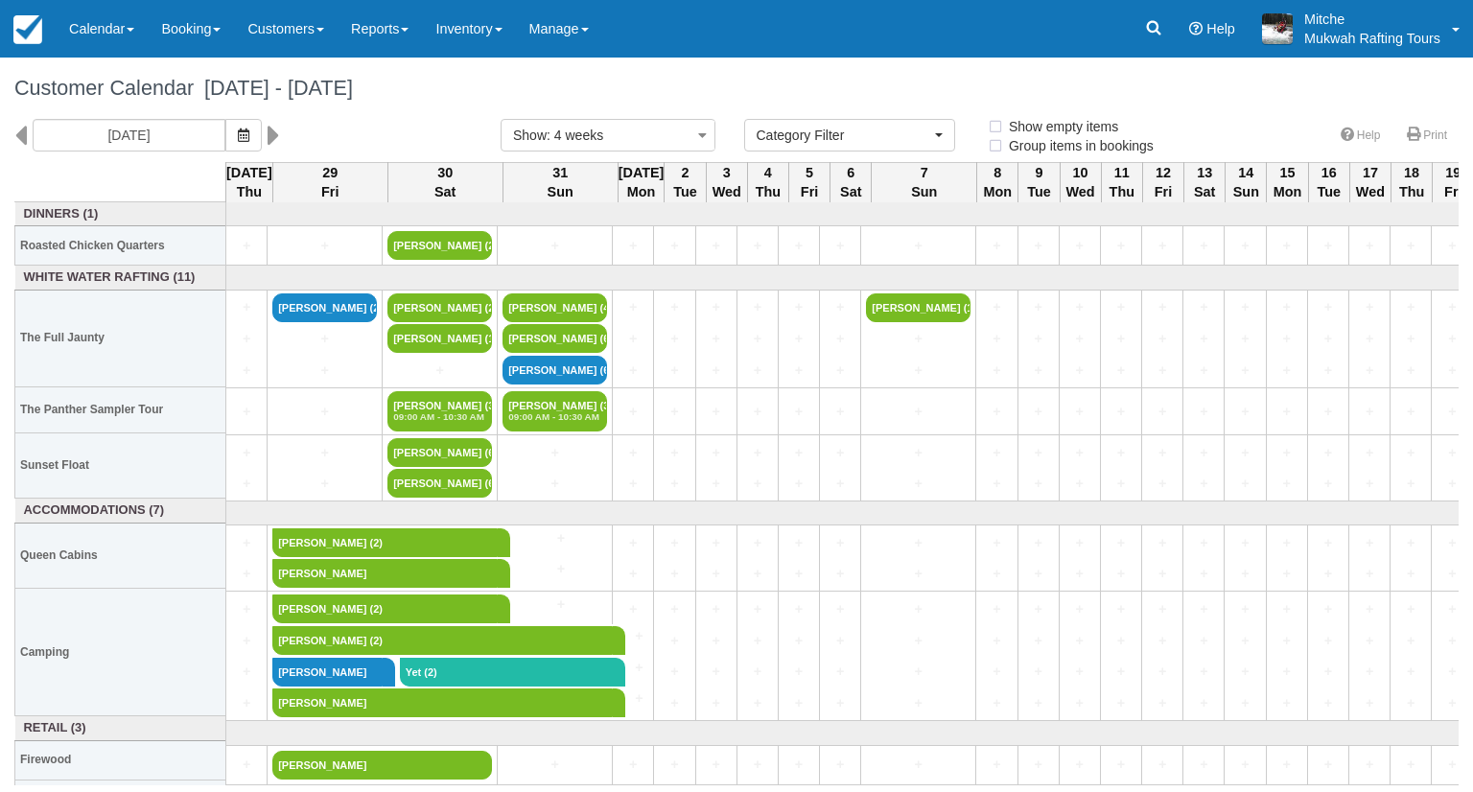
select select
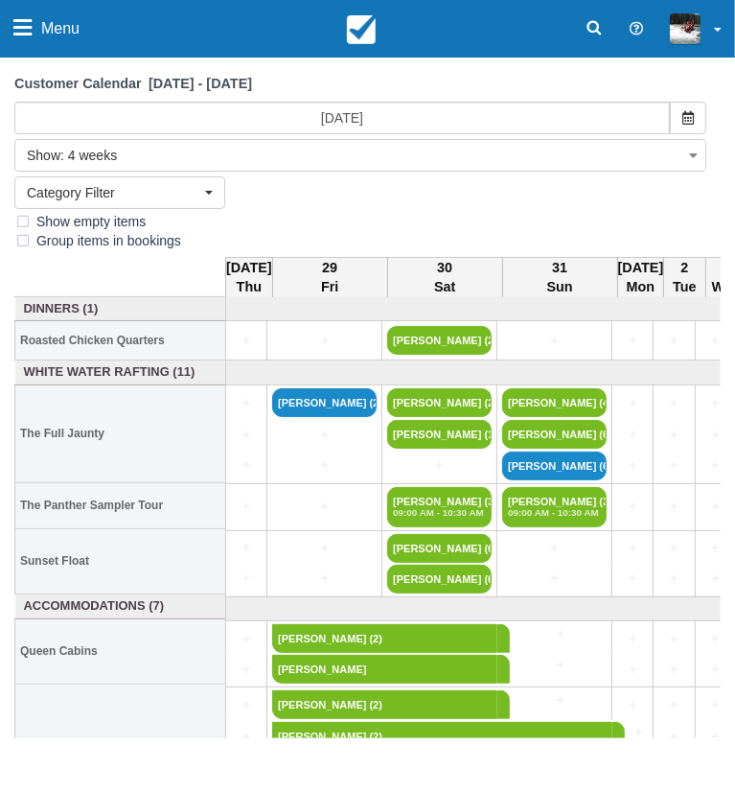
click at [0, 0] on div "Help Print" at bounding box center [0, 0] width 0 height 0
click at [38, 28] on link "Menu" at bounding box center [46, 29] width 93 height 58
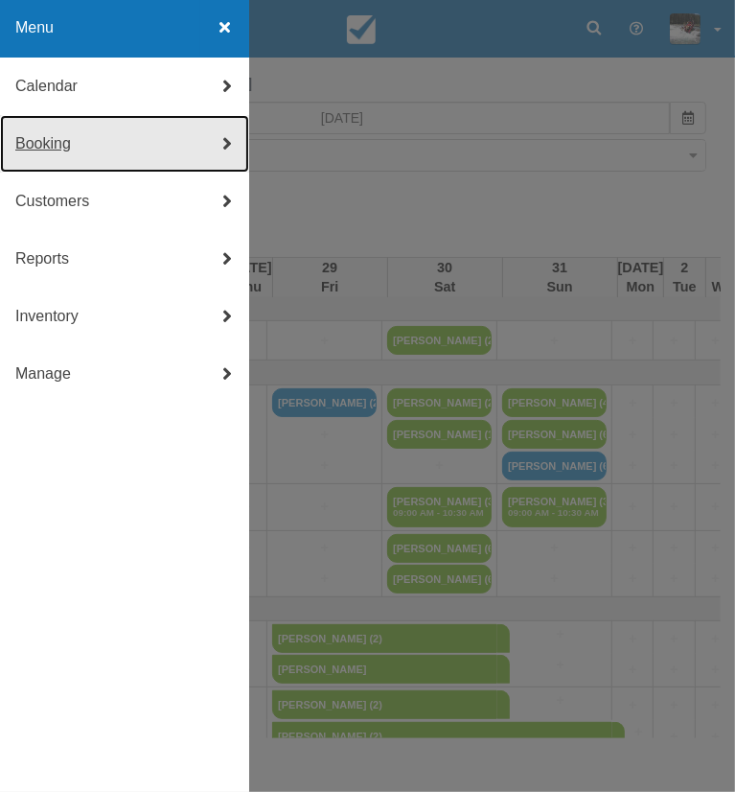
click at [73, 148] on link "Booking" at bounding box center [124, 144] width 249 height 58
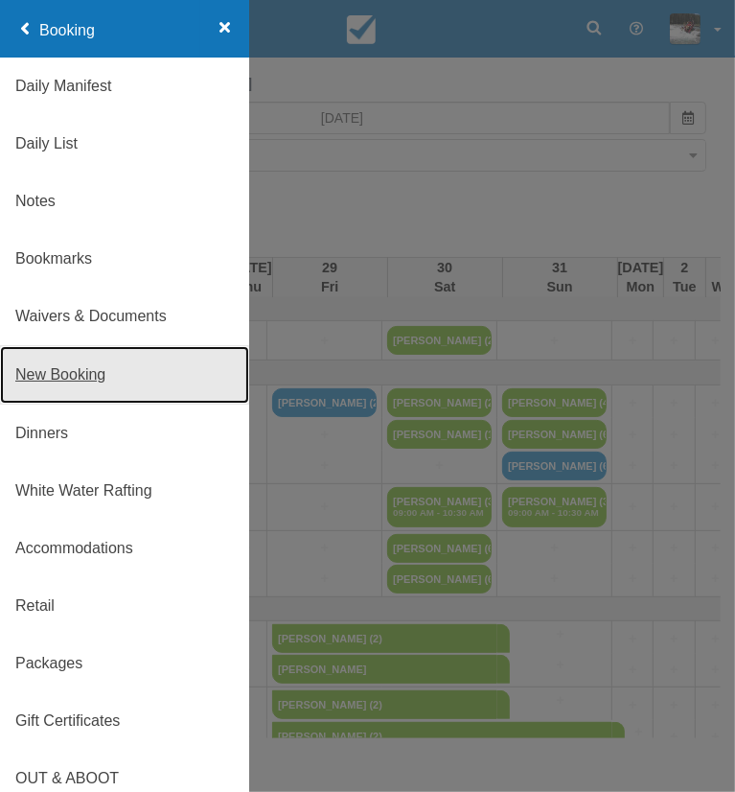
click at [74, 365] on link "New Booking" at bounding box center [124, 375] width 249 height 58
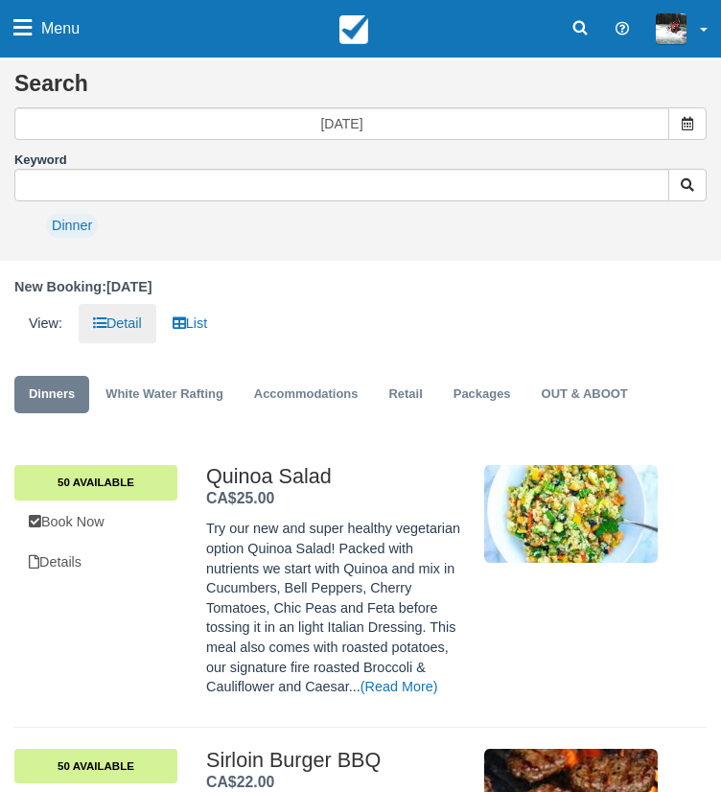
click at [0, 0] on icon at bounding box center [0, 0] width 0 height 0
click at [0, 0] on link "7" at bounding box center [0, 0] width 0 height 0
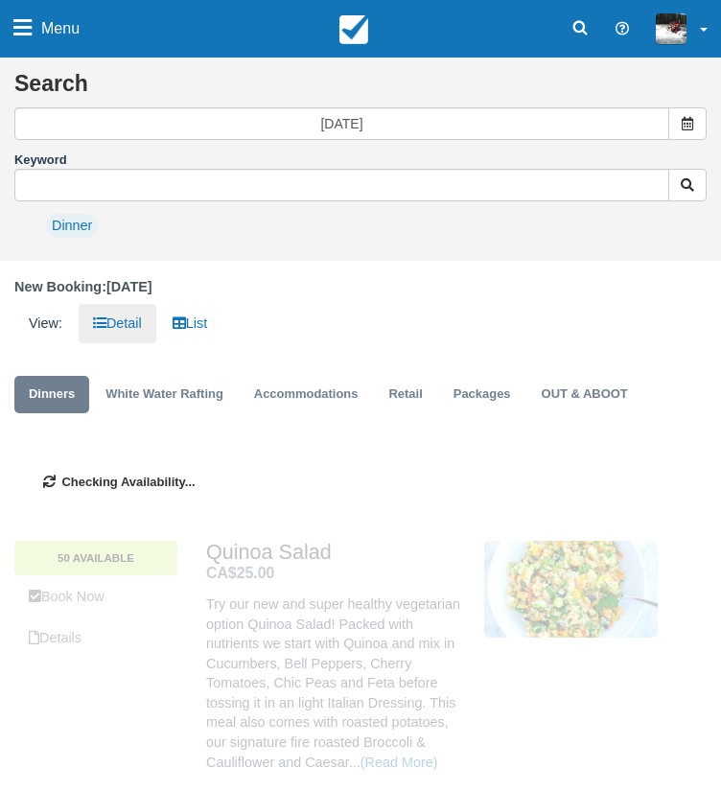
type input "[DATE]"
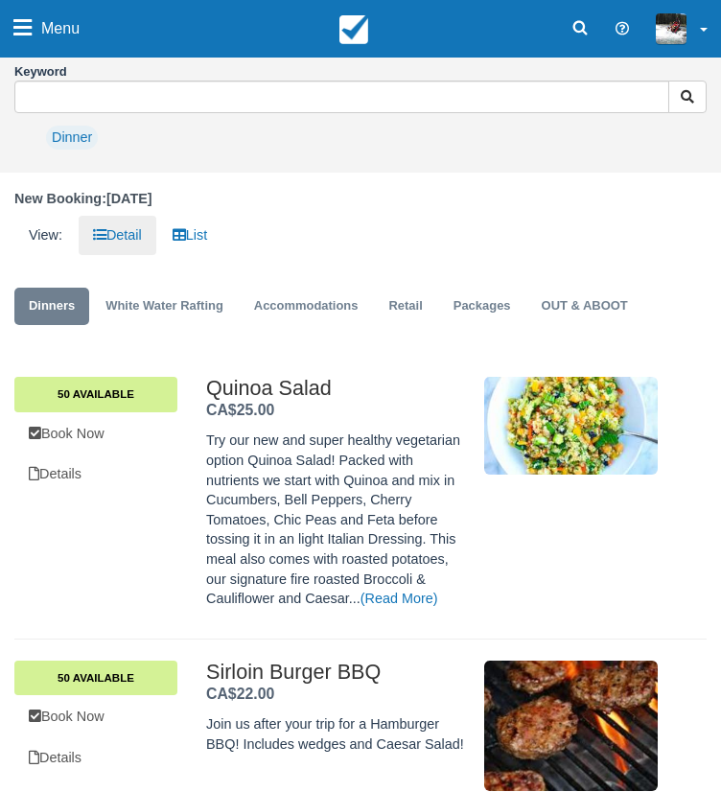
scroll to position [96, 0]
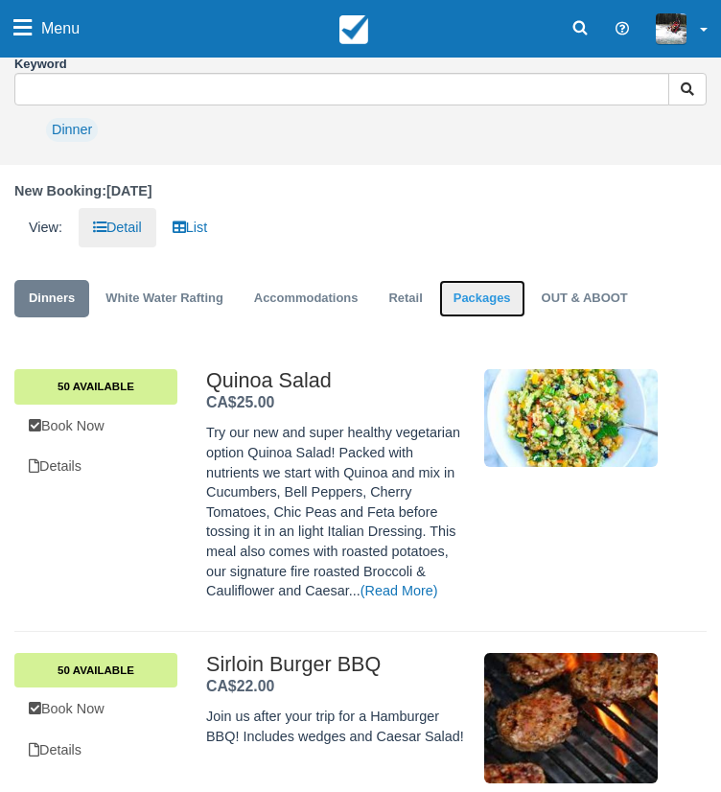
click at [491, 317] on link "Packages" at bounding box center [482, 298] width 86 height 37
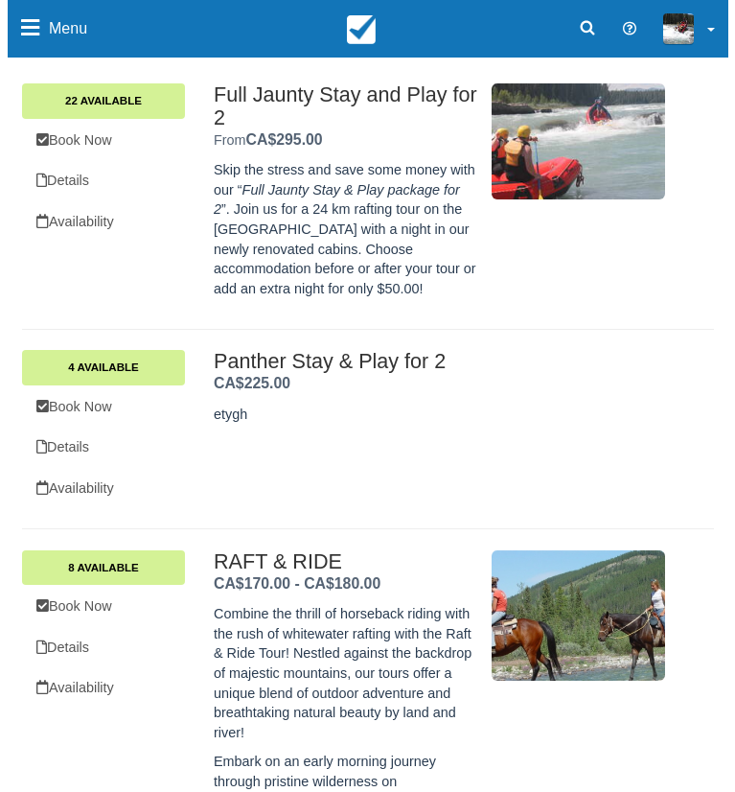
scroll to position [383, 0]
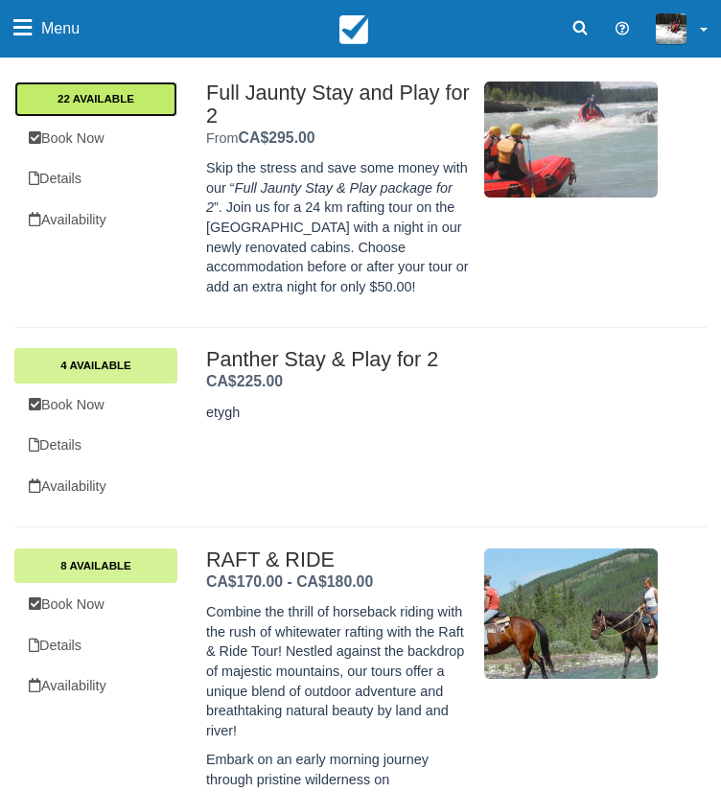
click at [126, 116] on link "22 Available" at bounding box center [95, 98] width 163 height 35
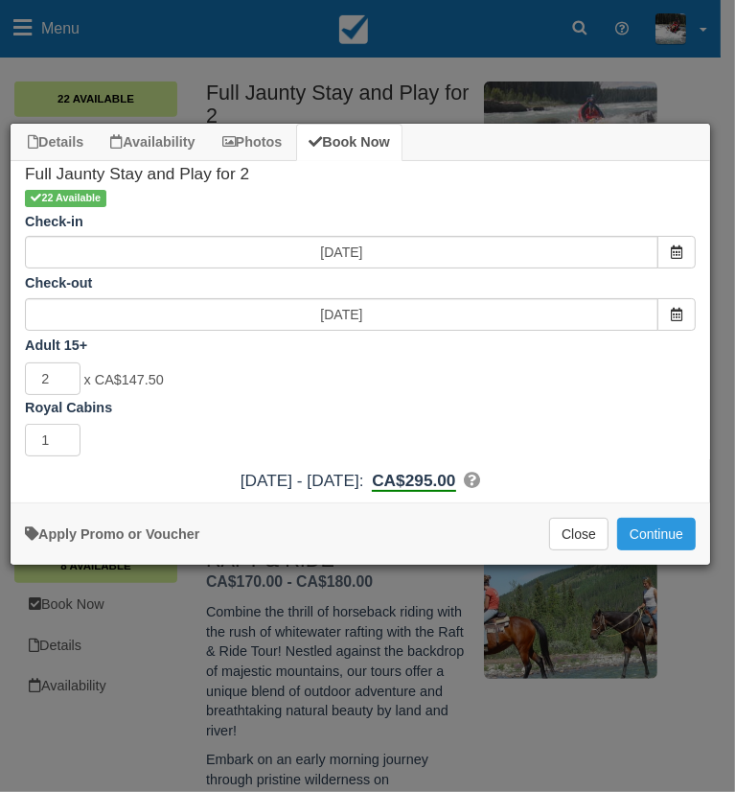
click at [476, 460] on div "Royal Cabins 1 Required.Maximum of 1" at bounding box center [361, 429] width 700 height 62
click at [641, 550] on button "Continue" at bounding box center [656, 534] width 79 height 33
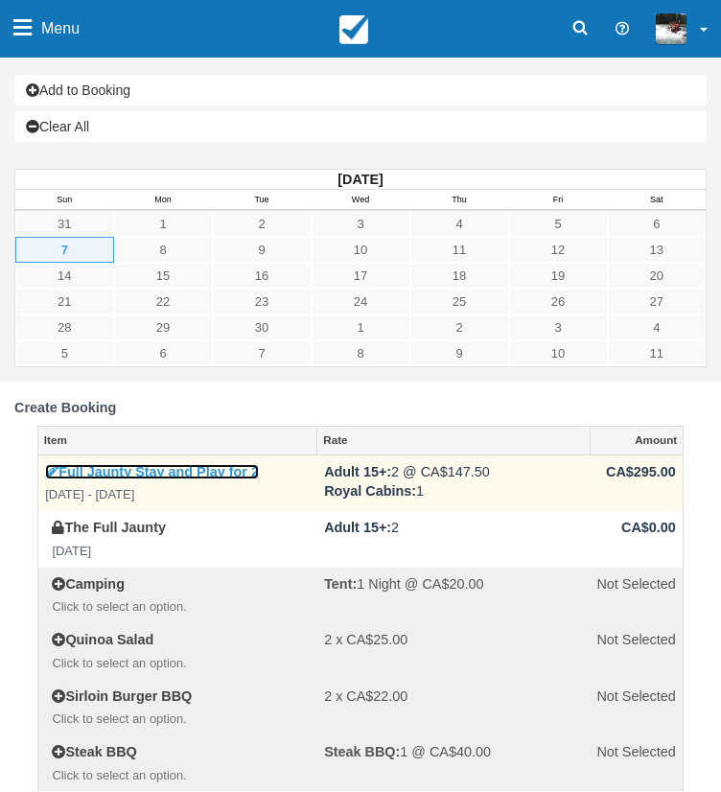
click at [157, 479] on link "Full Jaunty Stay and Play for 2" at bounding box center [152, 471] width 214 height 15
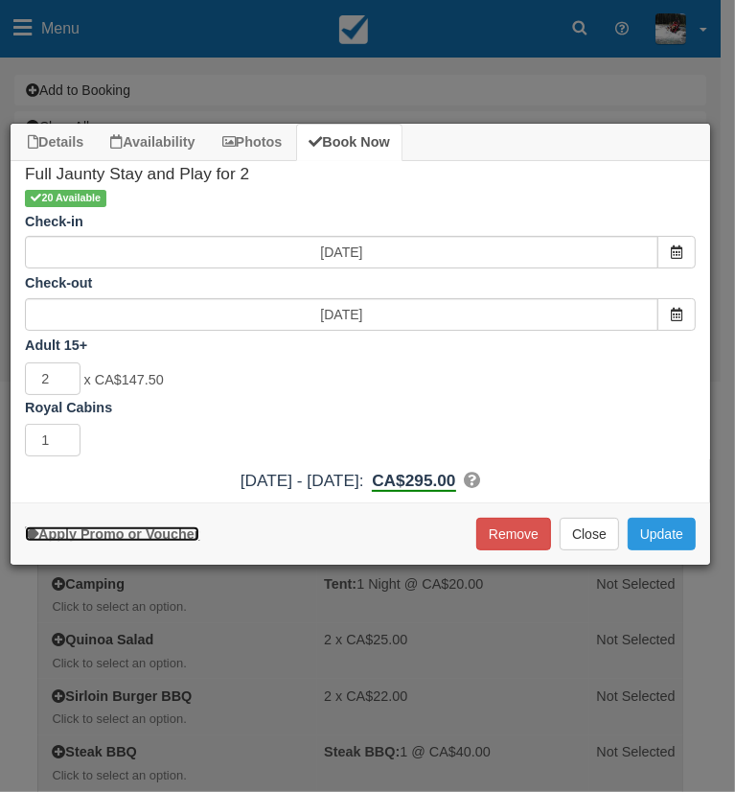
click at [155, 542] on link "Apply Promo or Voucher" at bounding box center [112, 533] width 174 height 15
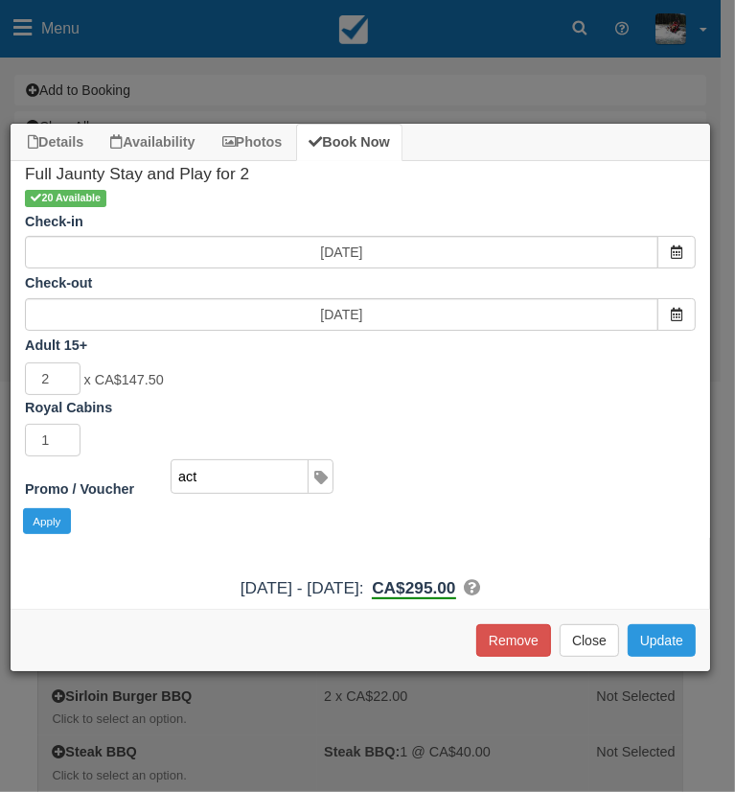
type input "ACTWIN"
click at [452, 461] on div "1 Required.Maximum of 1" at bounding box center [361, 442] width 700 height 37
click at [666, 657] on button "Update" at bounding box center [662, 640] width 68 height 33
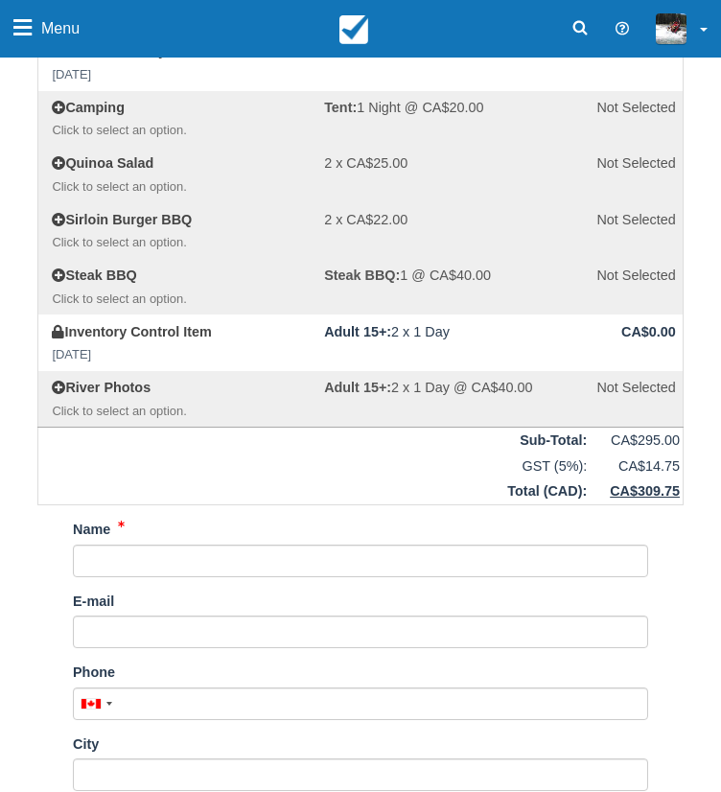
scroll to position [479, 0]
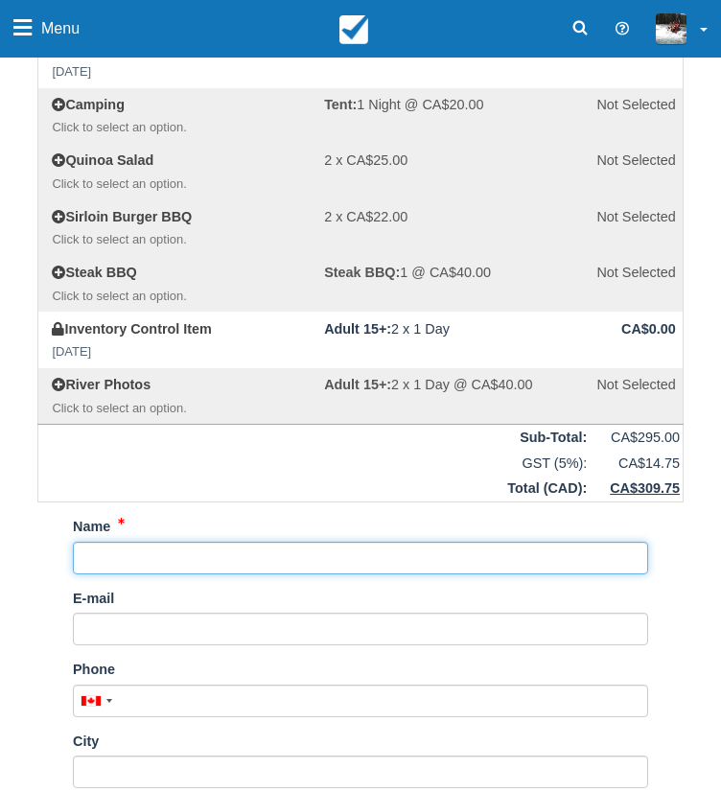
drag, startPoint x: 157, startPoint y: 553, endPoint x: 165, endPoint y: 565, distance: 13.8
click at [157, 553] on input "Name" at bounding box center [360, 558] width 575 height 33
type input "[PERSON_NAME]"
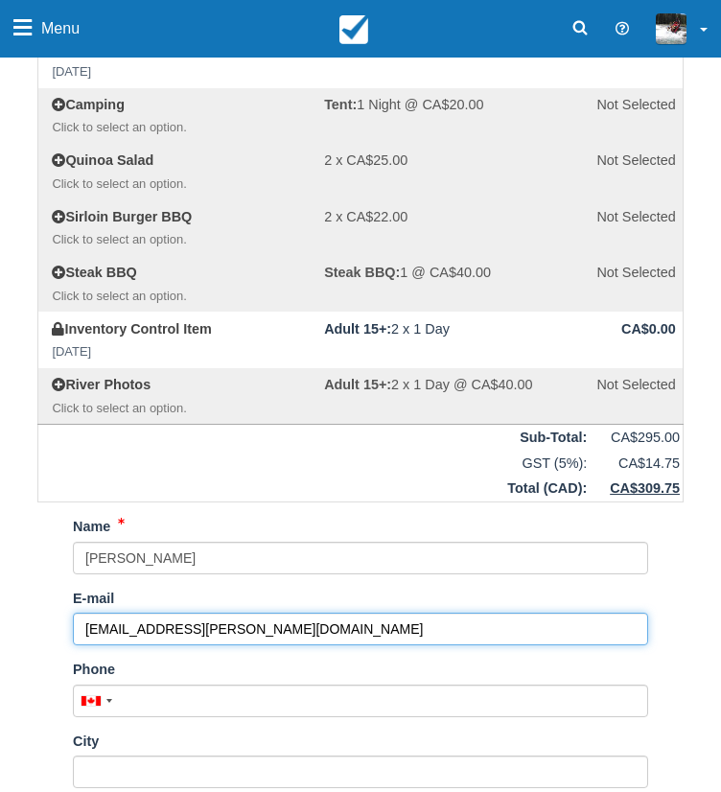
type input "[EMAIL_ADDRESS][PERSON_NAME][DOMAIN_NAME]"
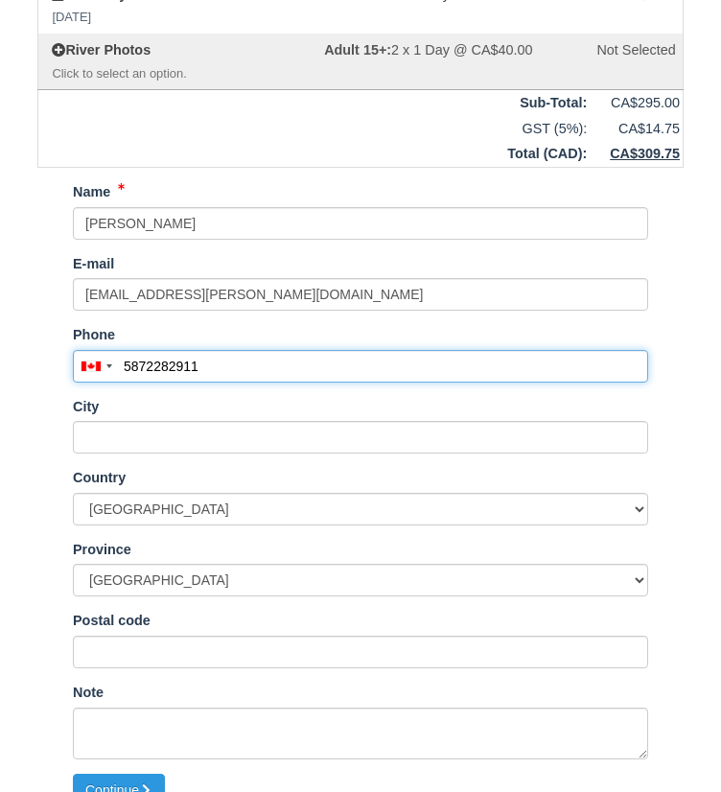
scroll to position [840, 0]
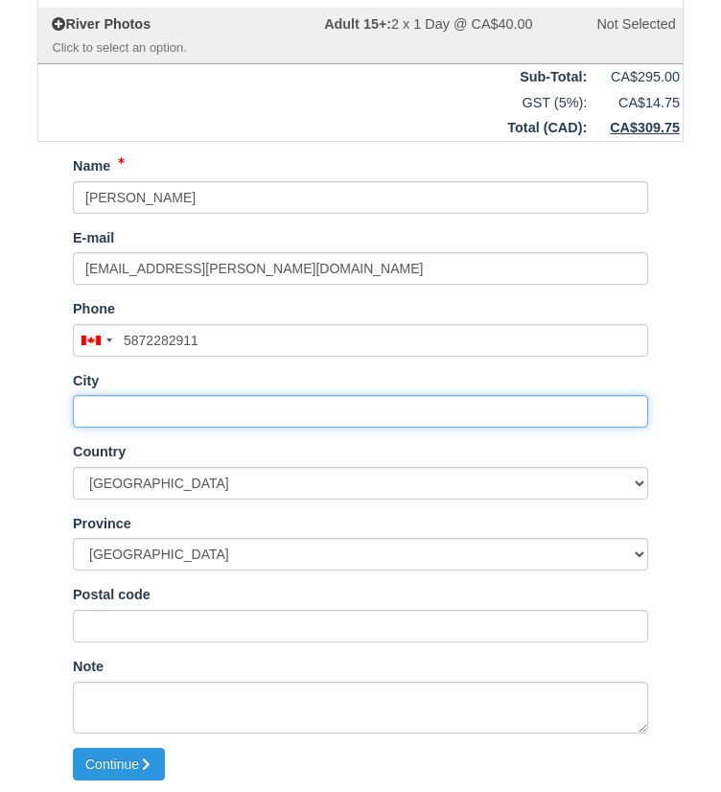
type input "[PHONE_NUMBER]"
click at [284, 423] on input "City" at bounding box center [360, 411] width 575 height 33
type input "[GEOGRAPHIC_DATA]"
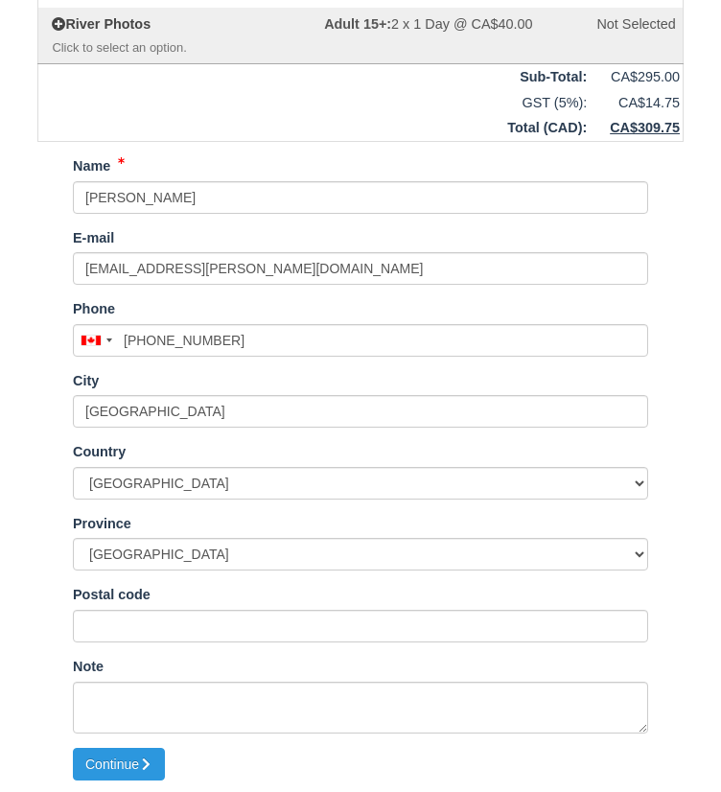
click at [31, 585] on div "Item Rate Amount Full Jaunty Stay and Play for 2 Sun Sep 7 2025 - Mon Sep 8 202…" at bounding box center [360, 166] width 692 height 1161
click at [125, 759] on button "Continue" at bounding box center [119, 764] width 92 height 33
type input "[PHONE_NUMBER]"
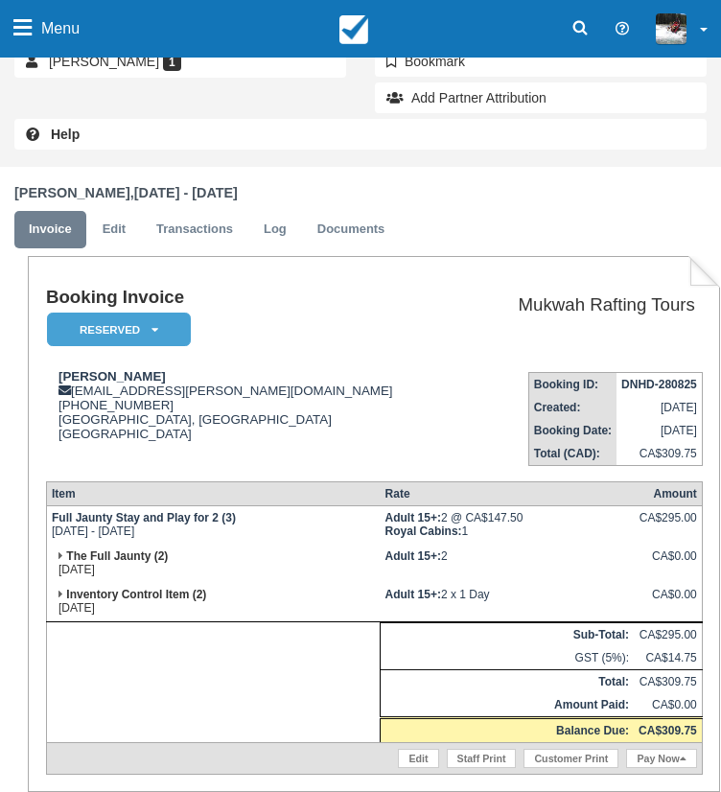
scroll to position [383, 0]
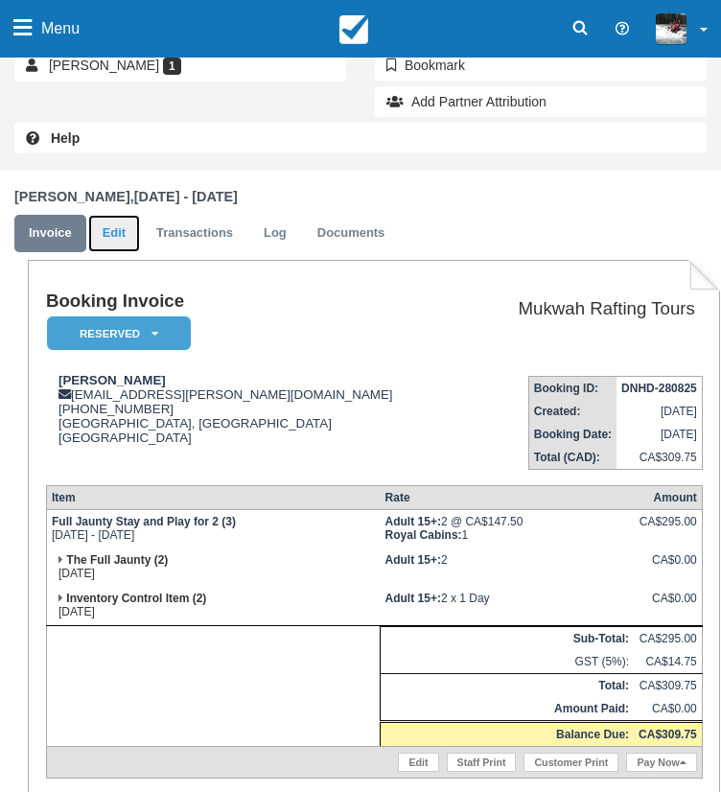
click at [128, 252] on link "Edit" at bounding box center [114, 233] width 52 height 37
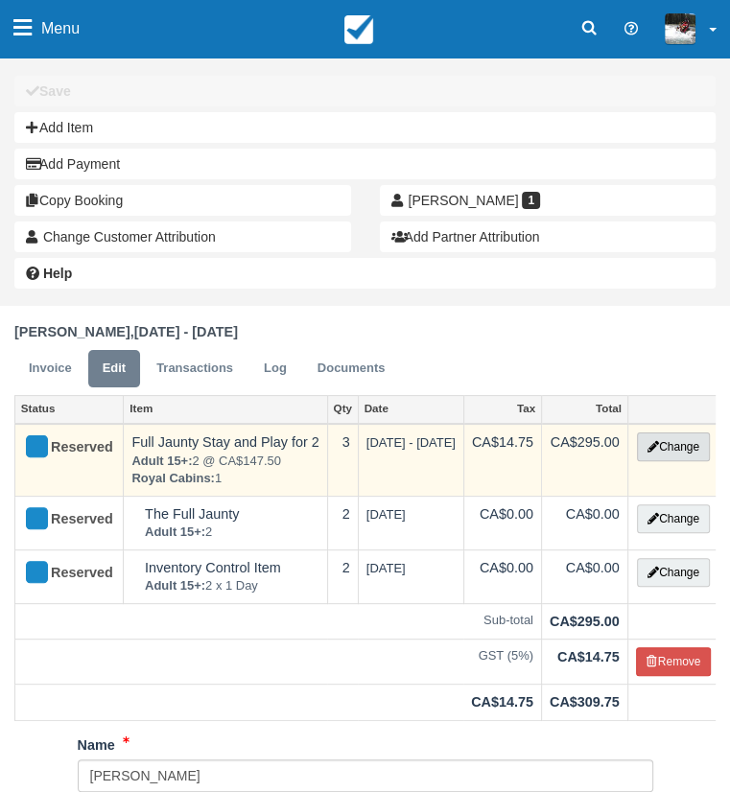
click at [656, 457] on button "Change" at bounding box center [673, 446] width 73 height 29
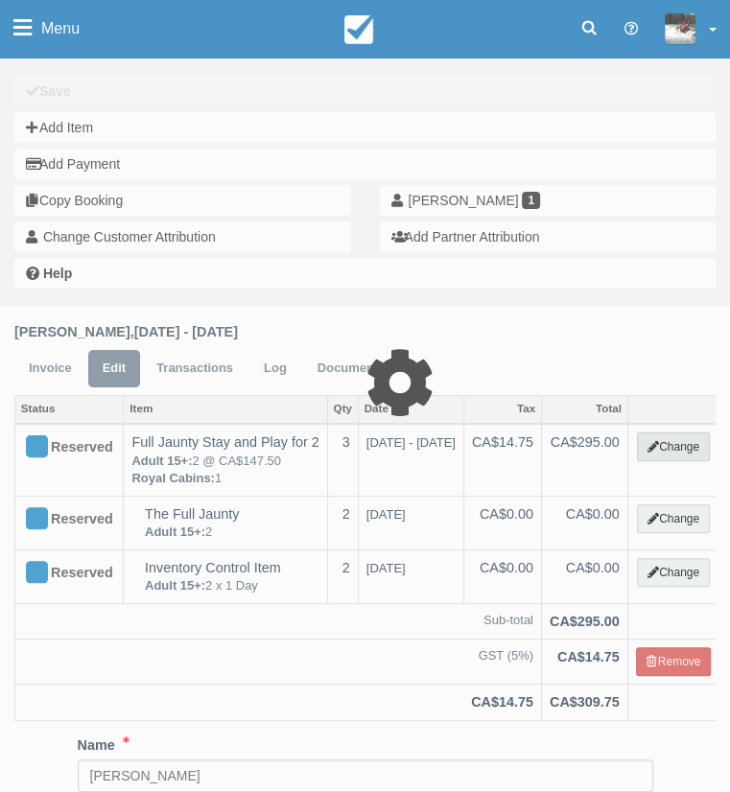
select select "9"
type input "295.00"
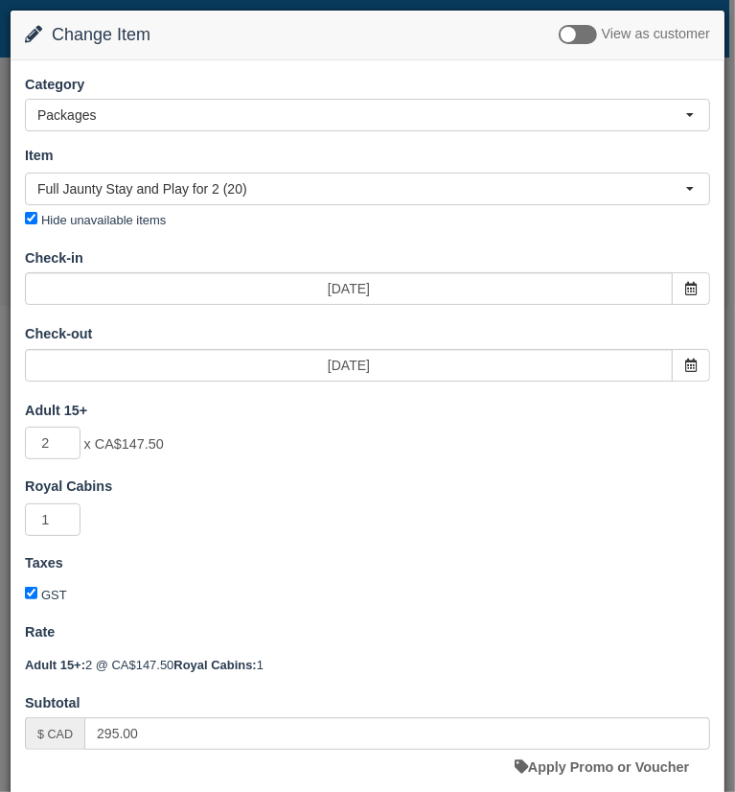
click at [336, 450] on div "2 x CA$147.50 Minimum of 2Maximum of 2" at bounding box center [368, 445] width 714 height 37
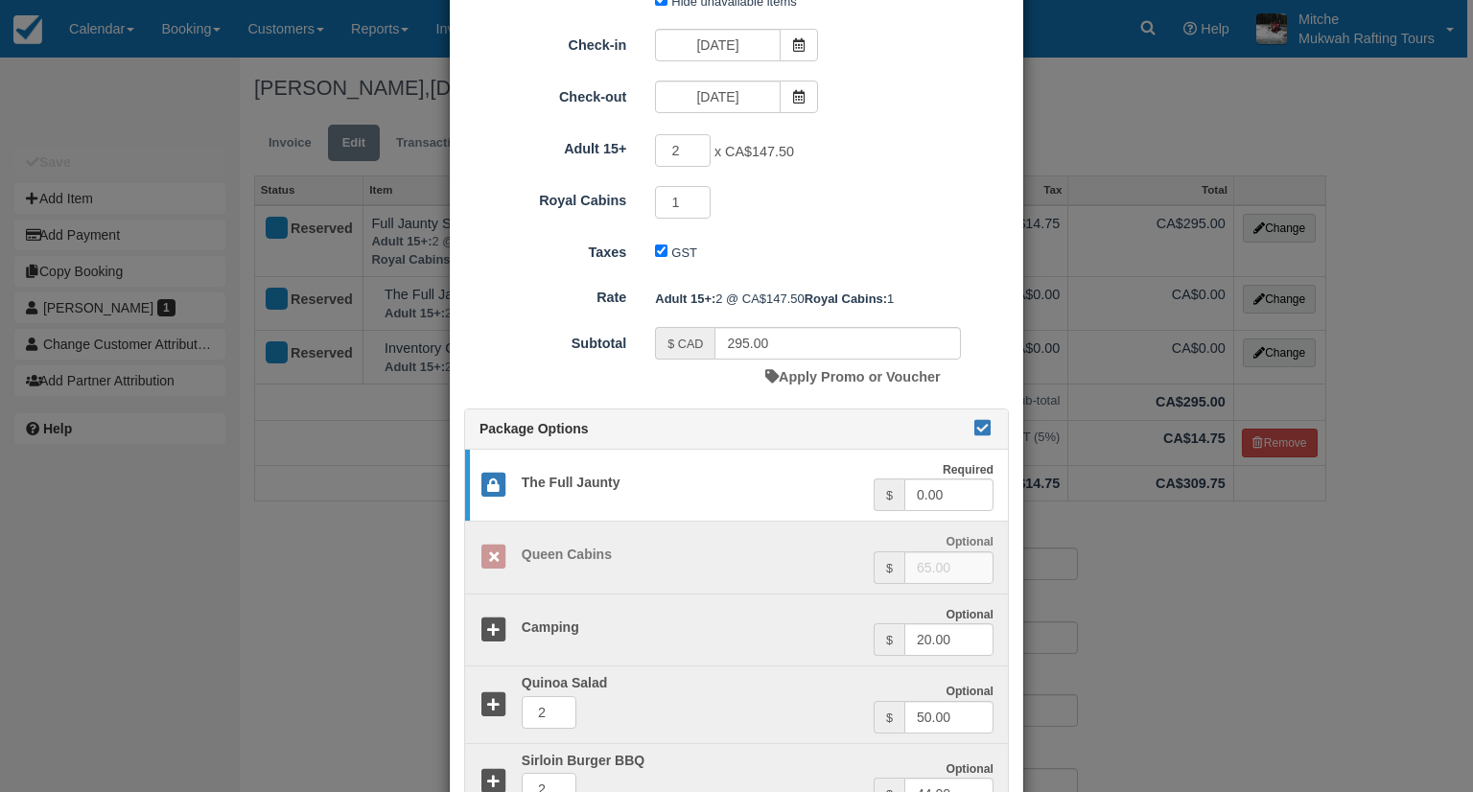
scroll to position [192, 0]
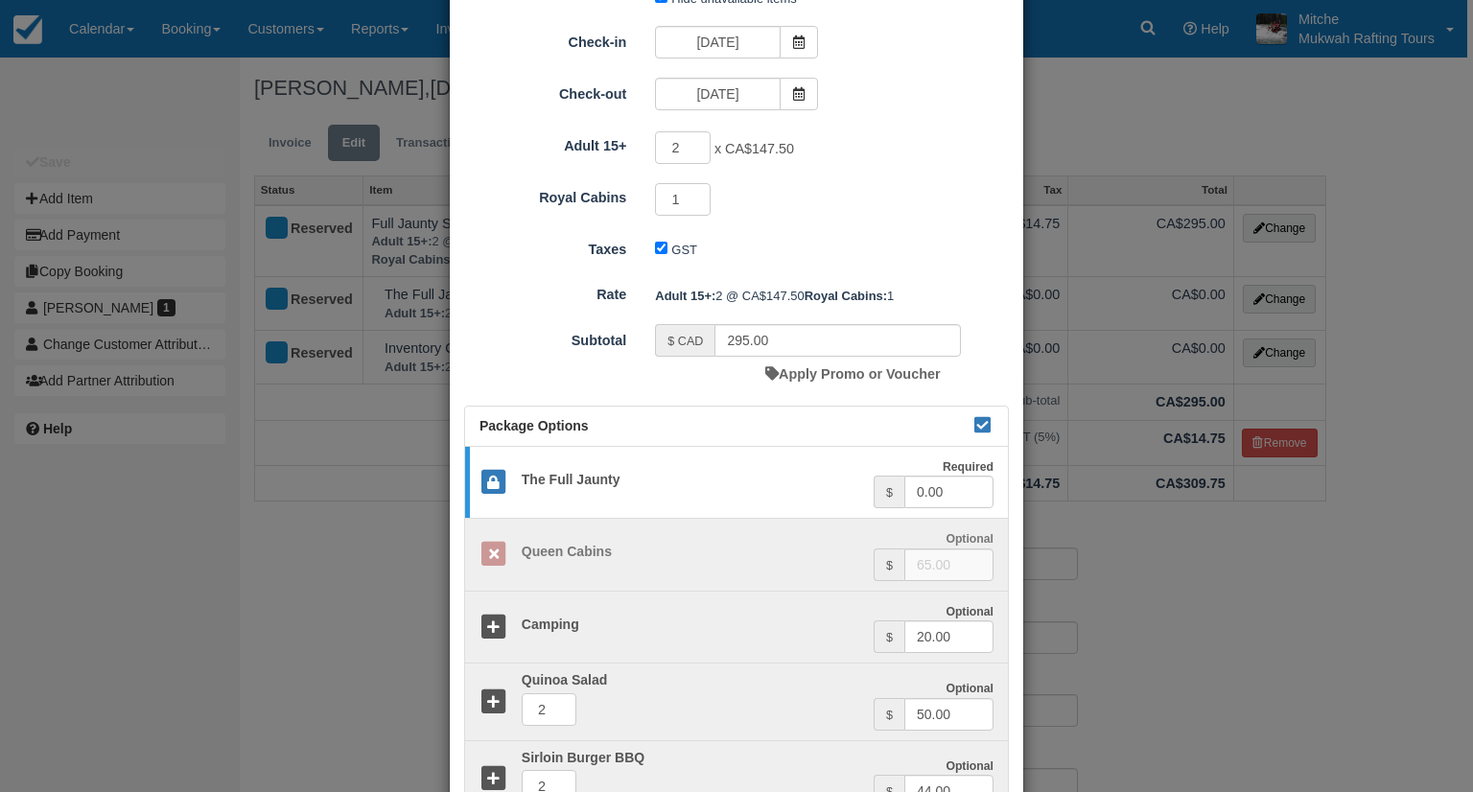
click at [729, 388] on div "Apply Promo or Voucher" at bounding box center [852, 374] width 174 height 35
click at [729, 382] on link "Apply Promo or Voucher" at bounding box center [852, 373] width 174 height 15
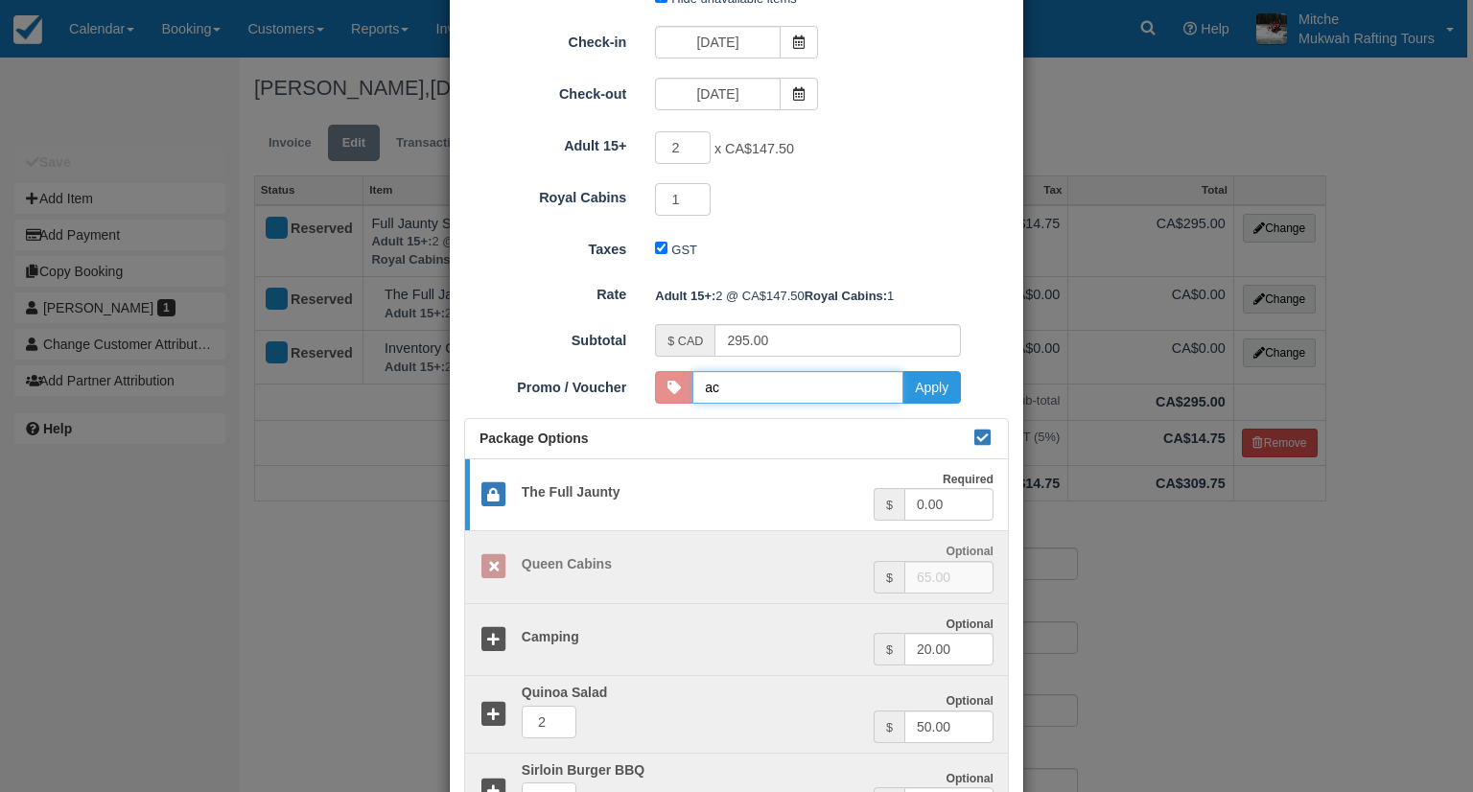
type input "ACTWIN"
click at [729, 404] on button "Apply" at bounding box center [931, 387] width 58 height 33
type input "0.00"
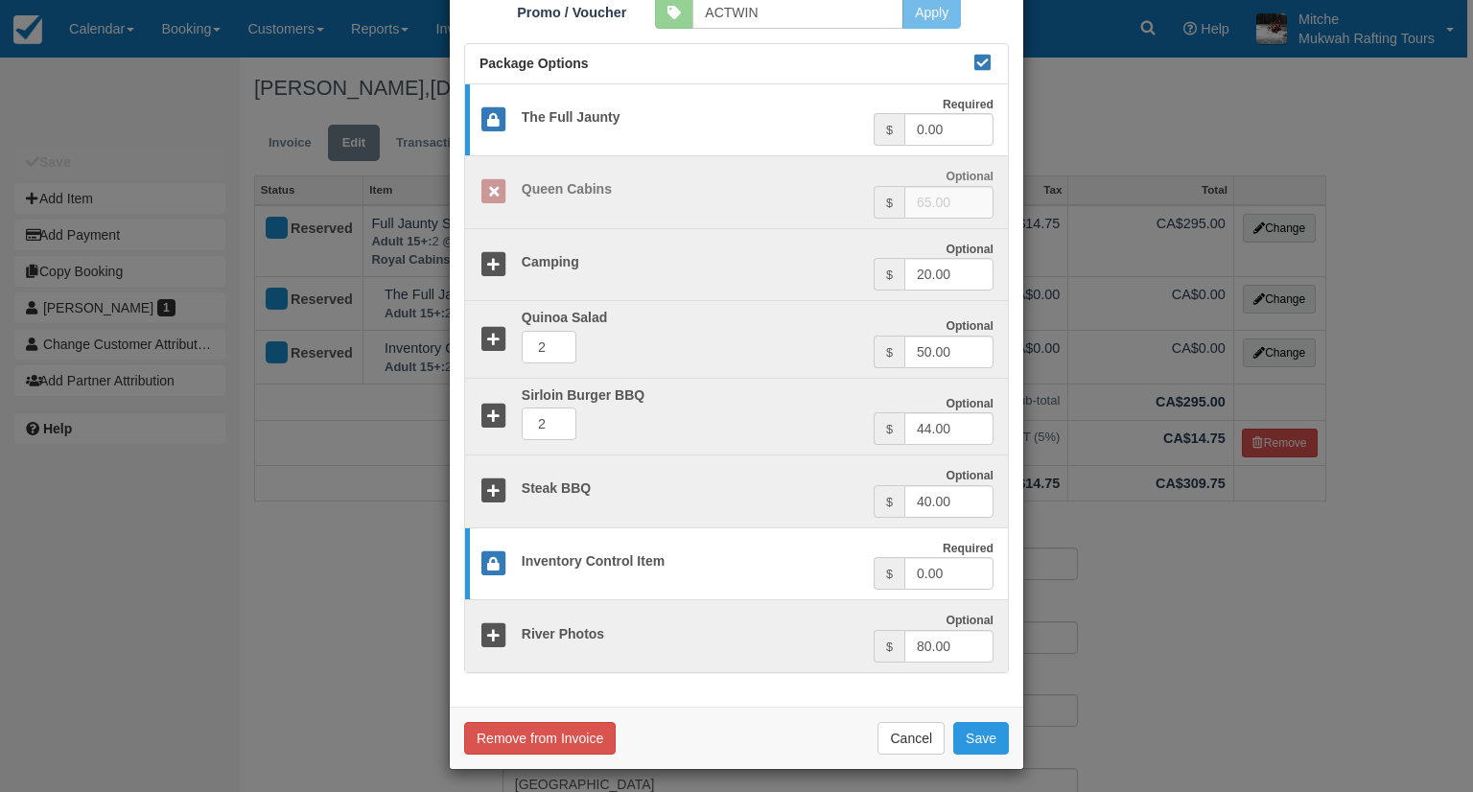
scroll to position [598, 0]
click at [729, 728] on button "Save" at bounding box center [981, 738] width 56 height 33
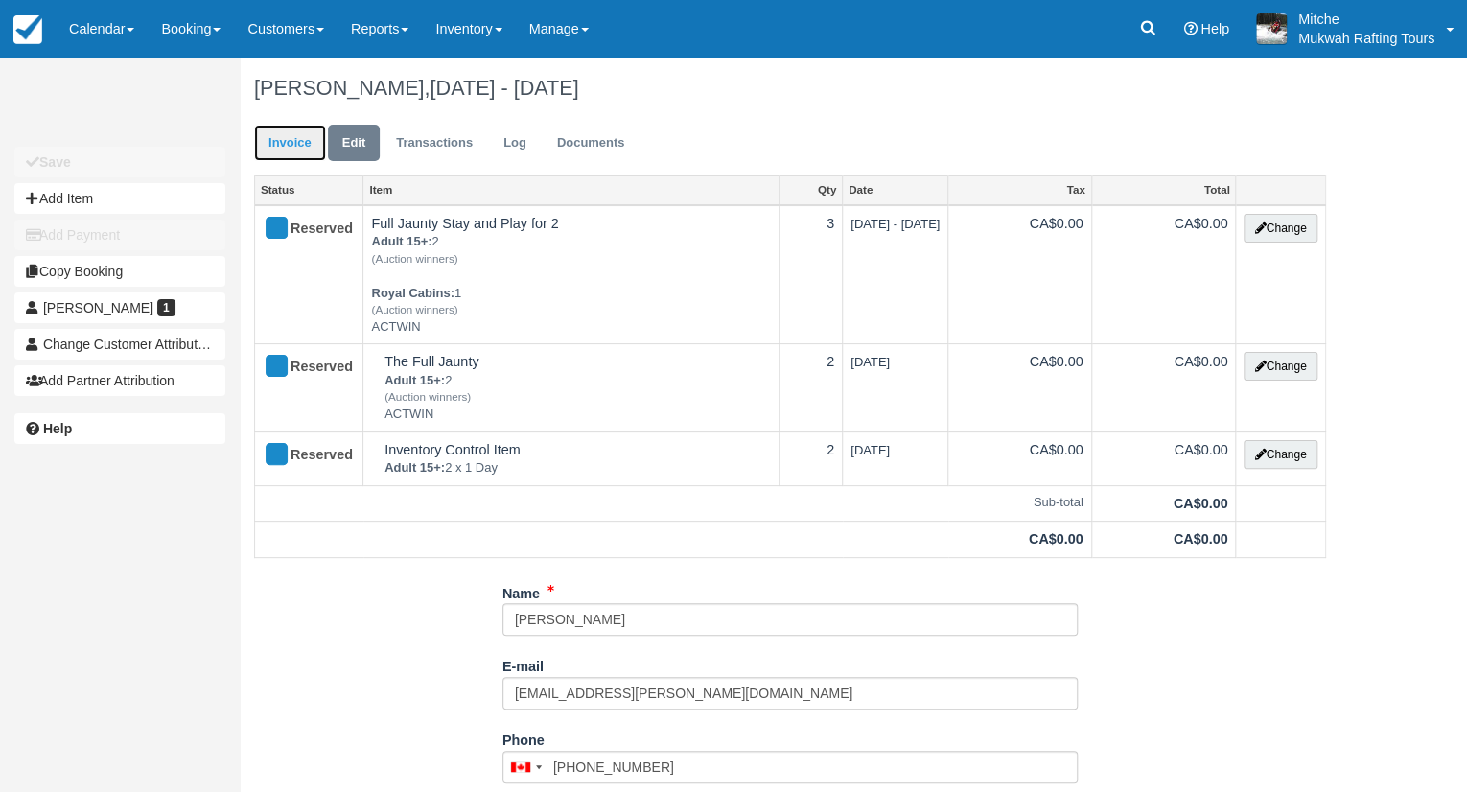
click at [310, 151] on link "Invoice" at bounding box center [290, 143] width 72 height 37
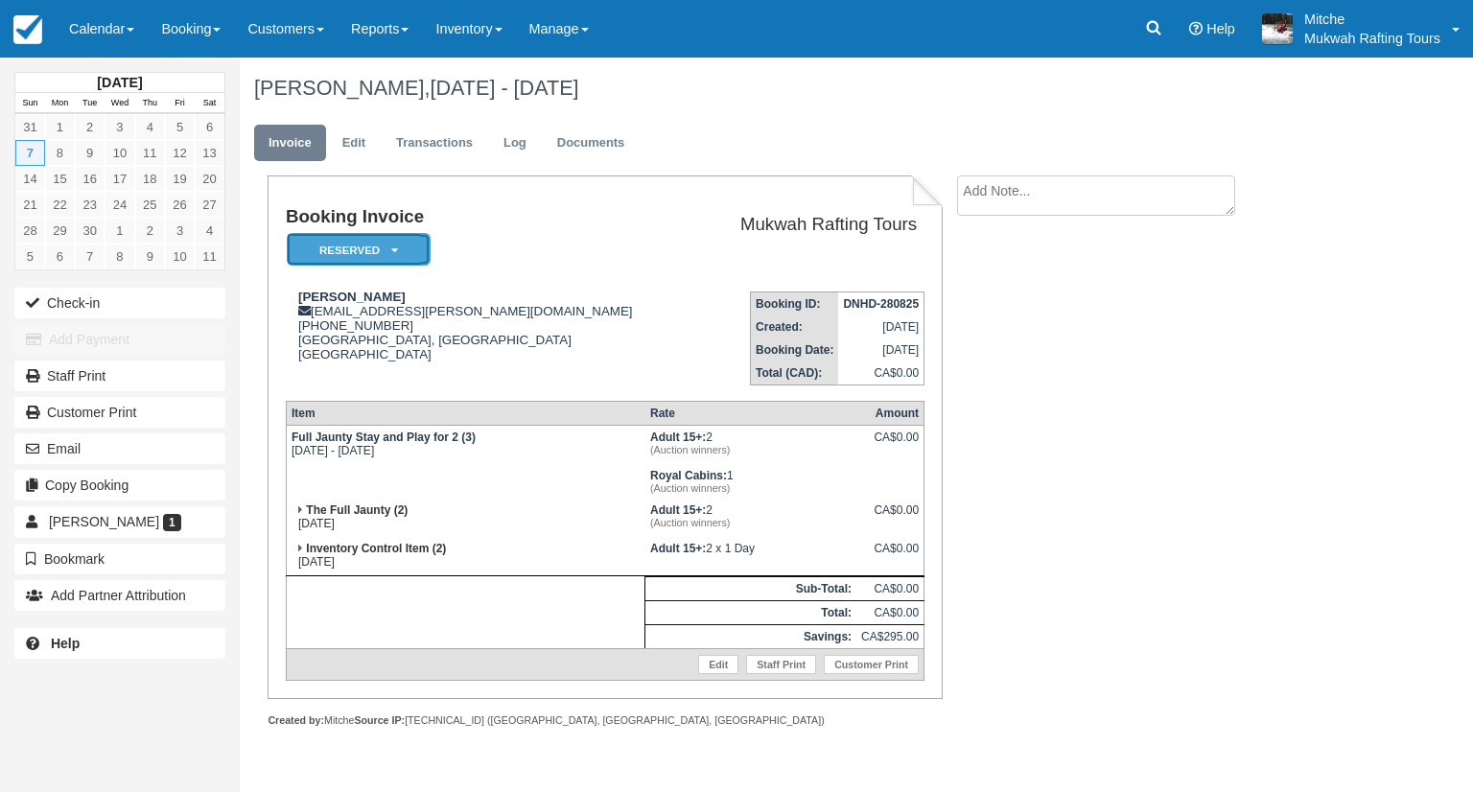
click at [339, 248] on em "Reserved" at bounding box center [359, 250] width 144 height 34
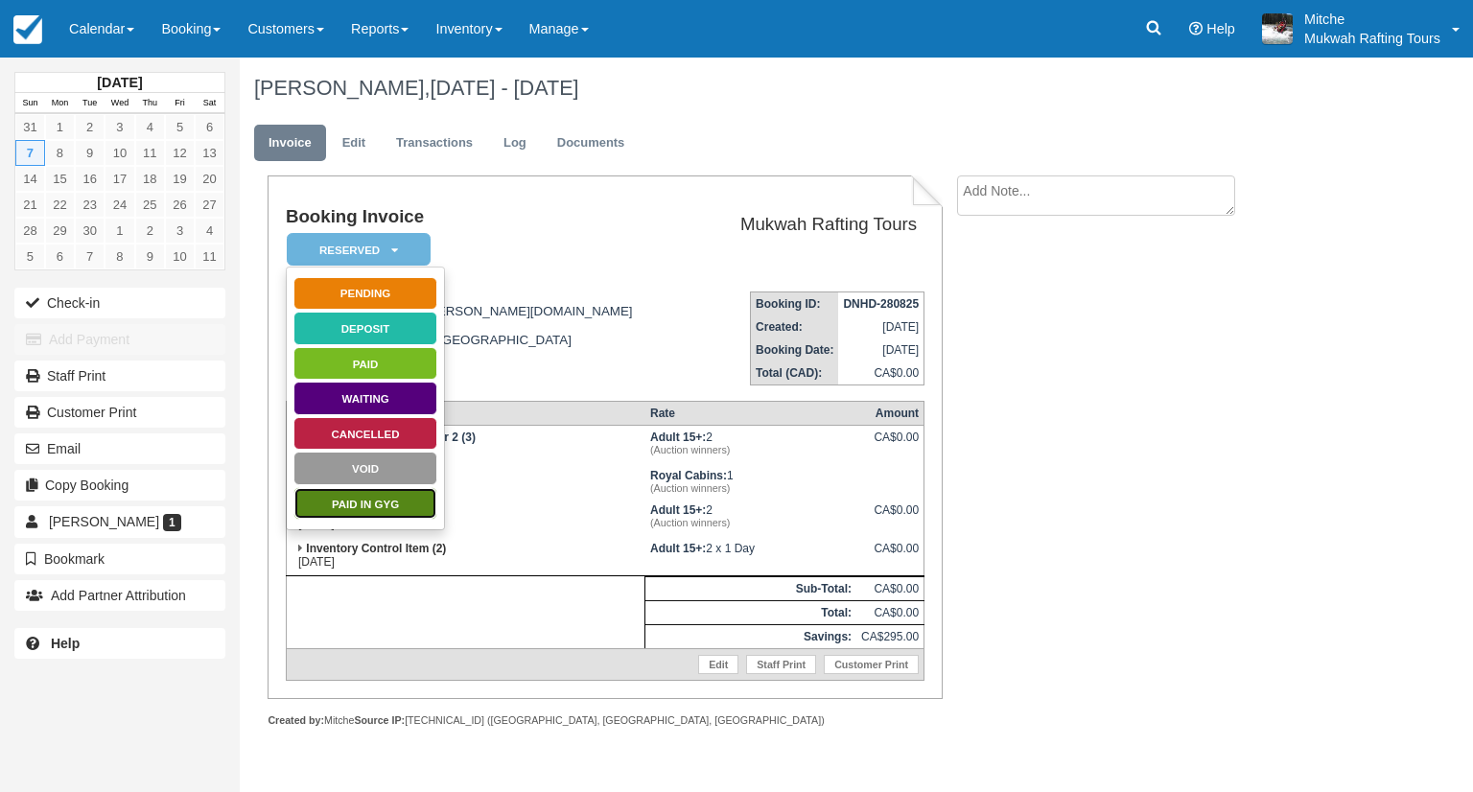
click at [383, 496] on link "Paid in GYG" at bounding box center [365, 504] width 144 height 34
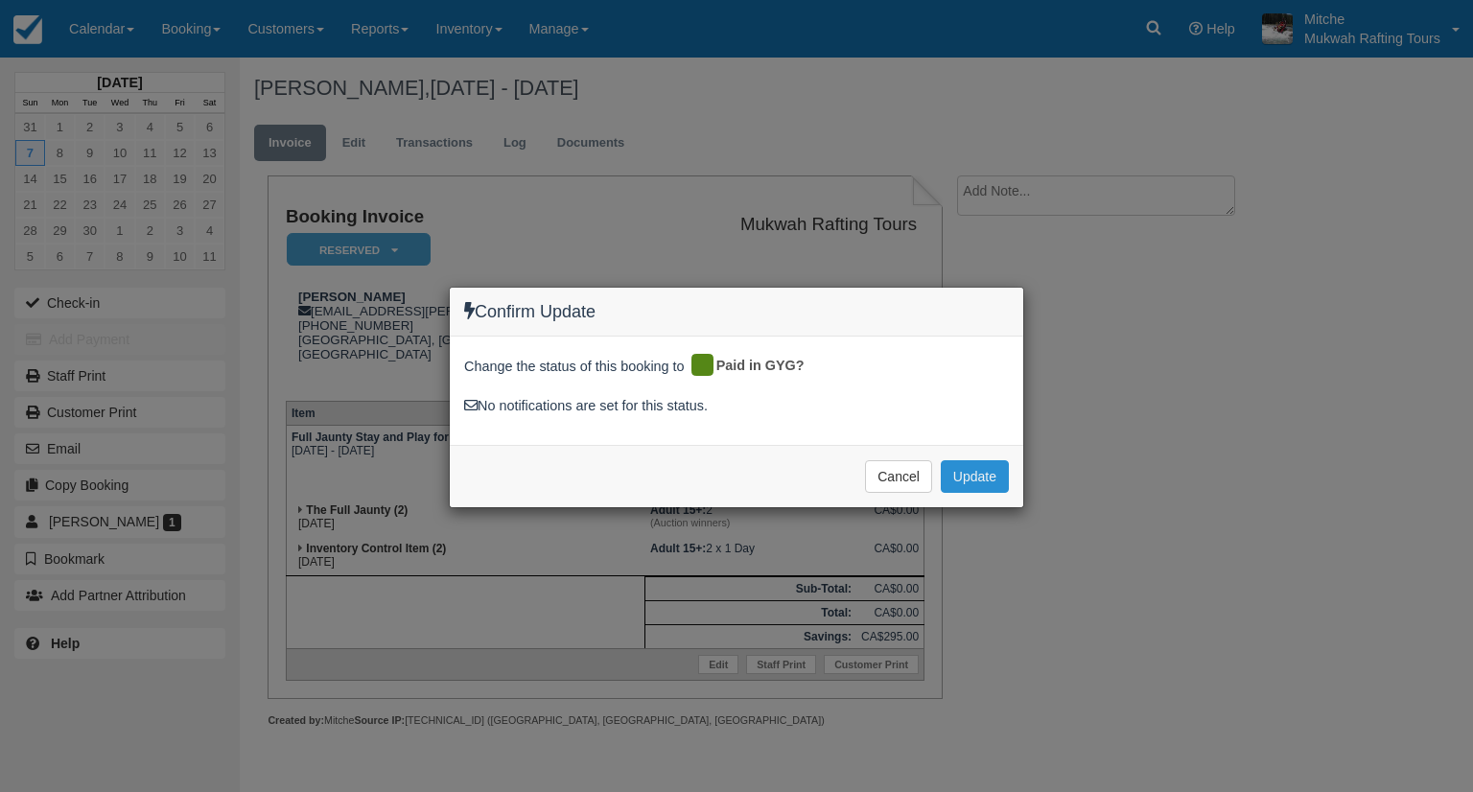
click at [965, 474] on button "Update" at bounding box center [974, 476] width 68 height 33
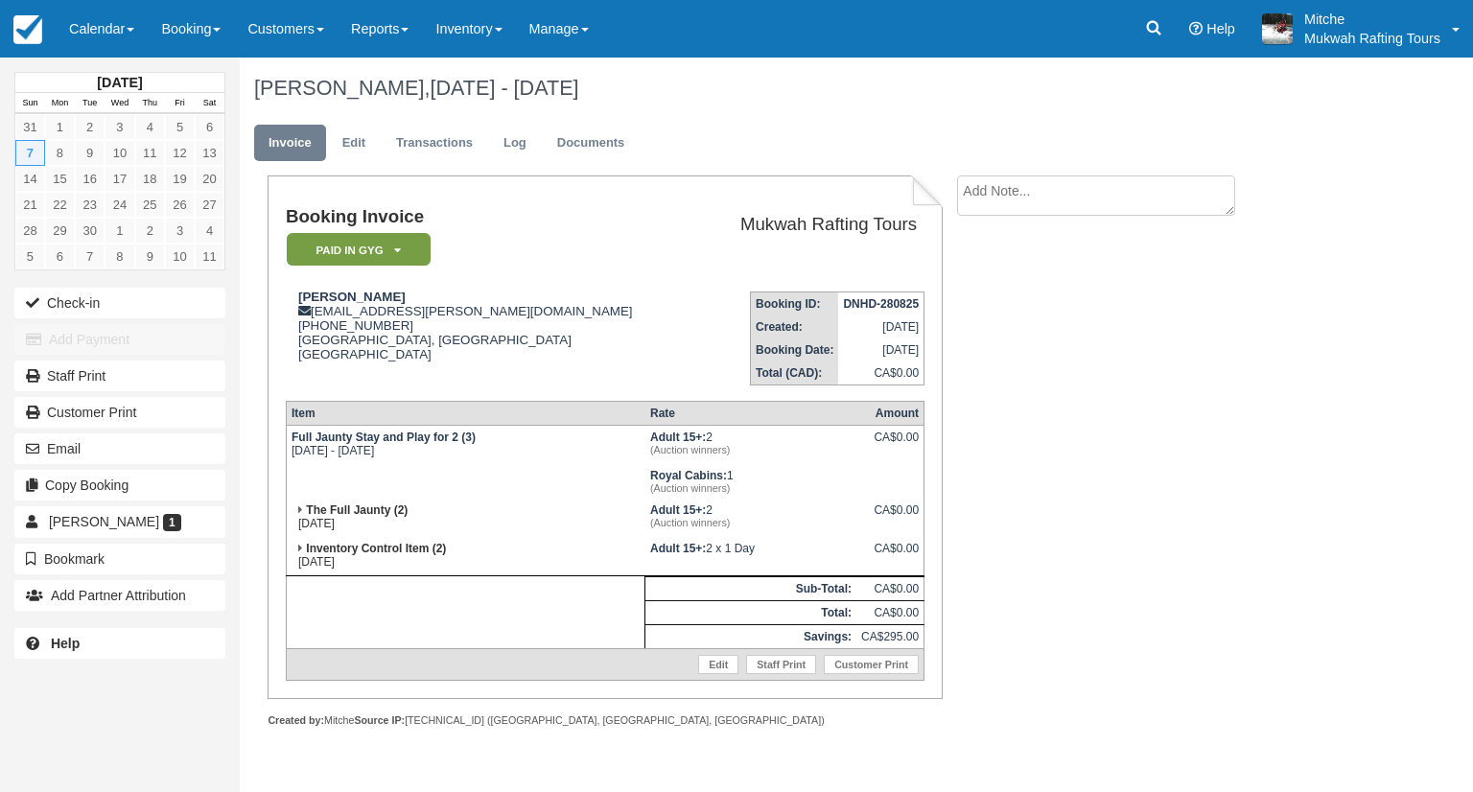
click at [1179, 479] on div "Booking Invoice Paid in GYG   Pending Reserved Deposit Paid Waiting Cancelled V…" at bounding box center [767, 471] width 1055 height 593
click at [697, 319] on td "Booking ID: DNHD-280825 Created: [DATE] Booking Date: [DATE] Total (CAD): CA$0.…" at bounding box center [810, 330] width 227 height 109
click at [98, 39] on link "Calendar" at bounding box center [102, 29] width 92 height 58
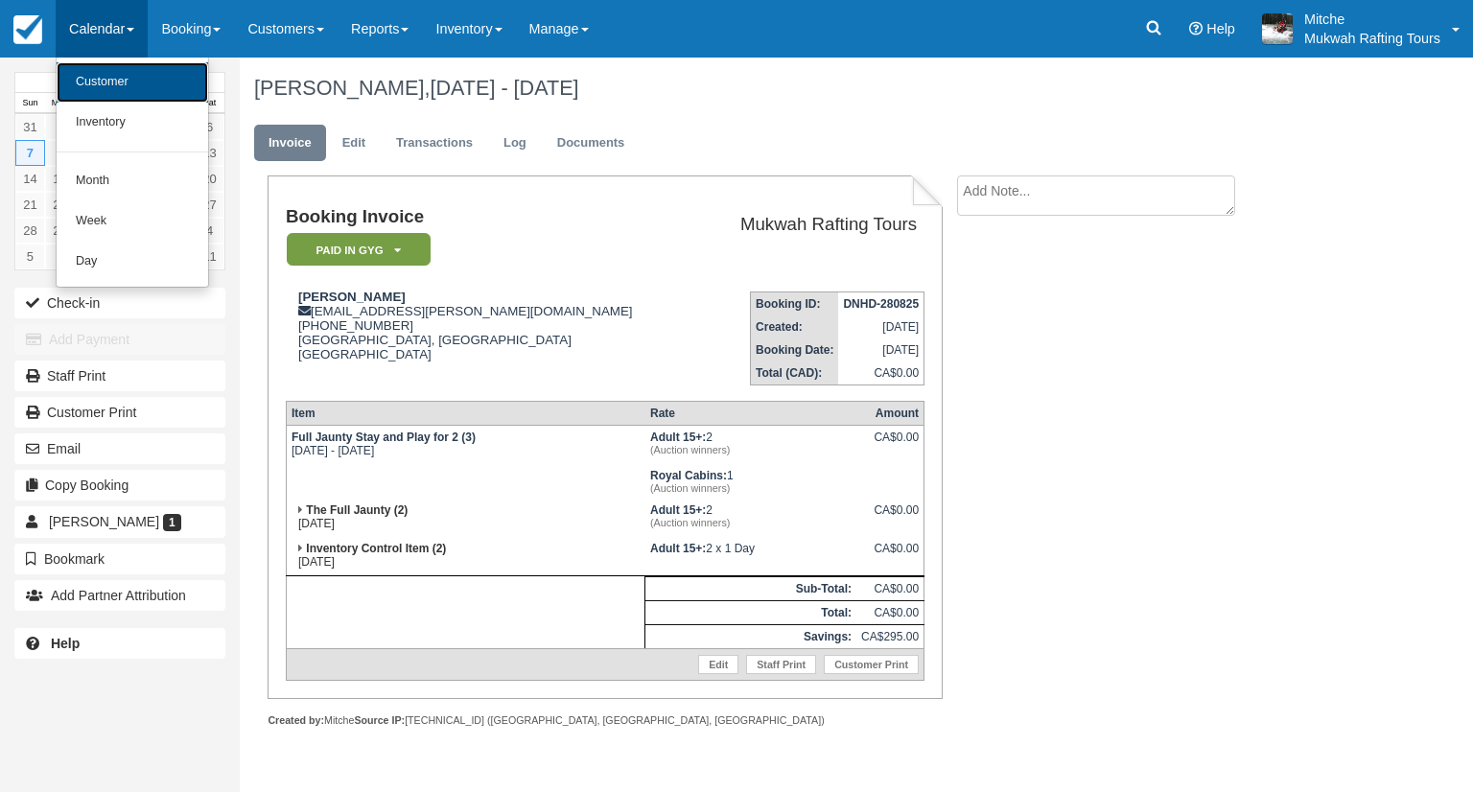
click at [103, 81] on link "Customer" at bounding box center [132, 82] width 151 height 40
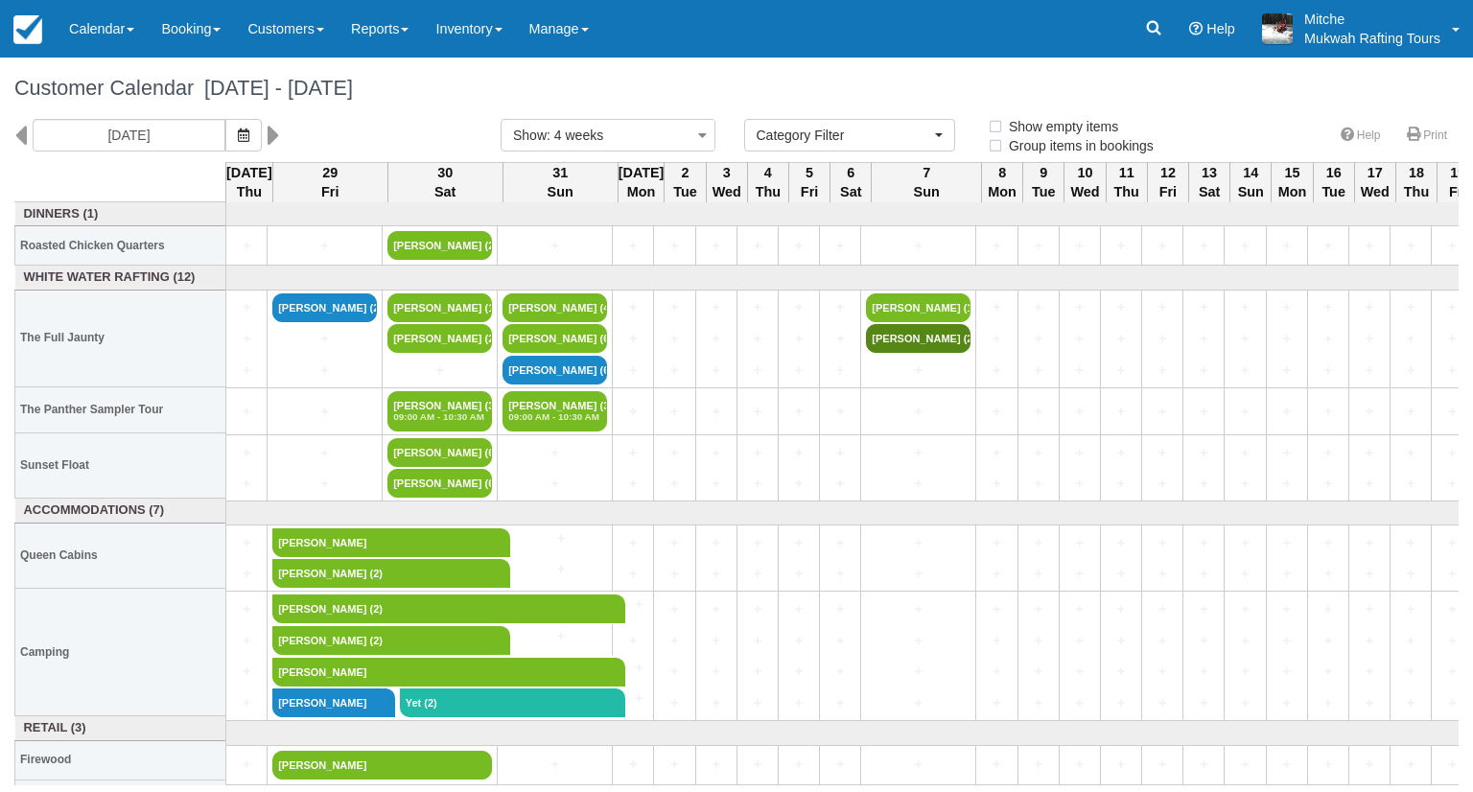
select select
